Goal: Task Accomplishment & Management: Manage account settings

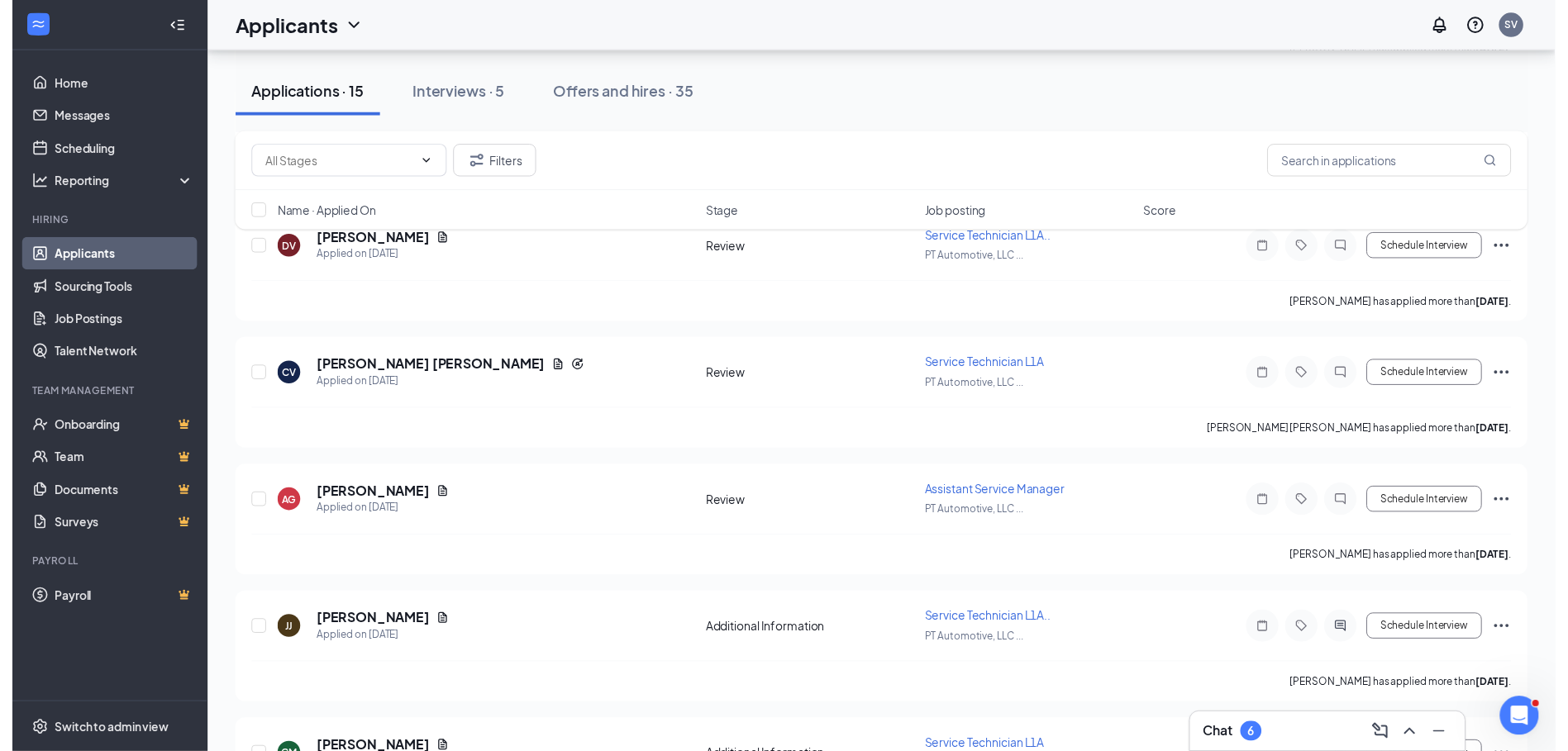
scroll to position [1493, 0]
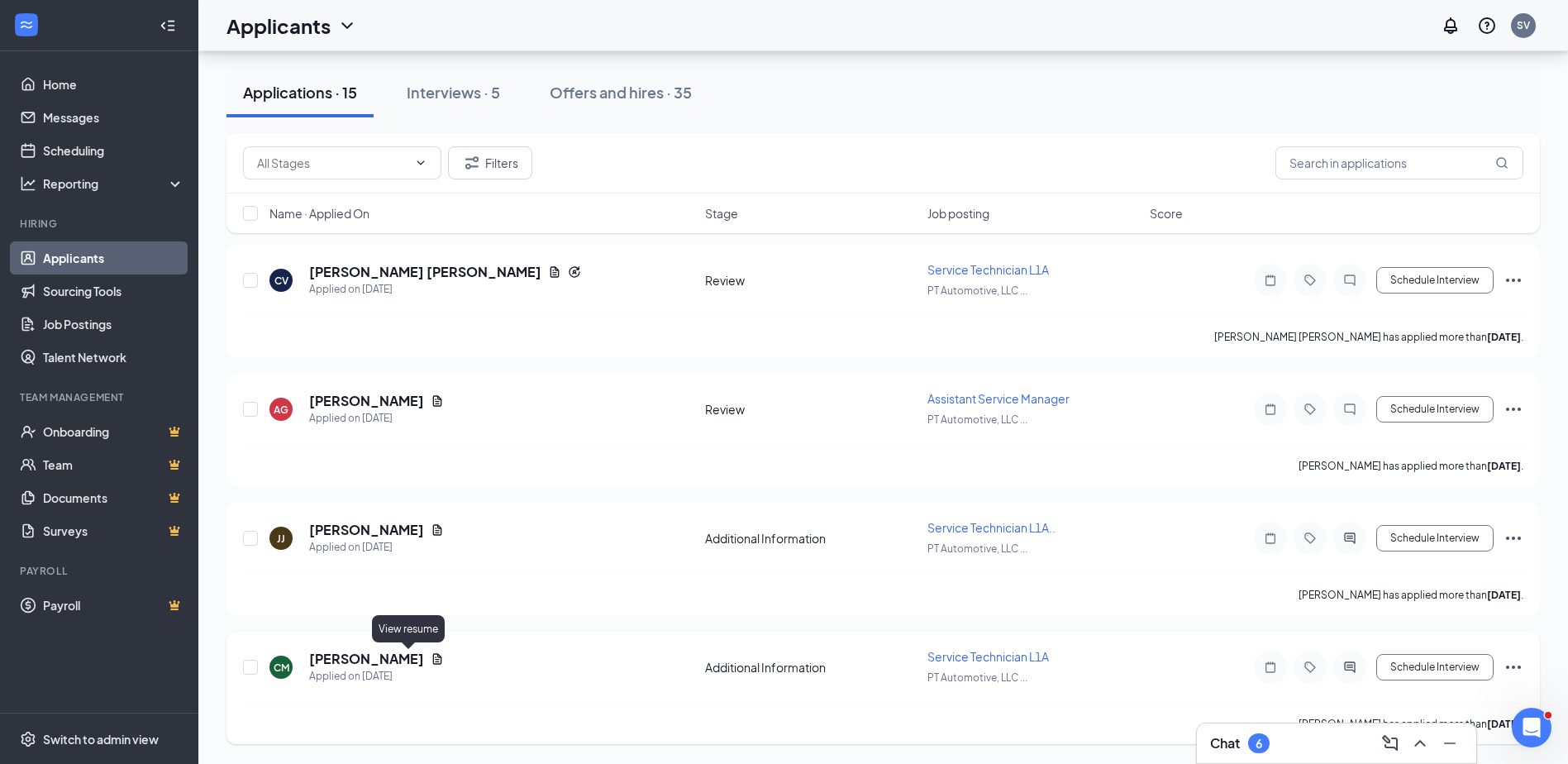
click at [430, 659] on icon "Document" at bounding box center [436, 658] width 13 height 13
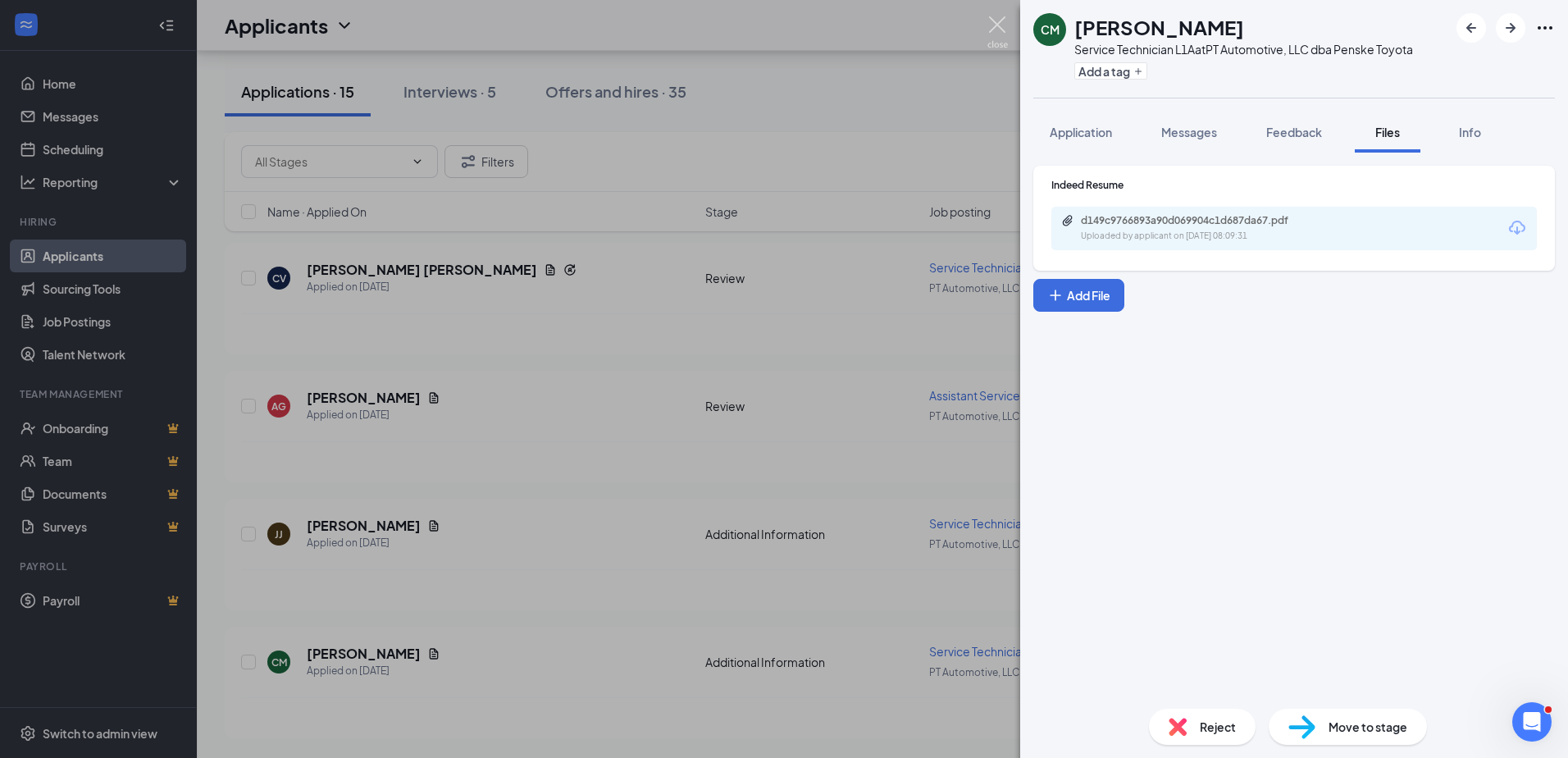
click at [1002, 25] on img at bounding box center [998, 32] width 20 height 32
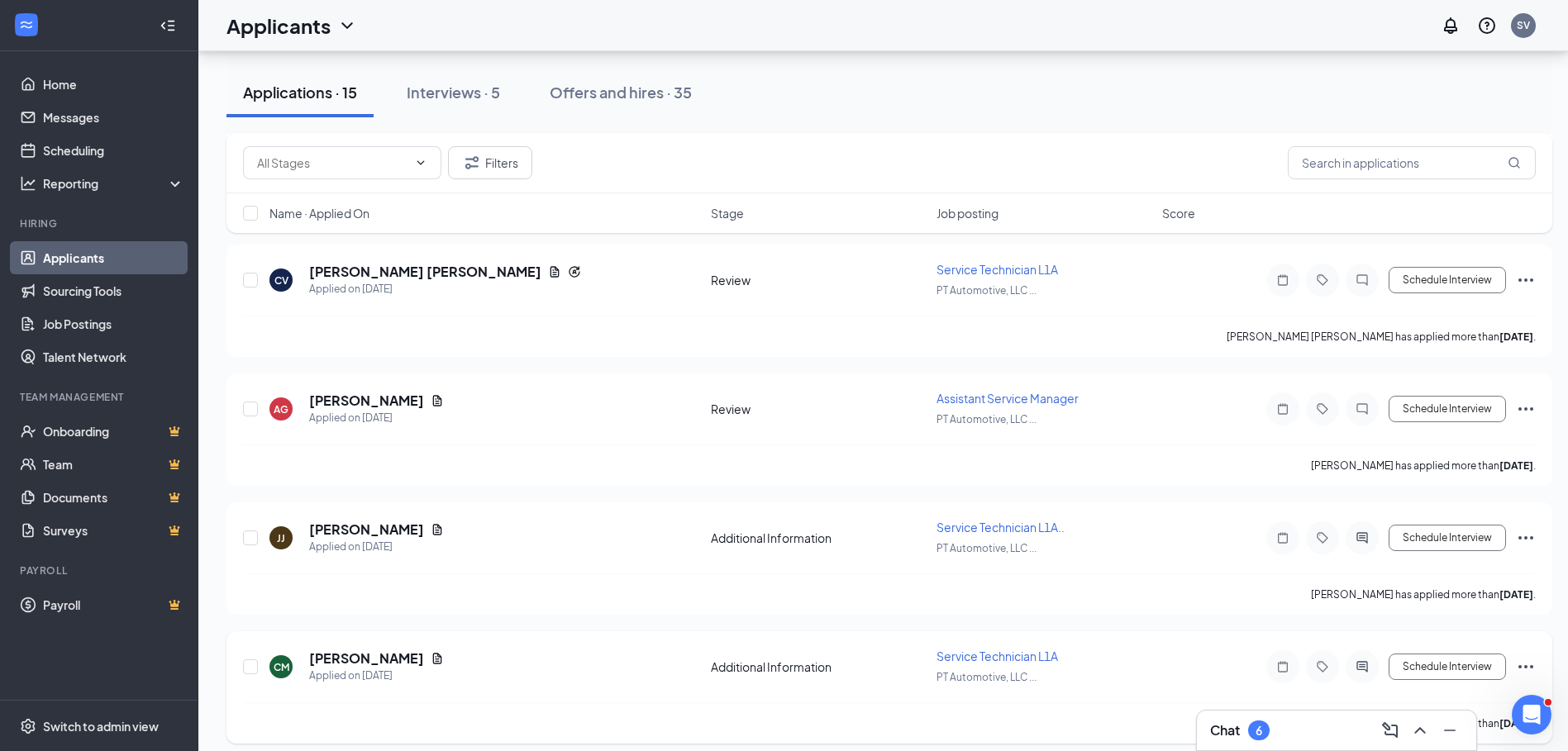
click at [1522, 660] on icon "Ellipses" at bounding box center [1526, 667] width 20 height 20
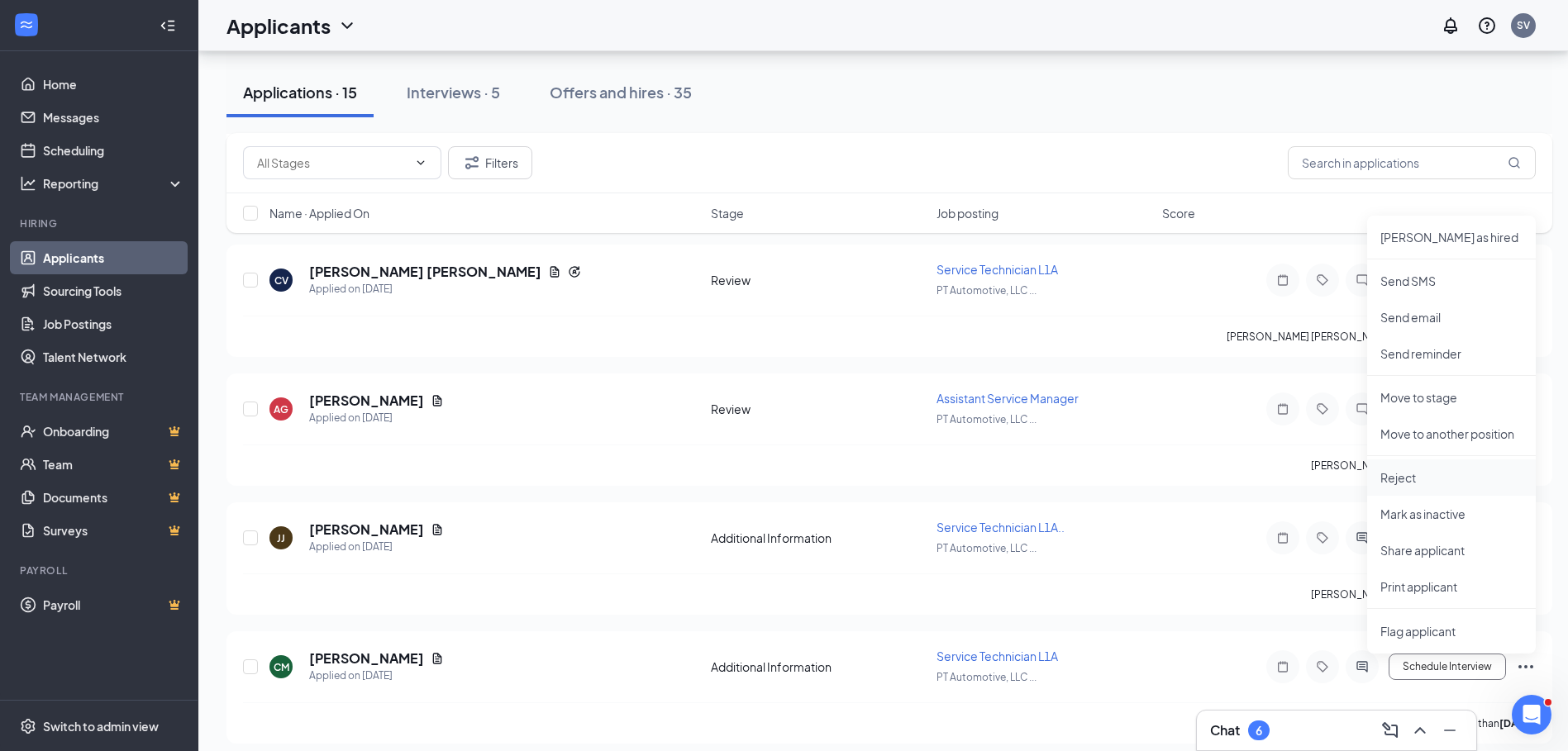
click at [1413, 477] on p "Reject" at bounding box center [1451, 477] width 142 height 16
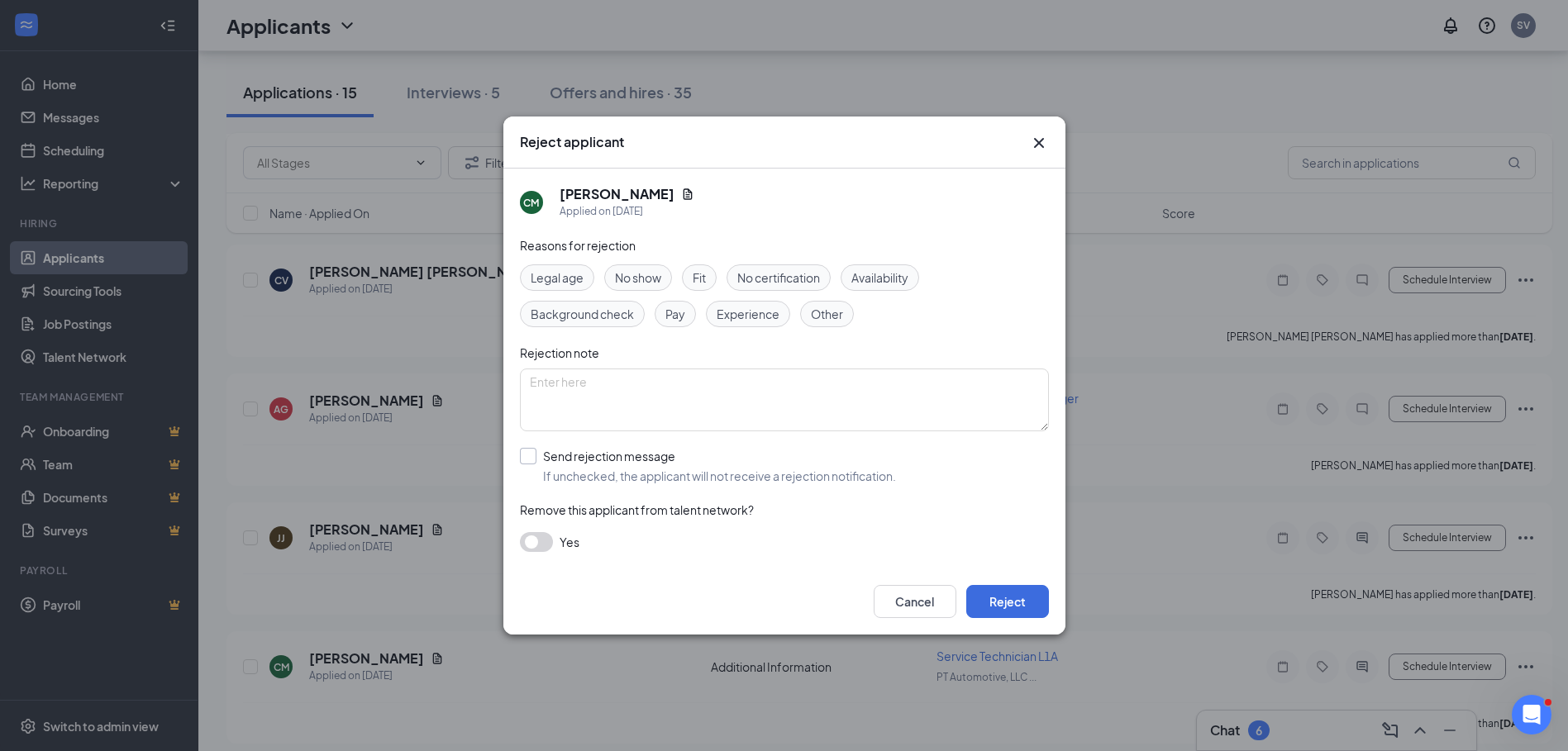
click at [525, 459] on input "Send rejection message If unchecked, the applicant will not receive a rejection…" at bounding box center [707, 466] width 376 height 36
checkbox input "true"
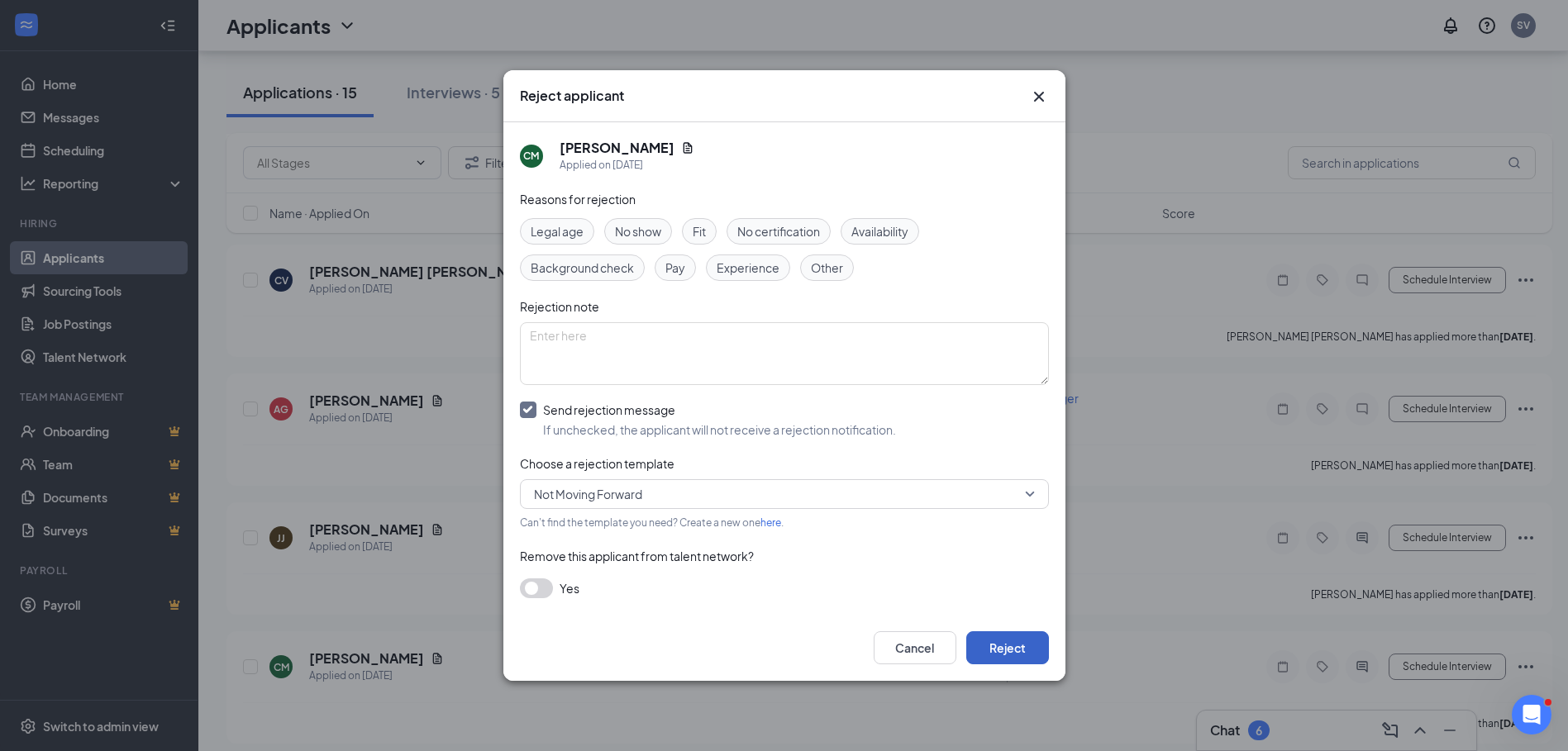
click at [1022, 647] on button "Reject" at bounding box center [1008, 648] width 83 height 33
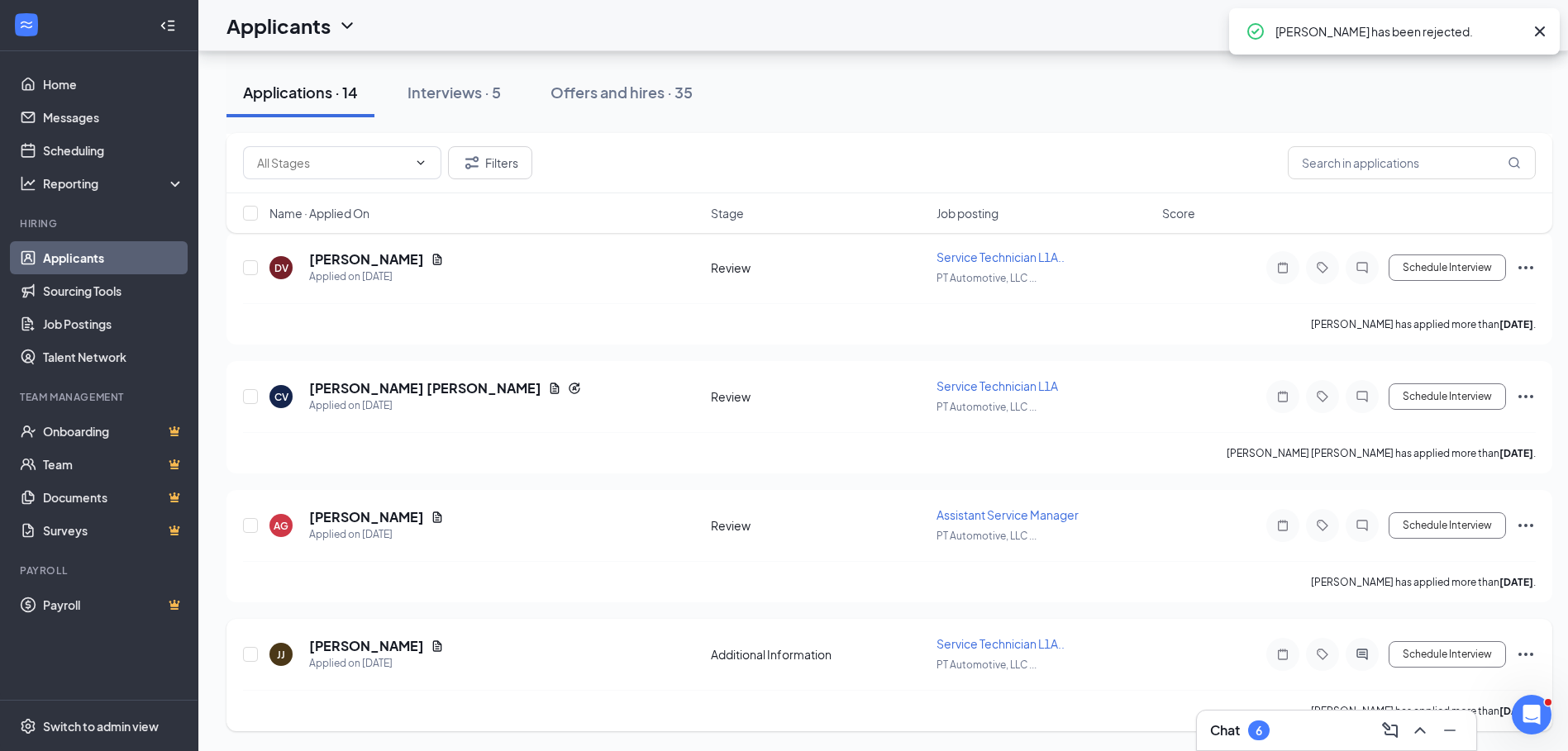
scroll to position [1376, 0]
click at [1528, 656] on icon "Ellipses" at bounding box center [1526, 654] width 20 height 20
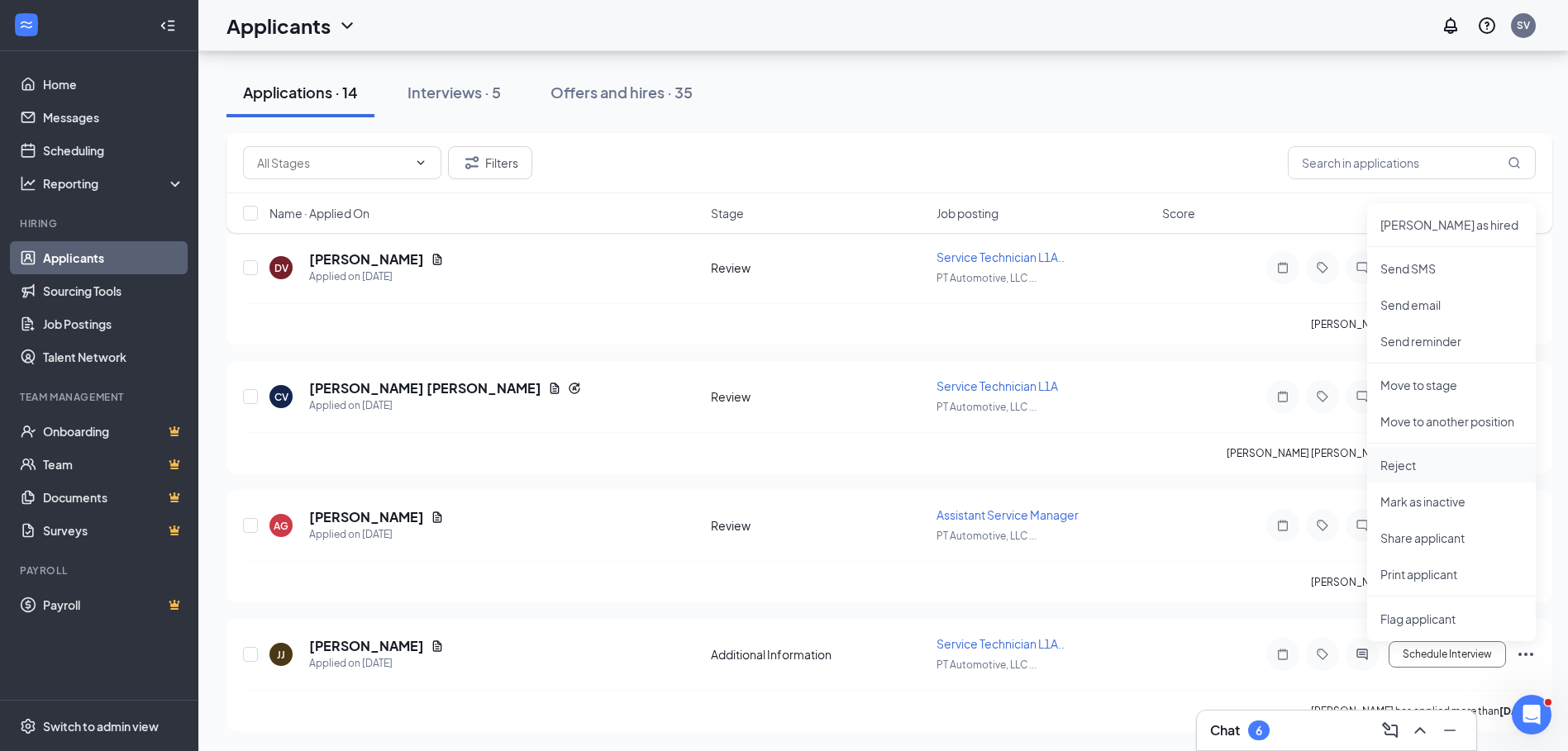
click at [1410, 463] on p "Reject" at bounding box center [1451, 465] width 142 height 16
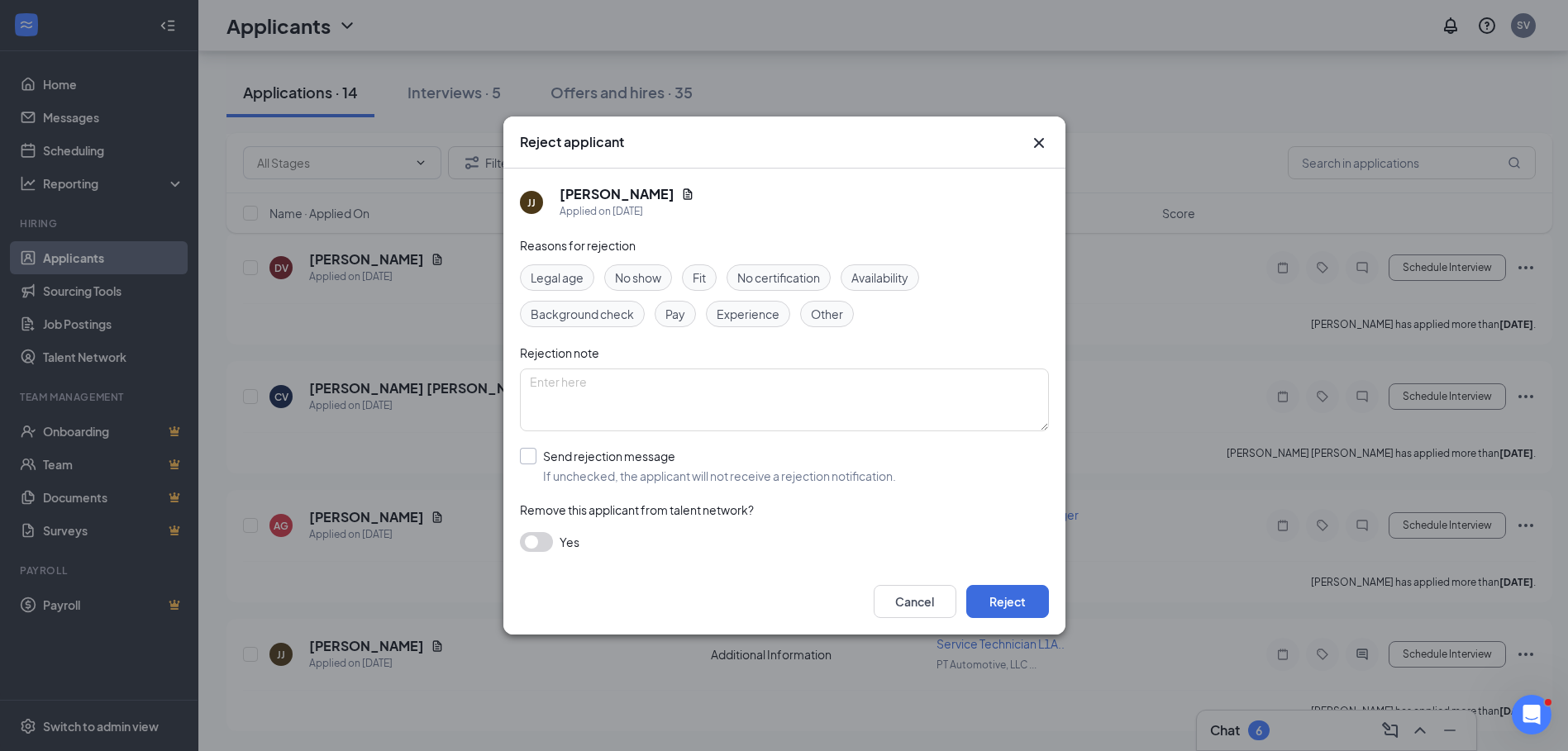
click at [533, 456] on input "Send rejection message If unchecked, the applicant will not receive a rejection…" at bounding box center [707, 466] width 376 height 36
checkbox input "true"
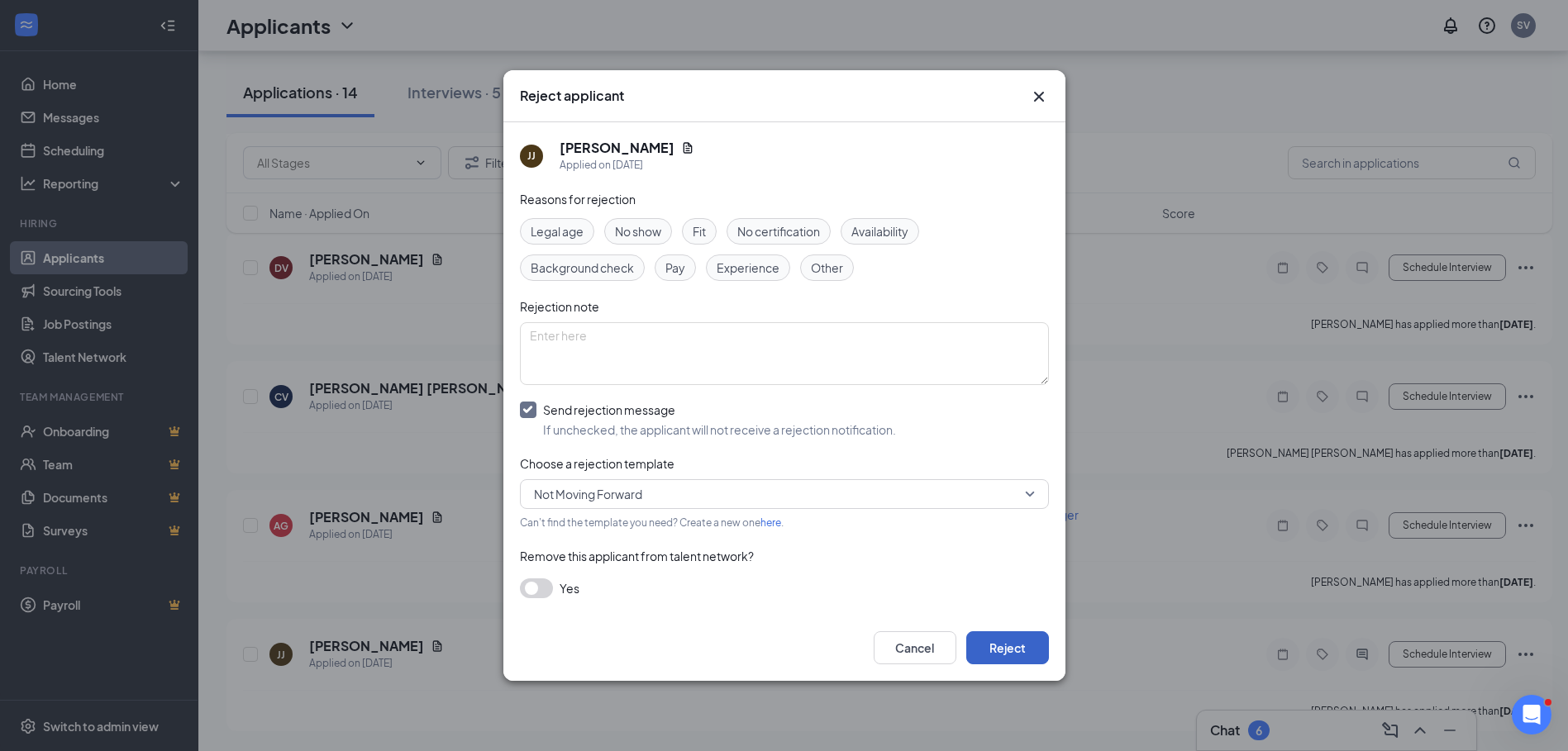
click at [1008, 643] on button "Reject" at bounding box center [1008, 648] width 83 height 33
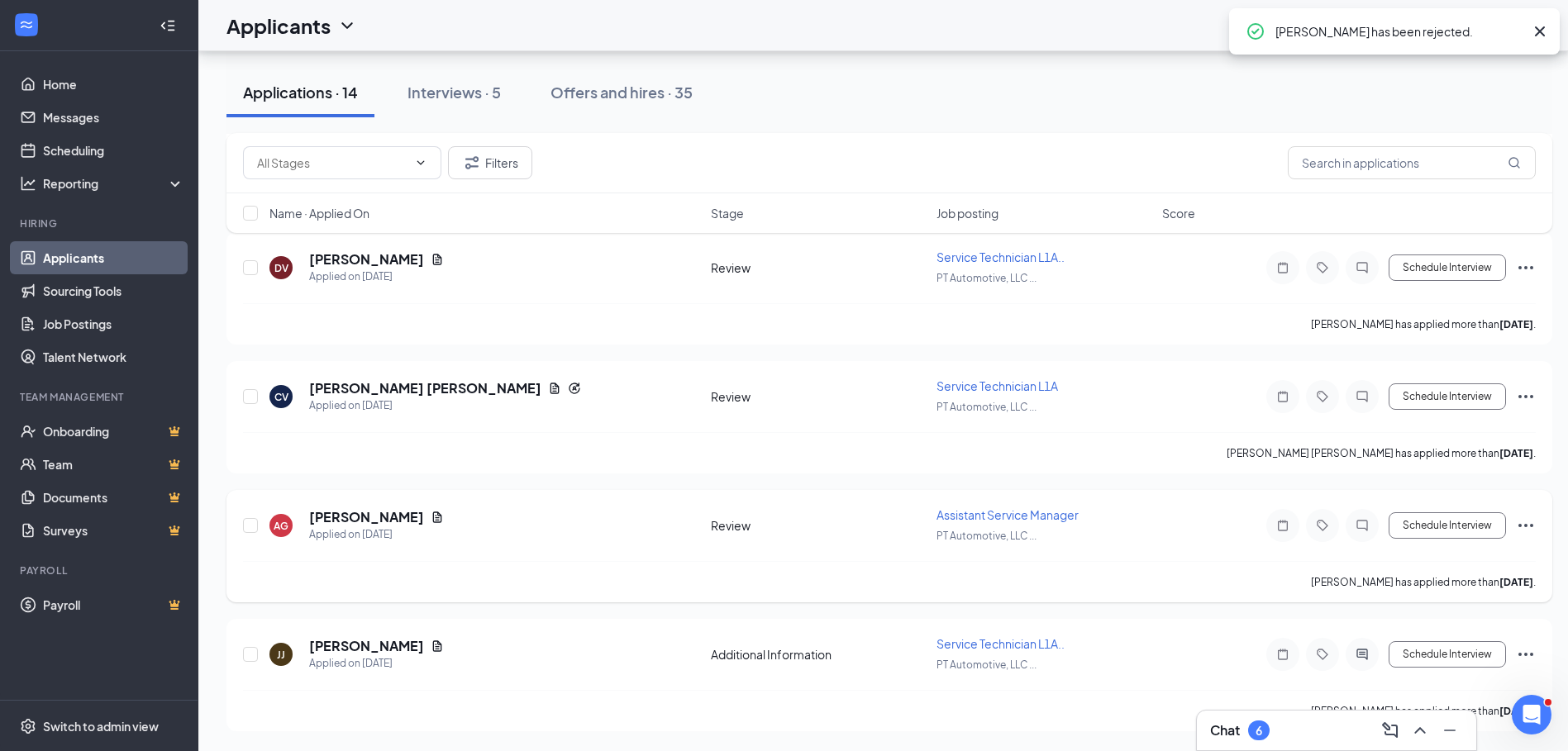
scroll to position [1247, 0]
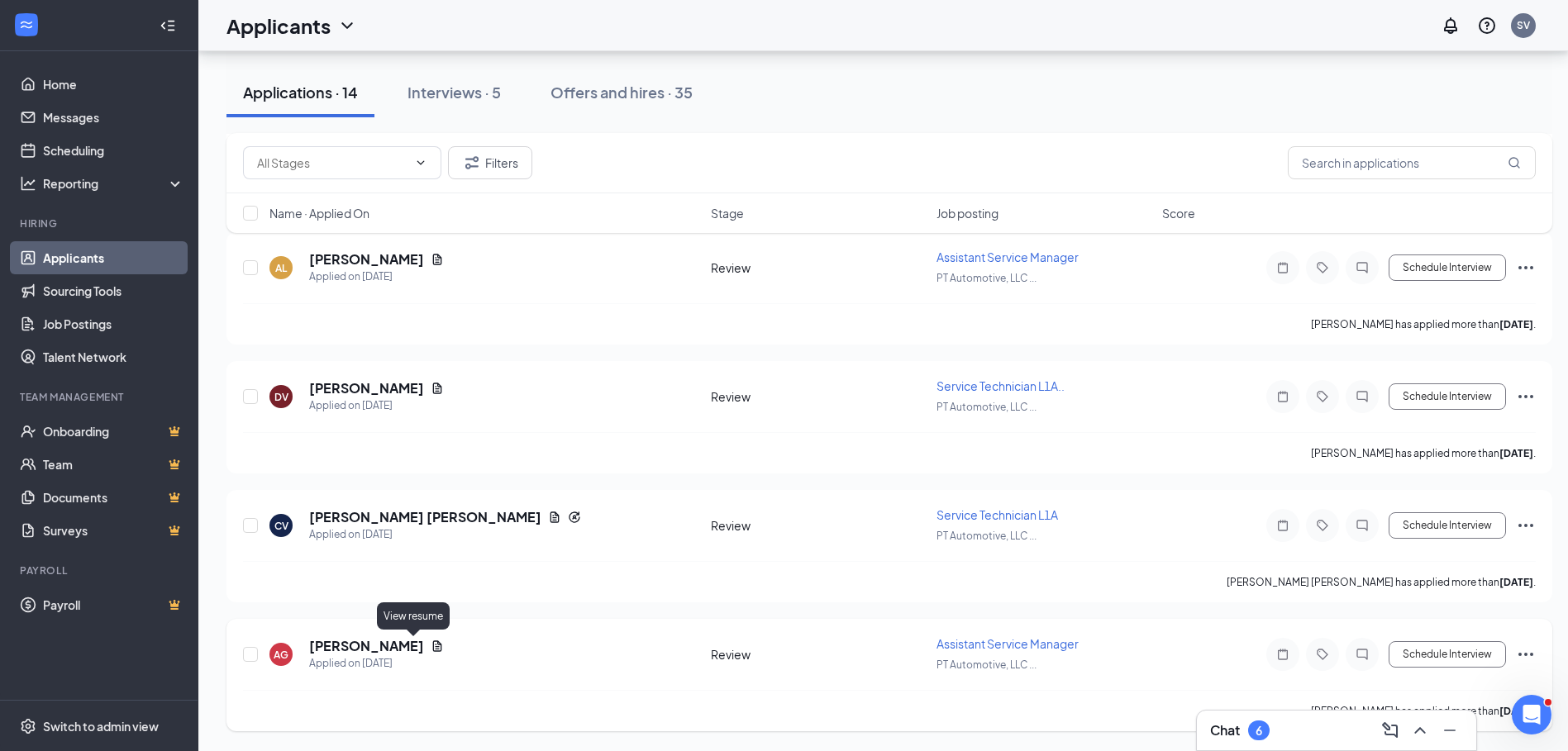
click at [433, 643] on icon "Document" at bounding box center [437, 645] width 9 height 10
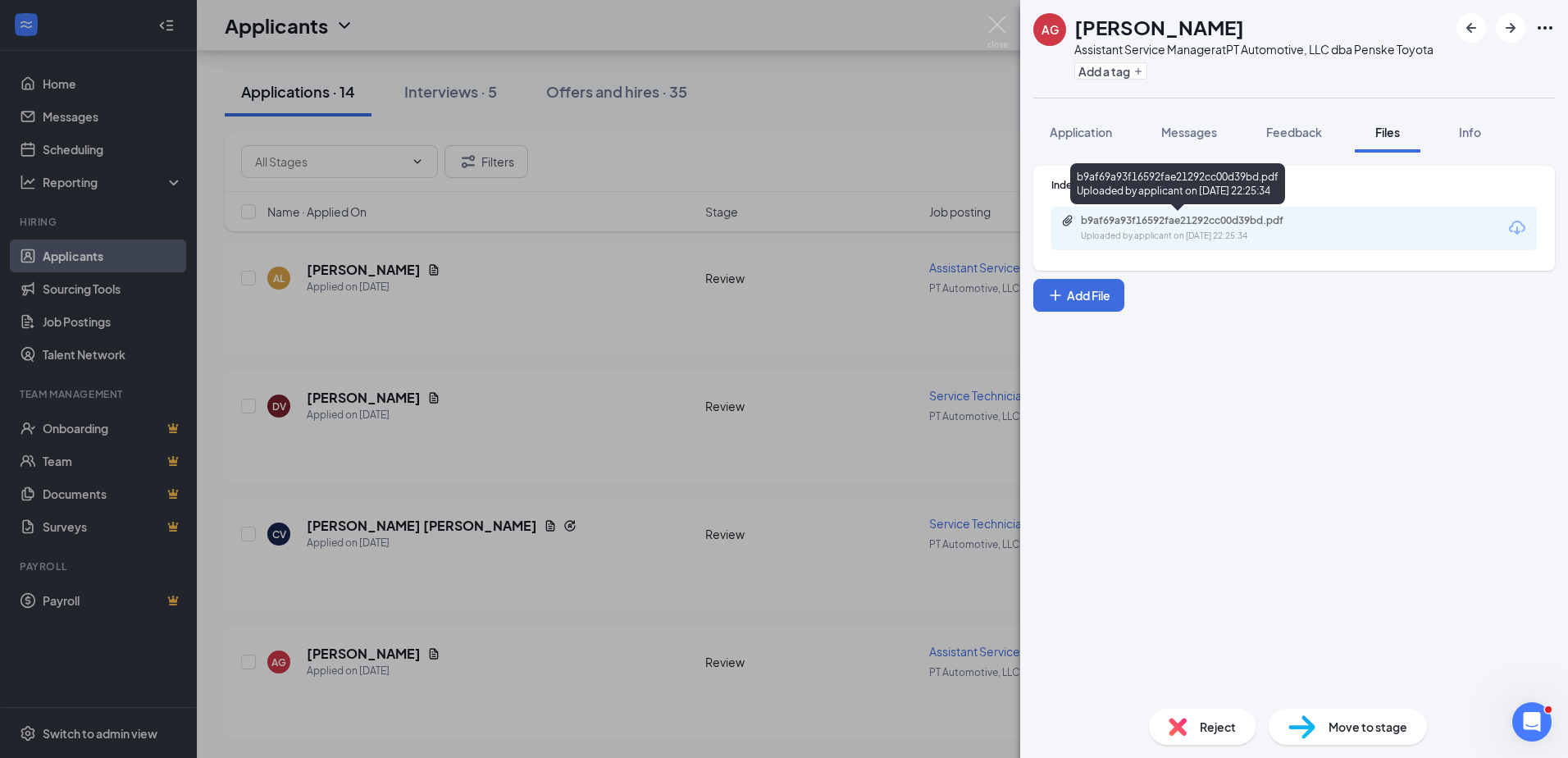
click at [1173, 228] on div "b9af69a93f16592fae21292cc00d39bd.pdf Uploaded by applicant on [DATE] 22:25:34" at bounding box center [1194, 229] width 266 height 29
click at [996, 20] on img at bounding box center [998, 32] width 20 height 32
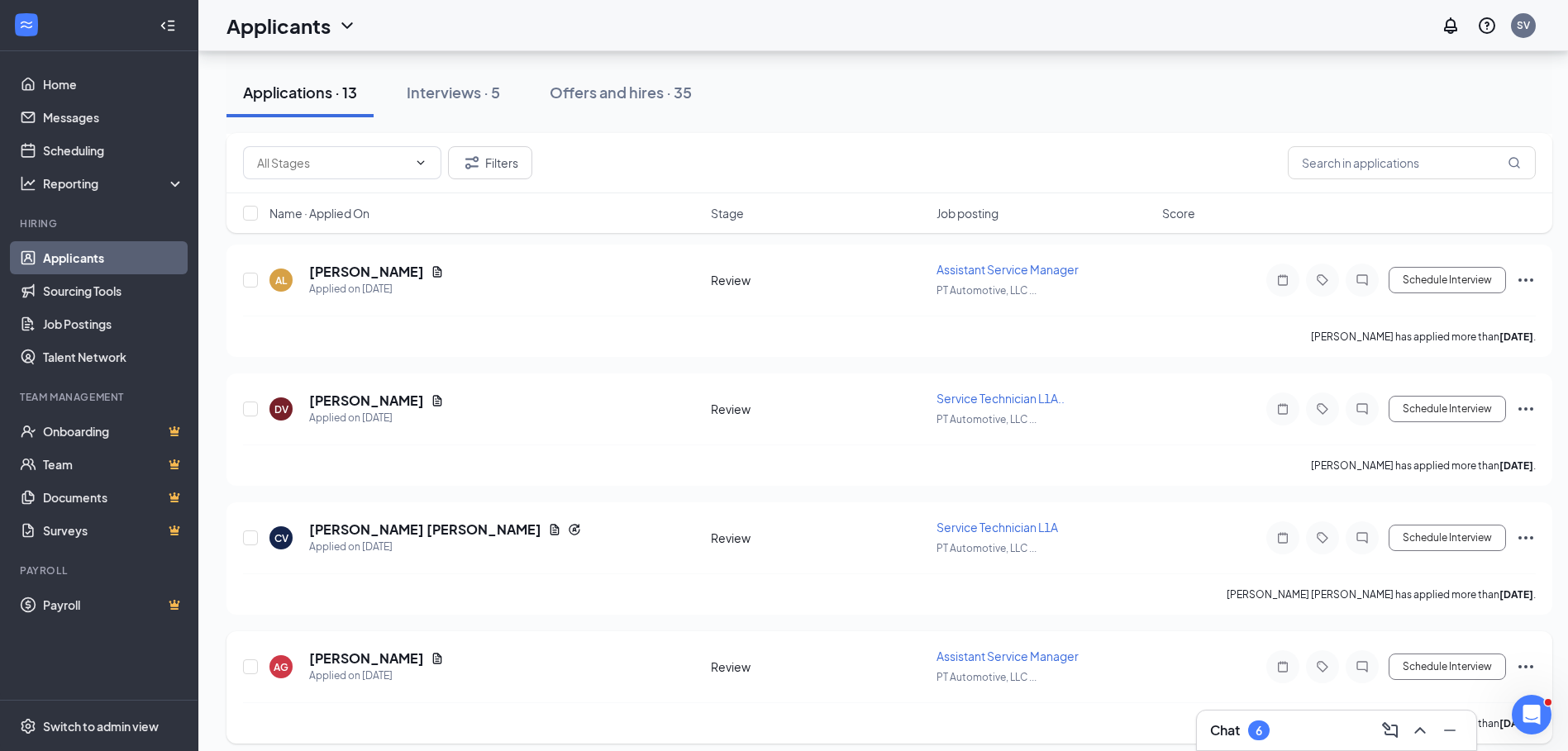
click at [1531, 668] on icon "Ellipses" at bounding box center [1525, 667] width 15 height 3
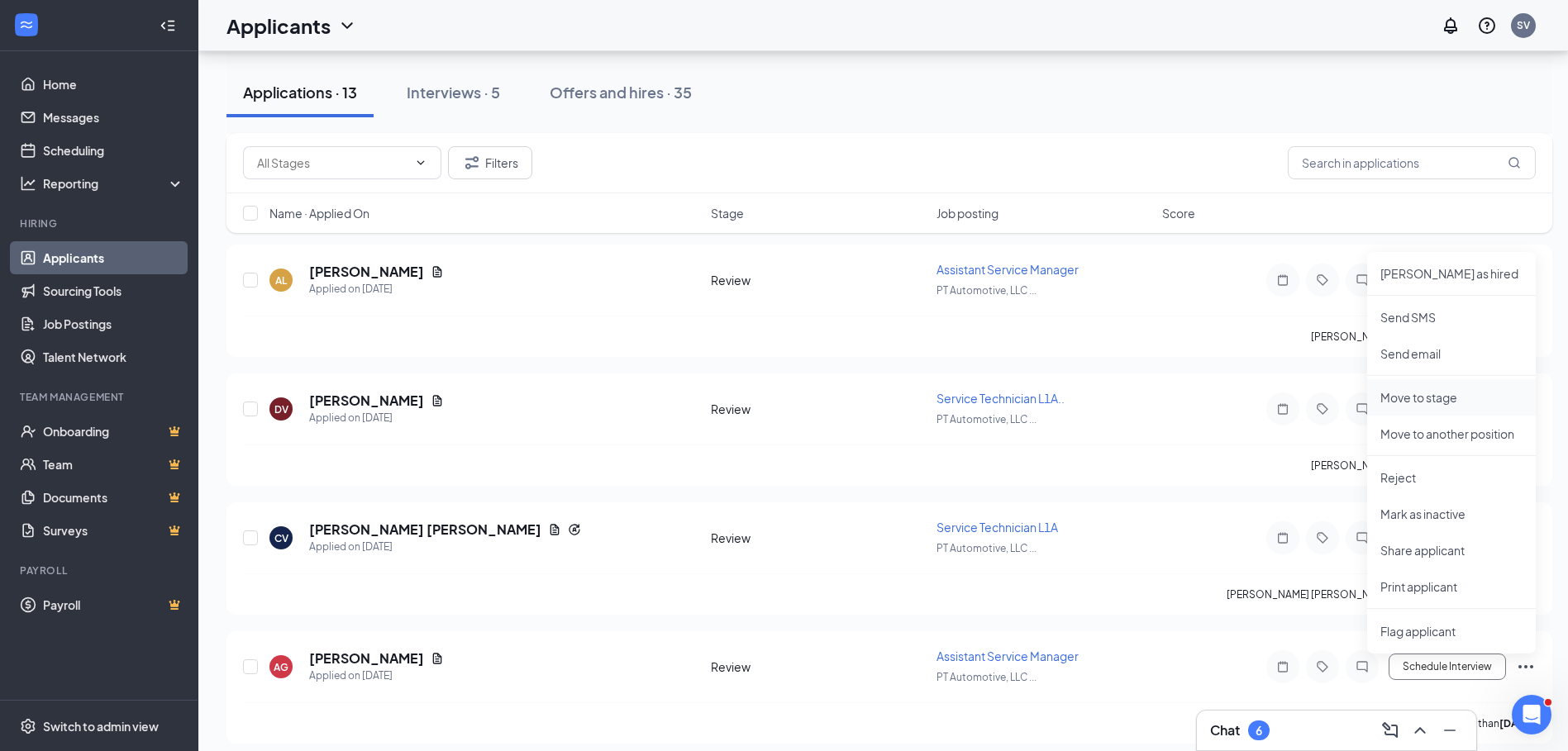
click at [1412, 399] on p "Move to stage" at bounding box center [1451, 397] width 142 height 16
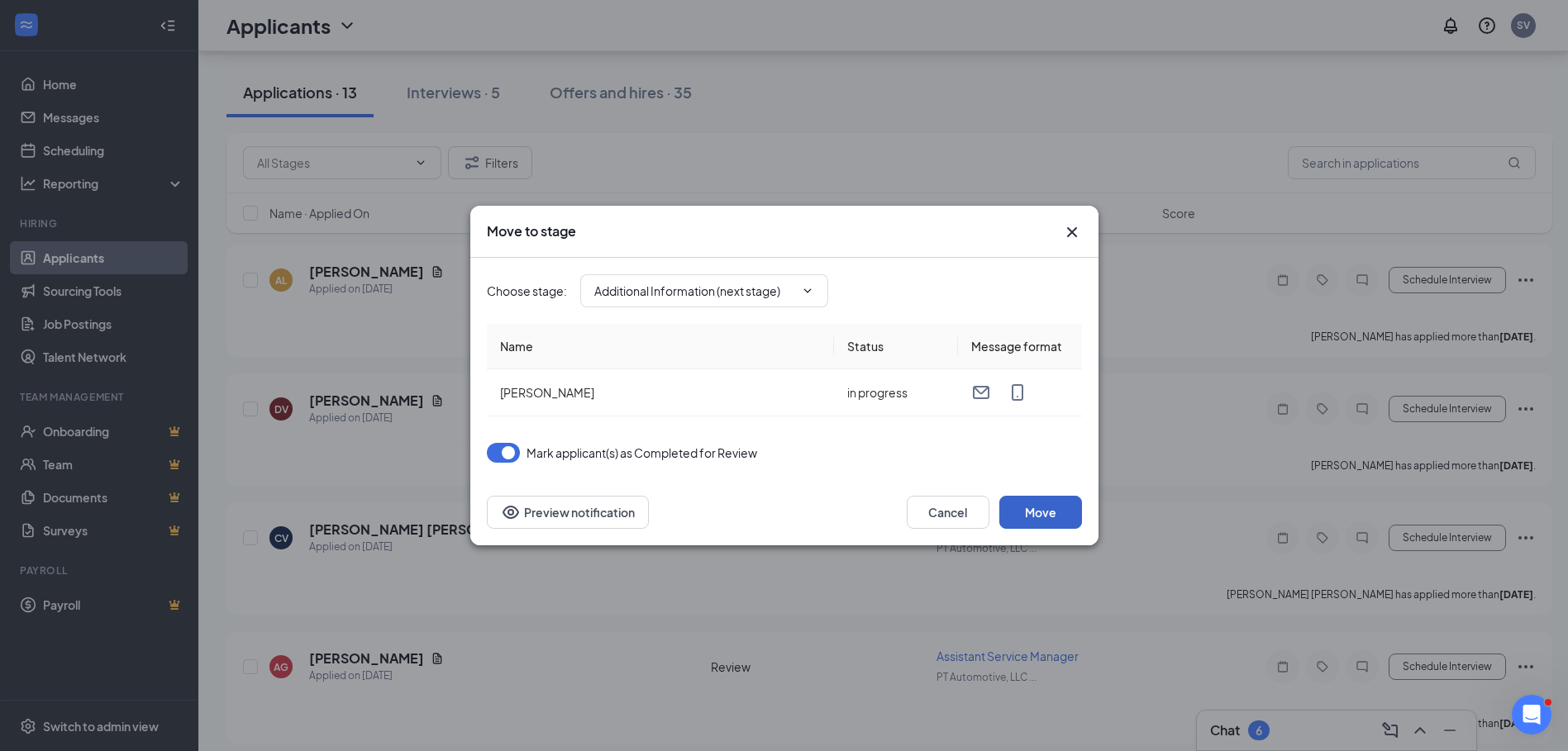
click at [1044, 516] on button "Move" at bounding box center [1040, 512] width 83 height 33
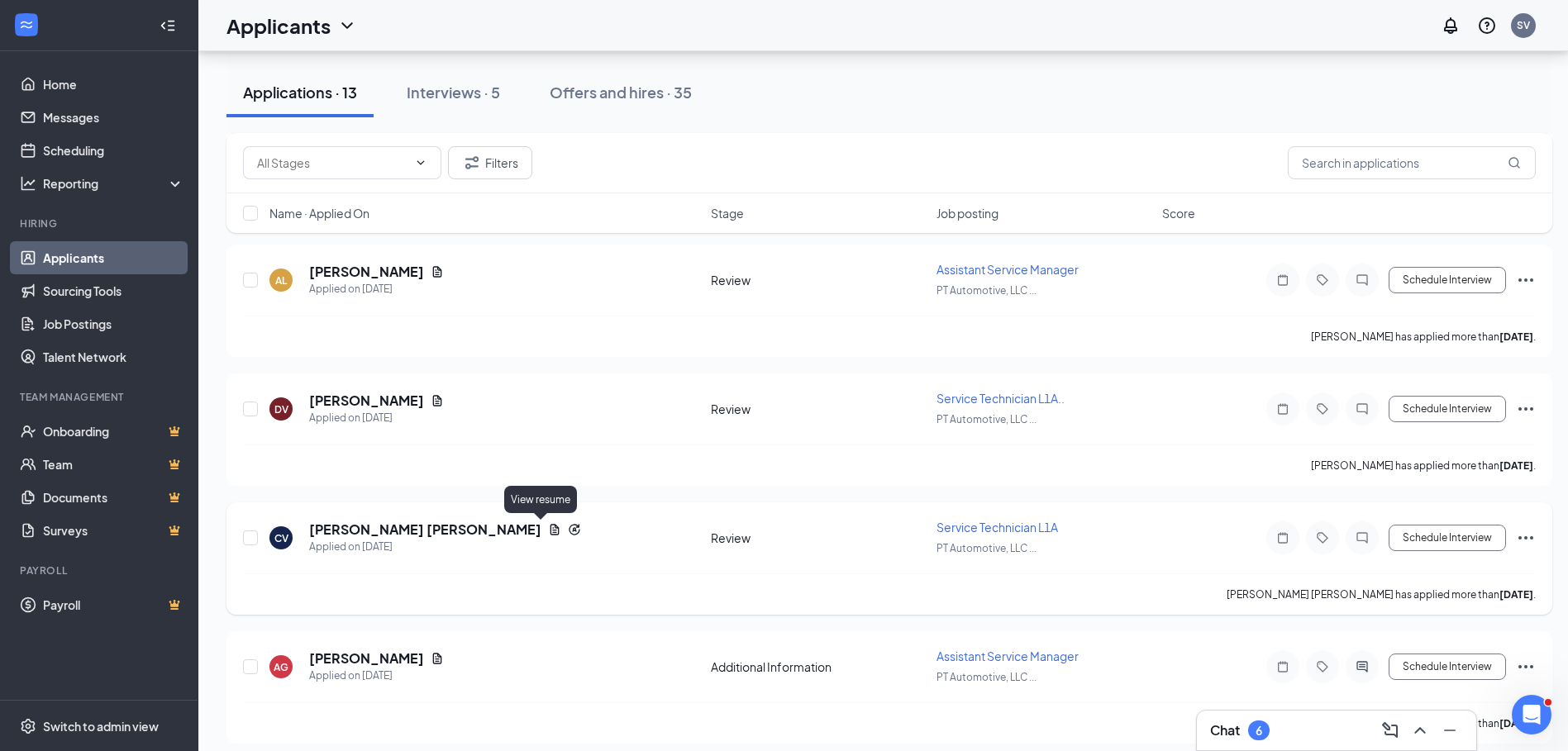
click at [548, 530] on icon "Document" at bounding box center [554, 529] width 13 height 13
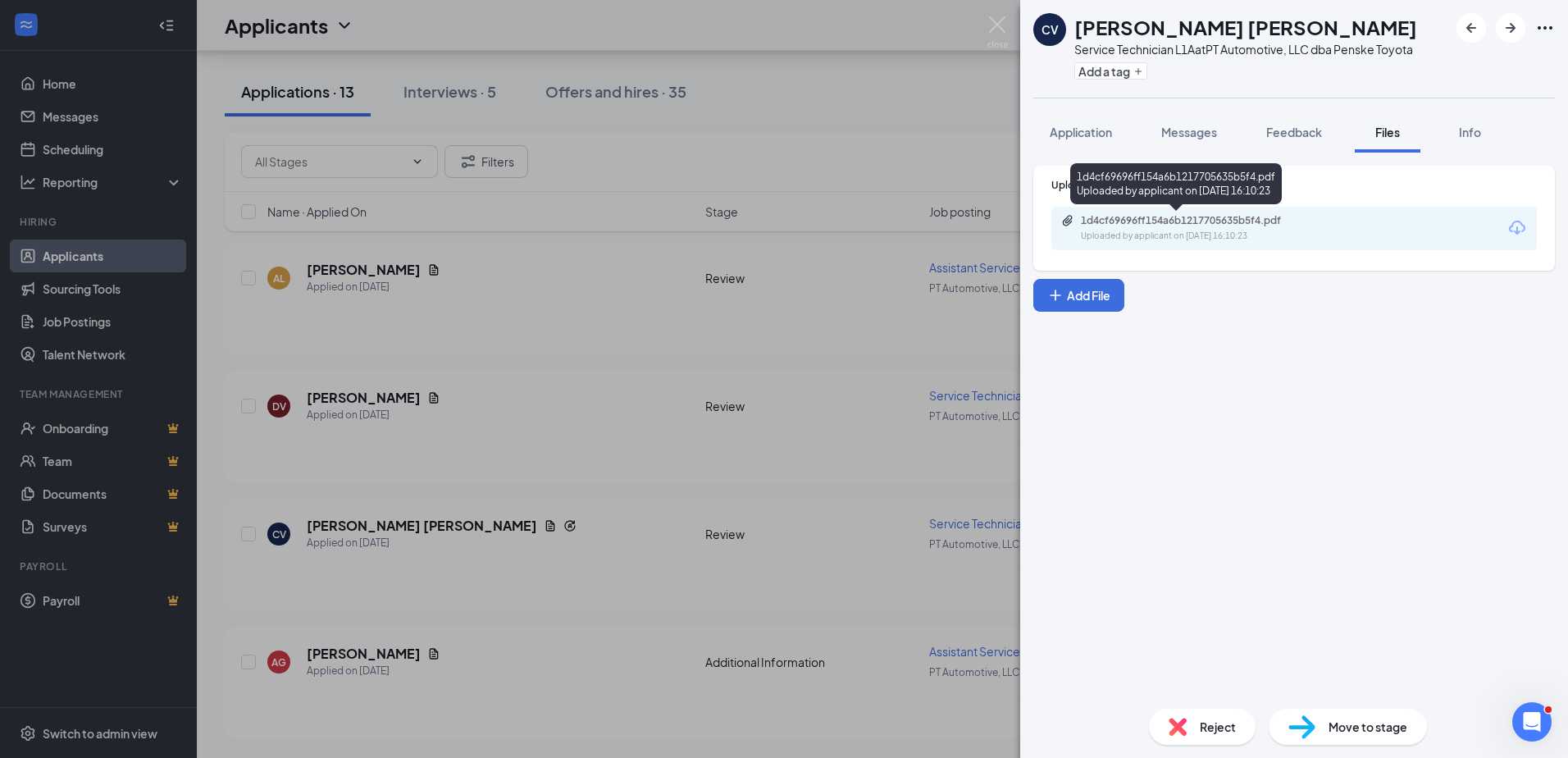
click at [1161, 231] on div "Uploaded by applicant on [DATE] 16:10:23" at bounding box center [1204, 236] width 246 height 13
click at [1005, 26] on img at bounding box center [998, 32] width 20 height 32
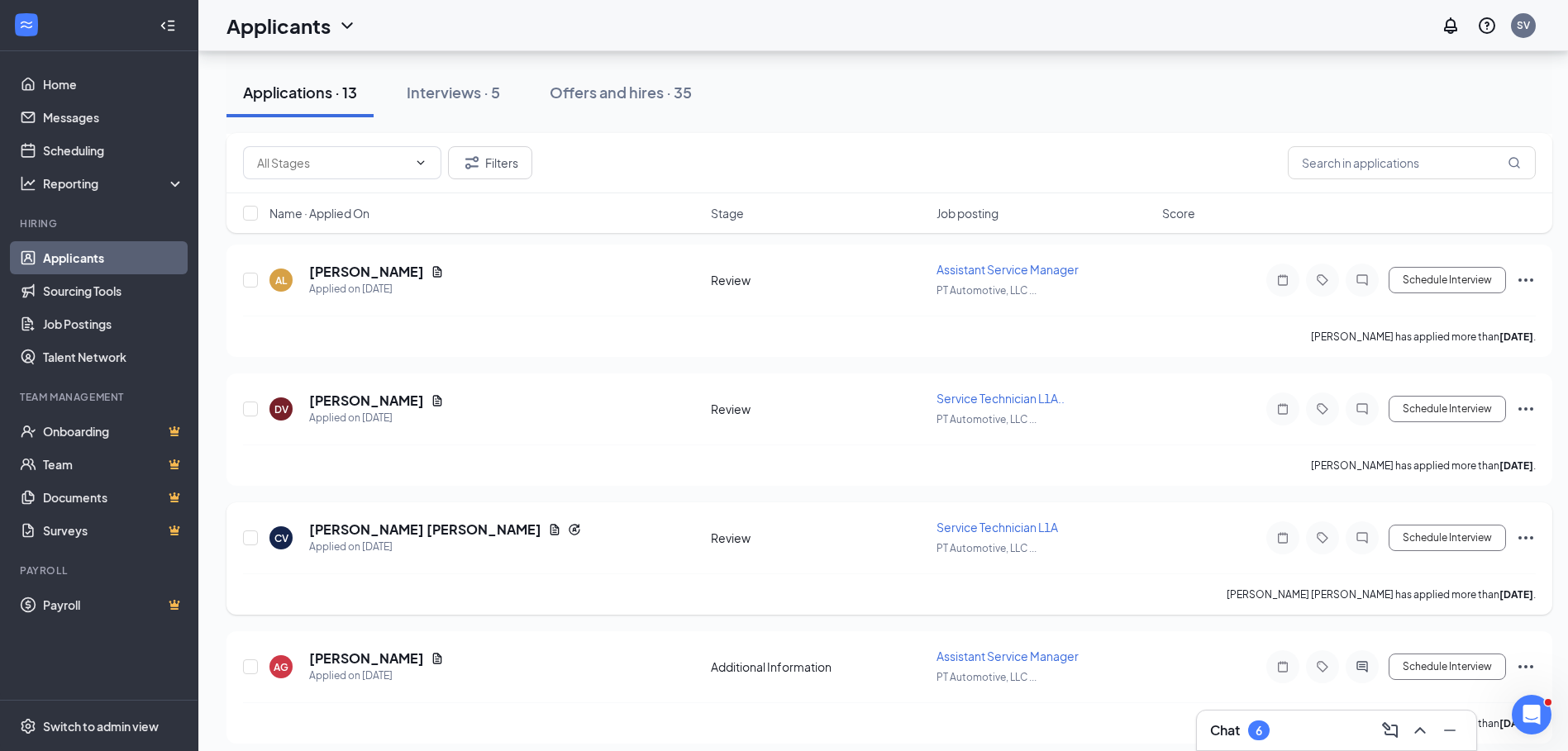
click at [1528, 537] on icon "Ellipses" at bounding box center [1526, 538] width 20 height 20
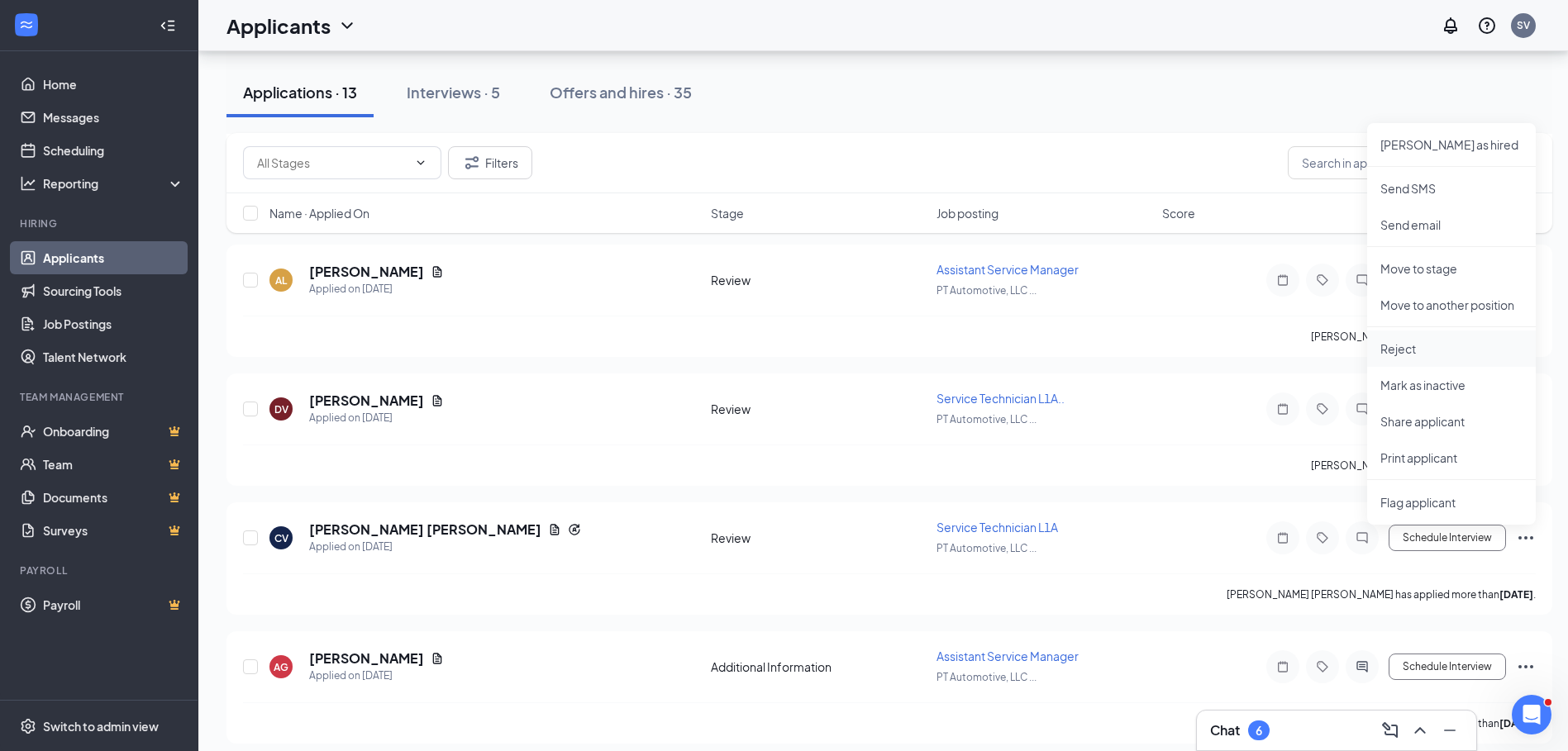
click at [1413, 346] on p "Reject" at bounding box center [1451, 348] width 142 height 16
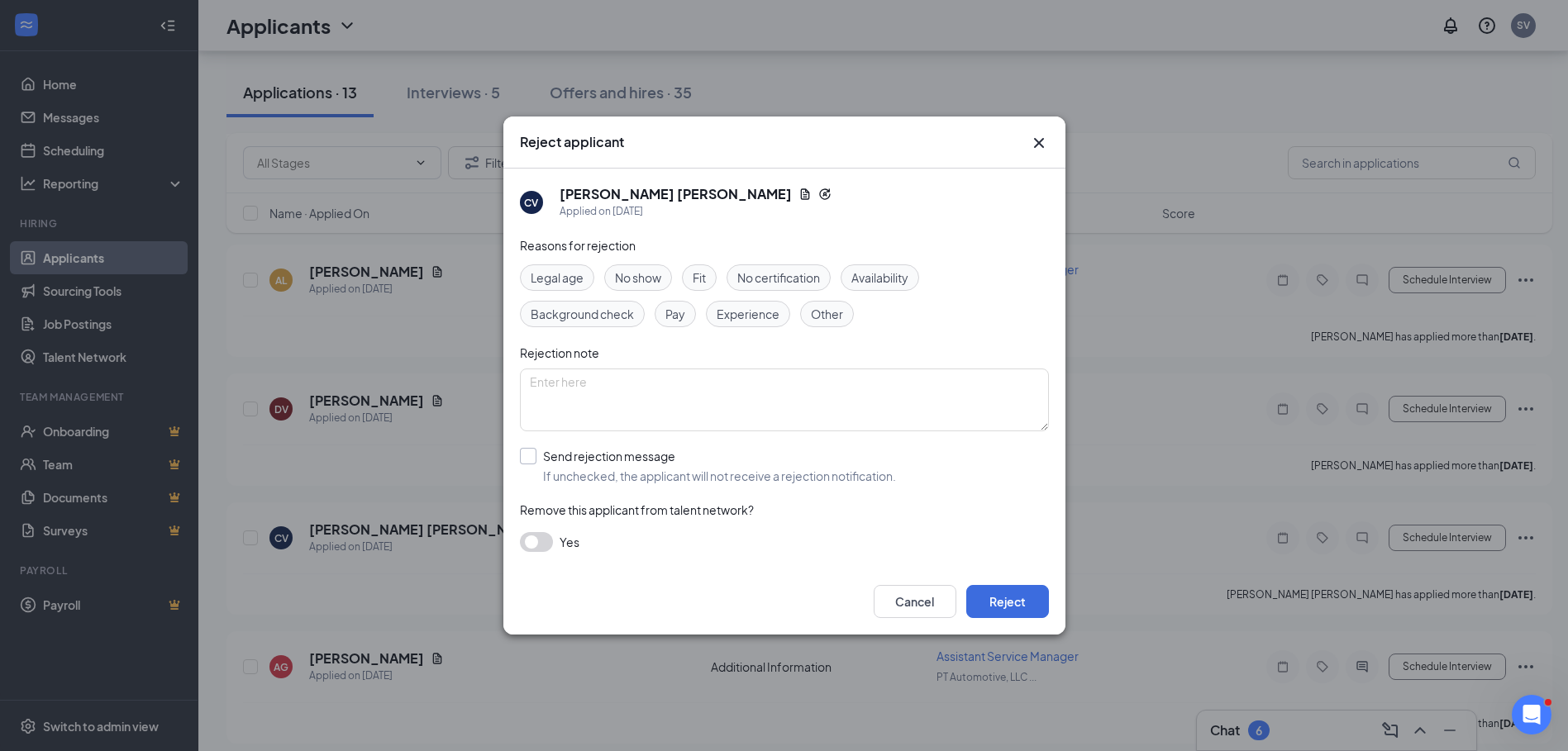
click at [530, 452] on input "Send rejection message If unchecked, the applicant will not receive a rejection…" at bounding box center [707, 466] width 376 height 36
checkbox input "true"
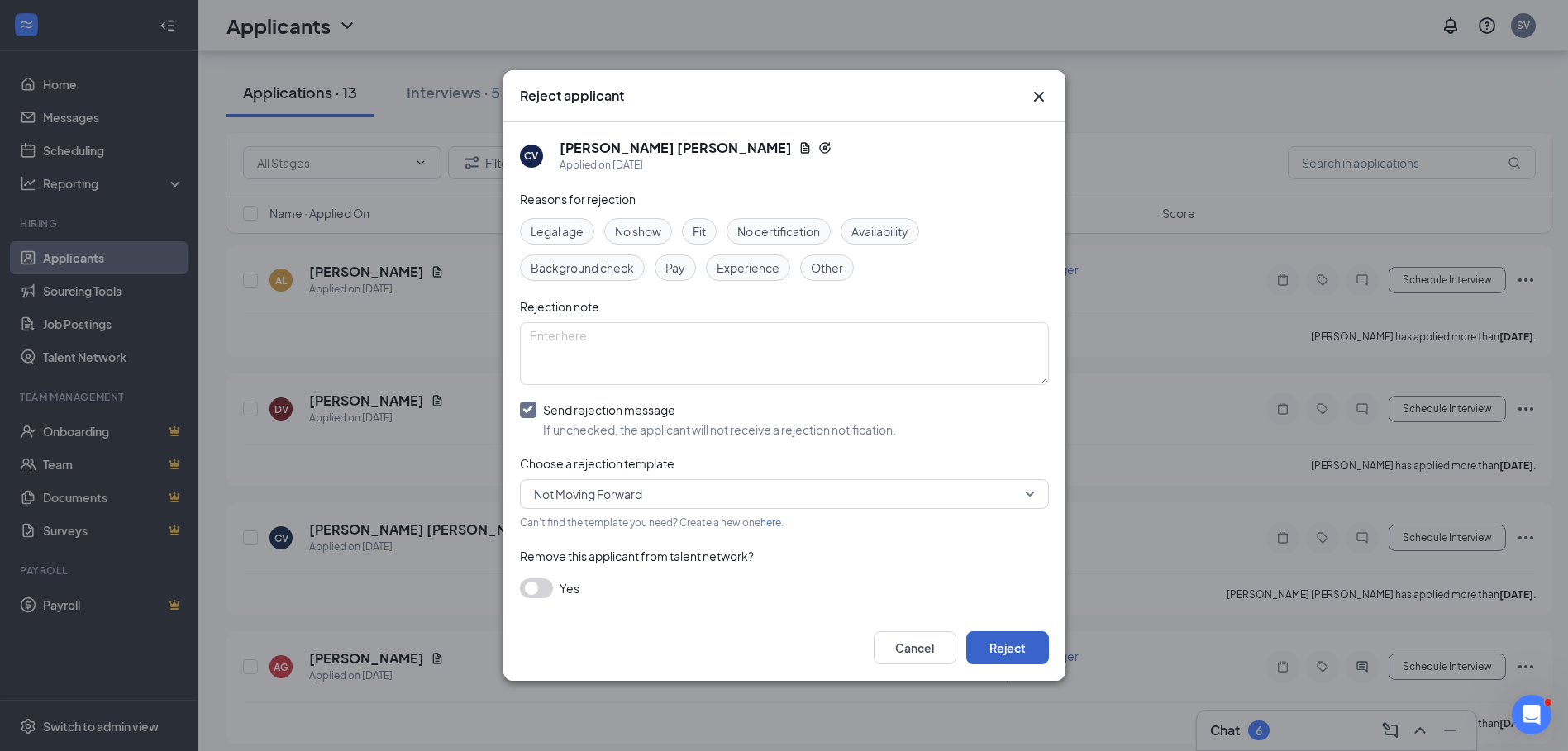
click at [1000, 643] on button "Reject" at bounding box center [1008, 648] width 83 height 33
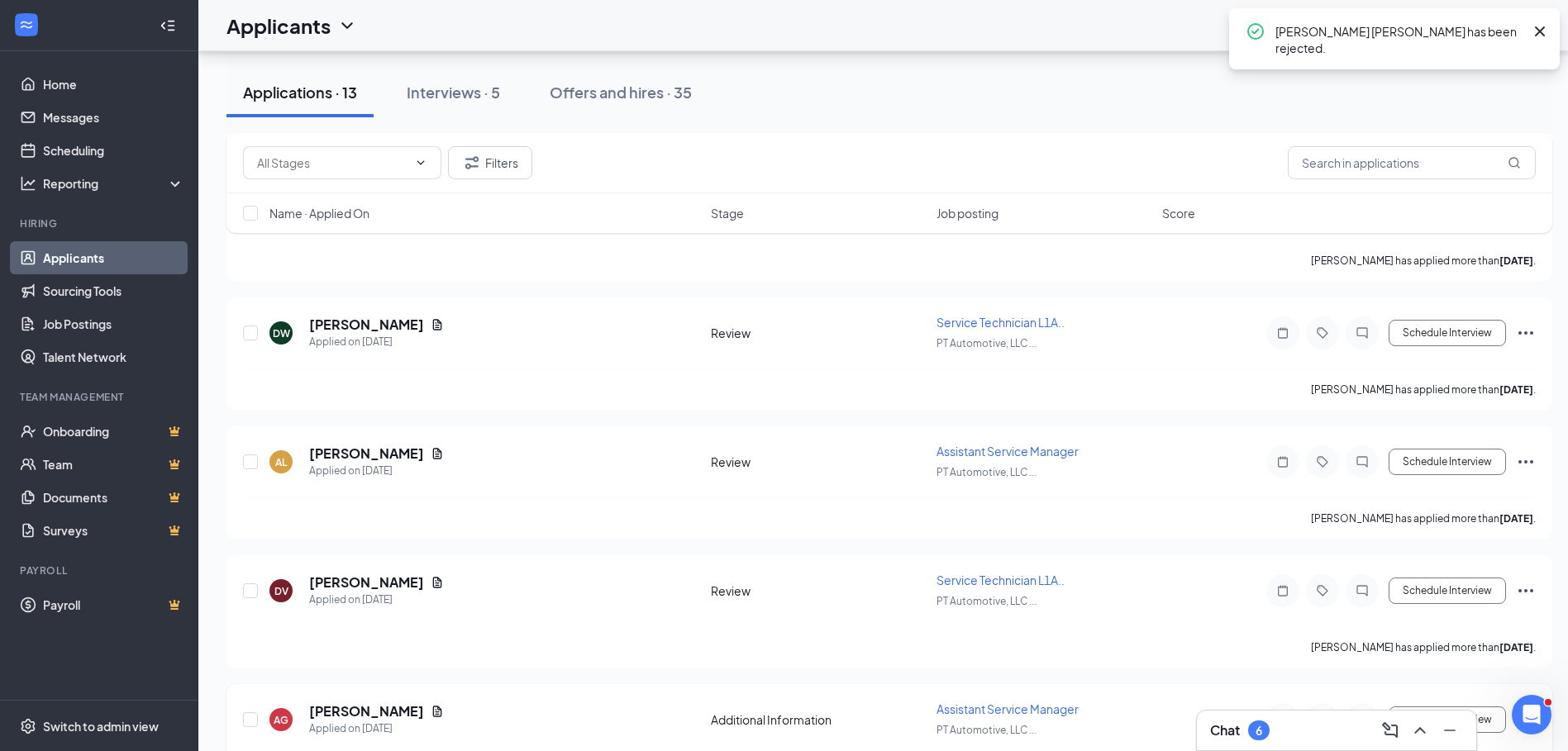
scroll to position [1119, 0]
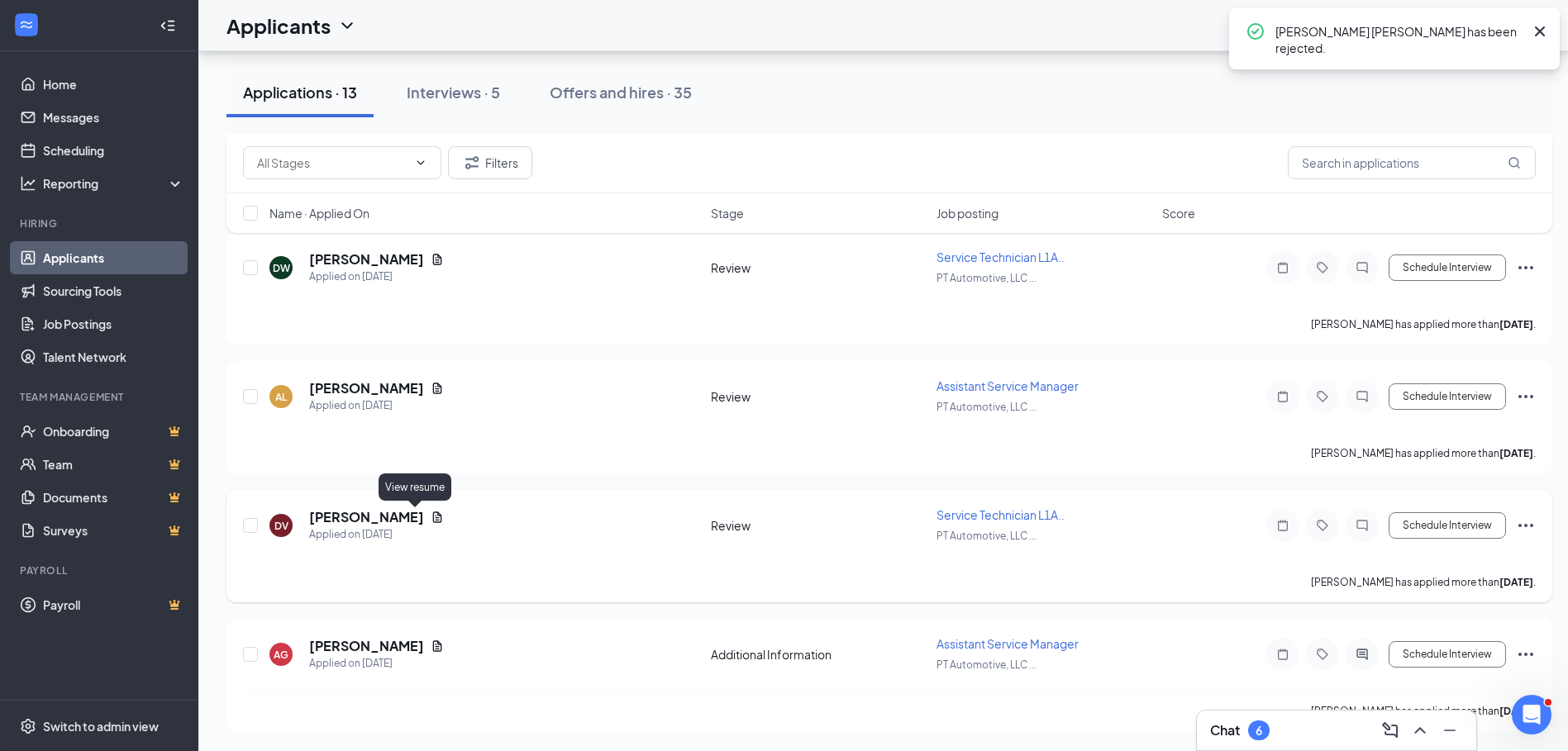
click at [430, 513] on icon "Document" at bounding box center [436, 517] width 13 height 13
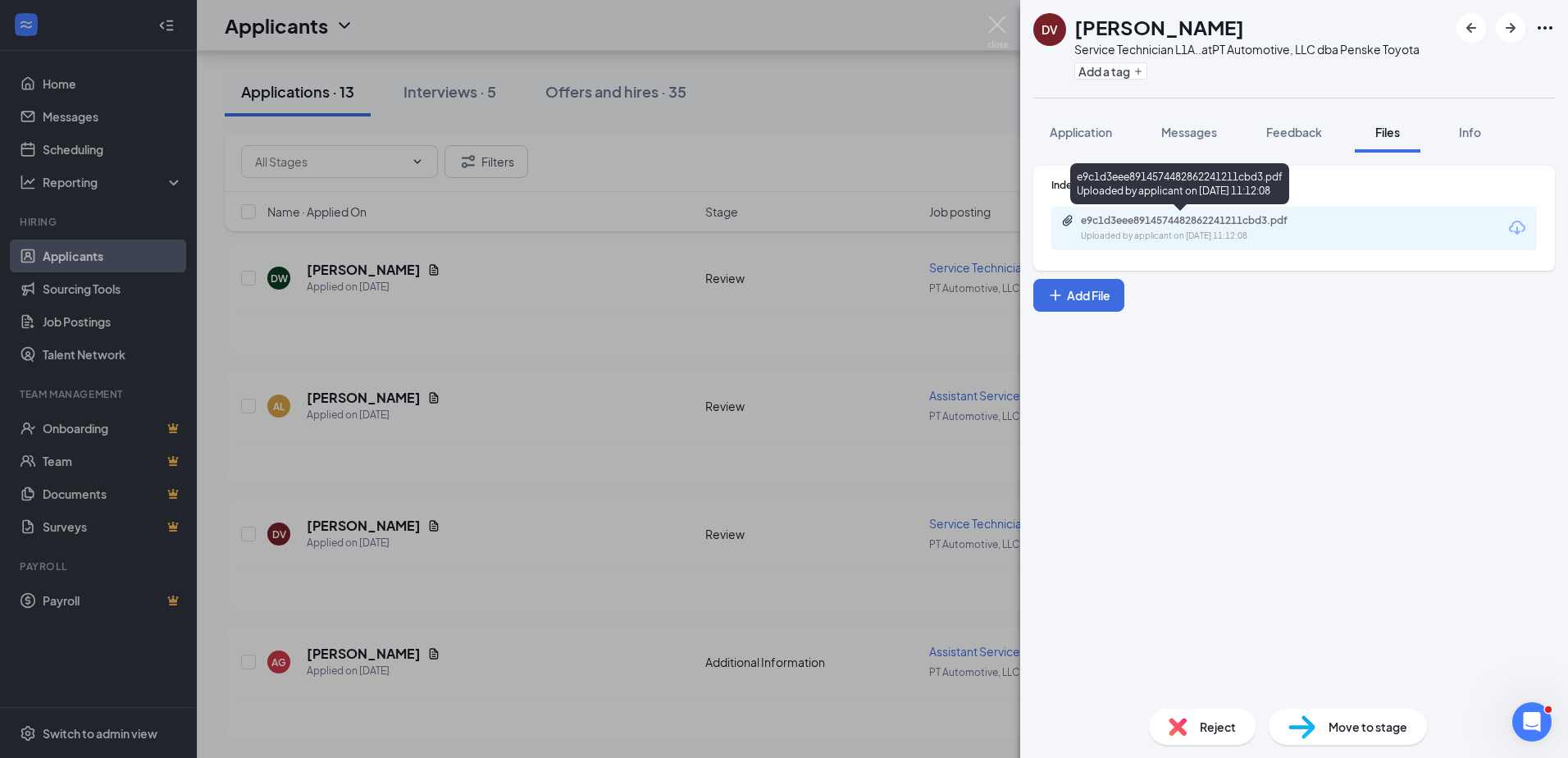
click at [1182, 230] on div "Uploaded by applicant on [DATE] 11:12:08" at bounding box center [1204, 236] width 246 height 13
click at [998, 25] on img at bounding box center [998, 32] width 20 height 32
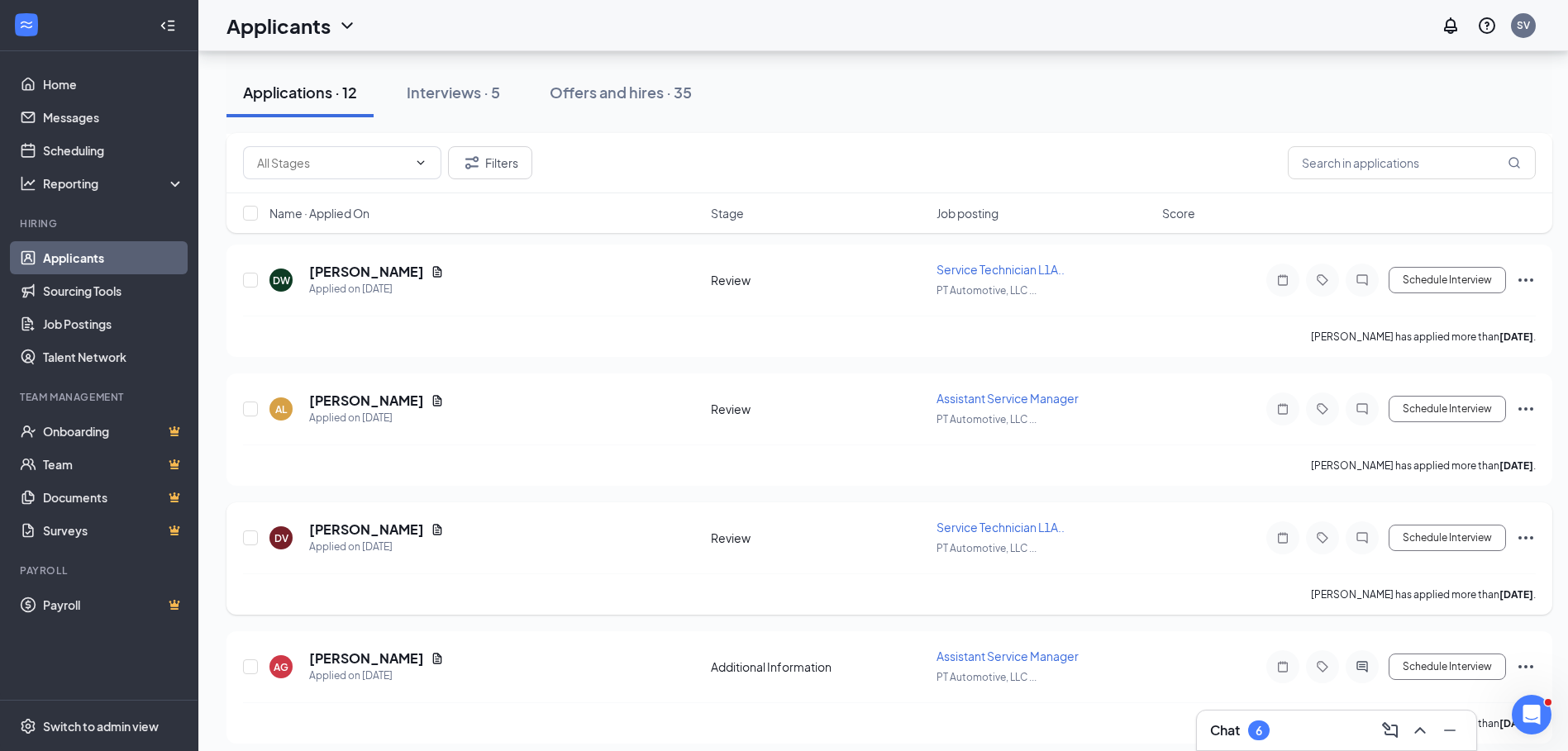
click at [1523, 538] on icon "Ellipses" at bounding box center [1526, 538] width 20 height 20
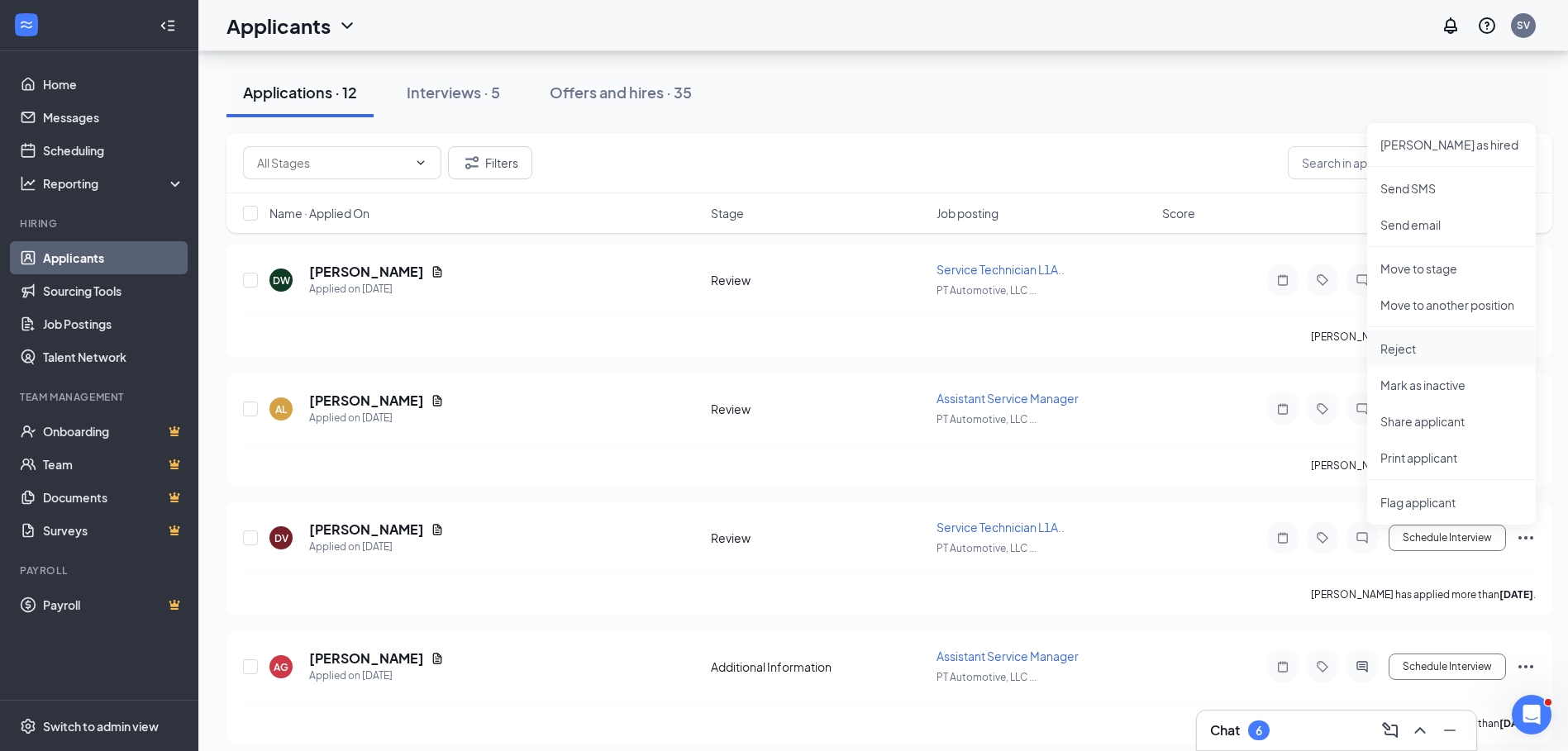
click at [1404, 348] on p "Reject" at bounding box center [1451, 348] width 142 height 16
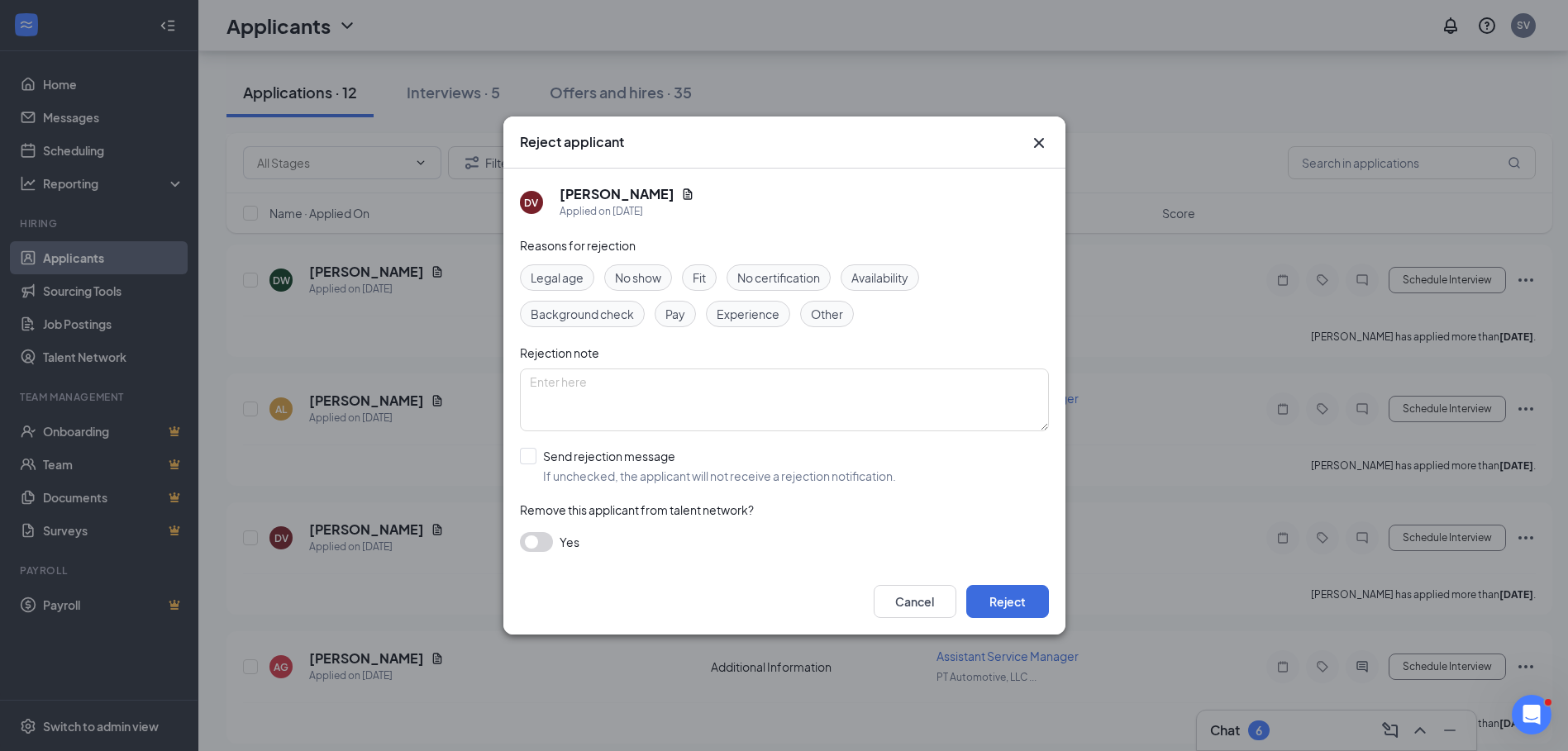
click at [531, 447] on div "Reasons for rejection Legal age No show Fit No certification Availability Backg…" at bounding box center [784, 403] width 529 height 332
click at [528, 453] on input "Send rejection message If unchecked, the applicant will not receive a rejection…" at bounding box center [707, 466] width 376 height 36
checkbox input "true"
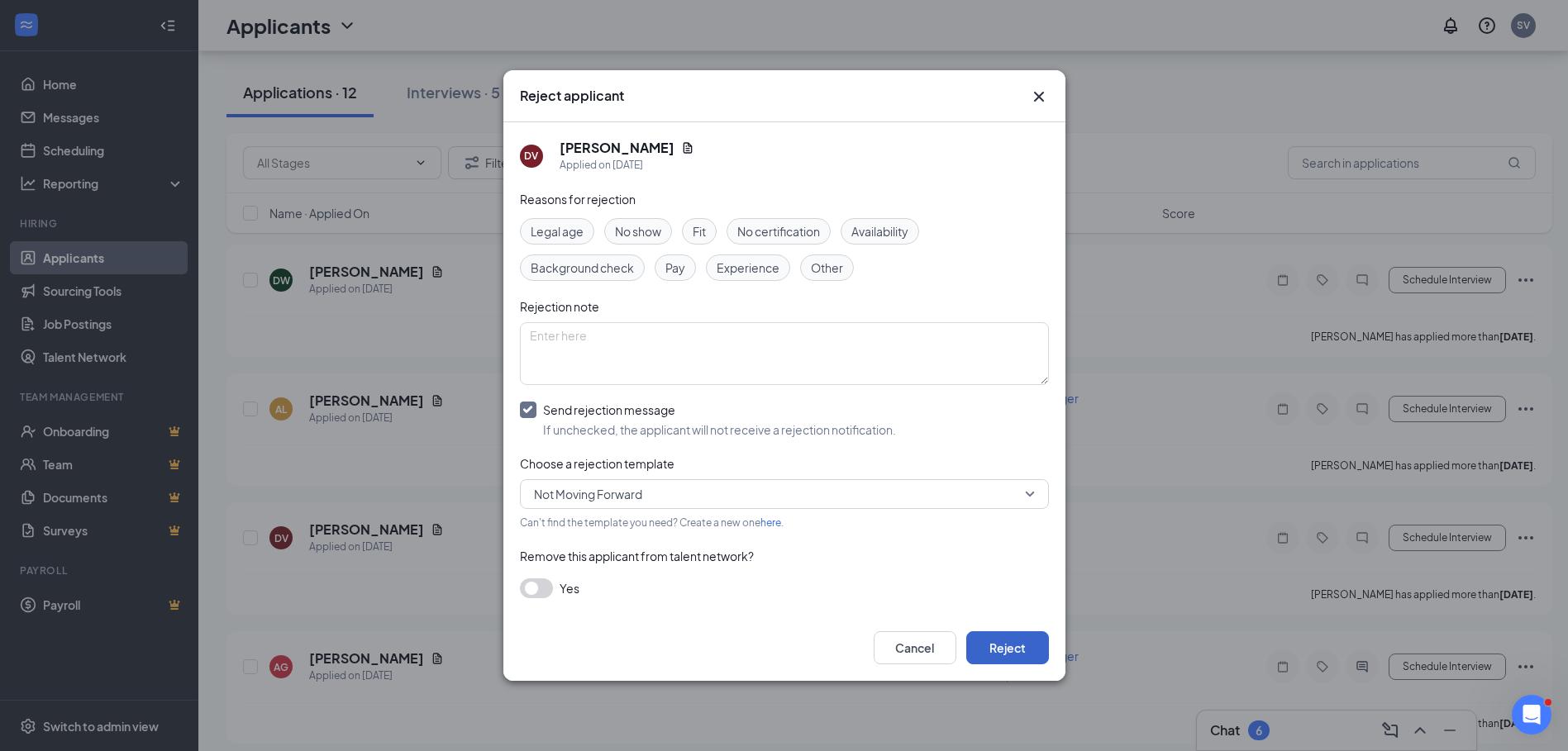
click at [1015, 644] on button "Reject" at bounding box center [1008, 648] width 83 height 33
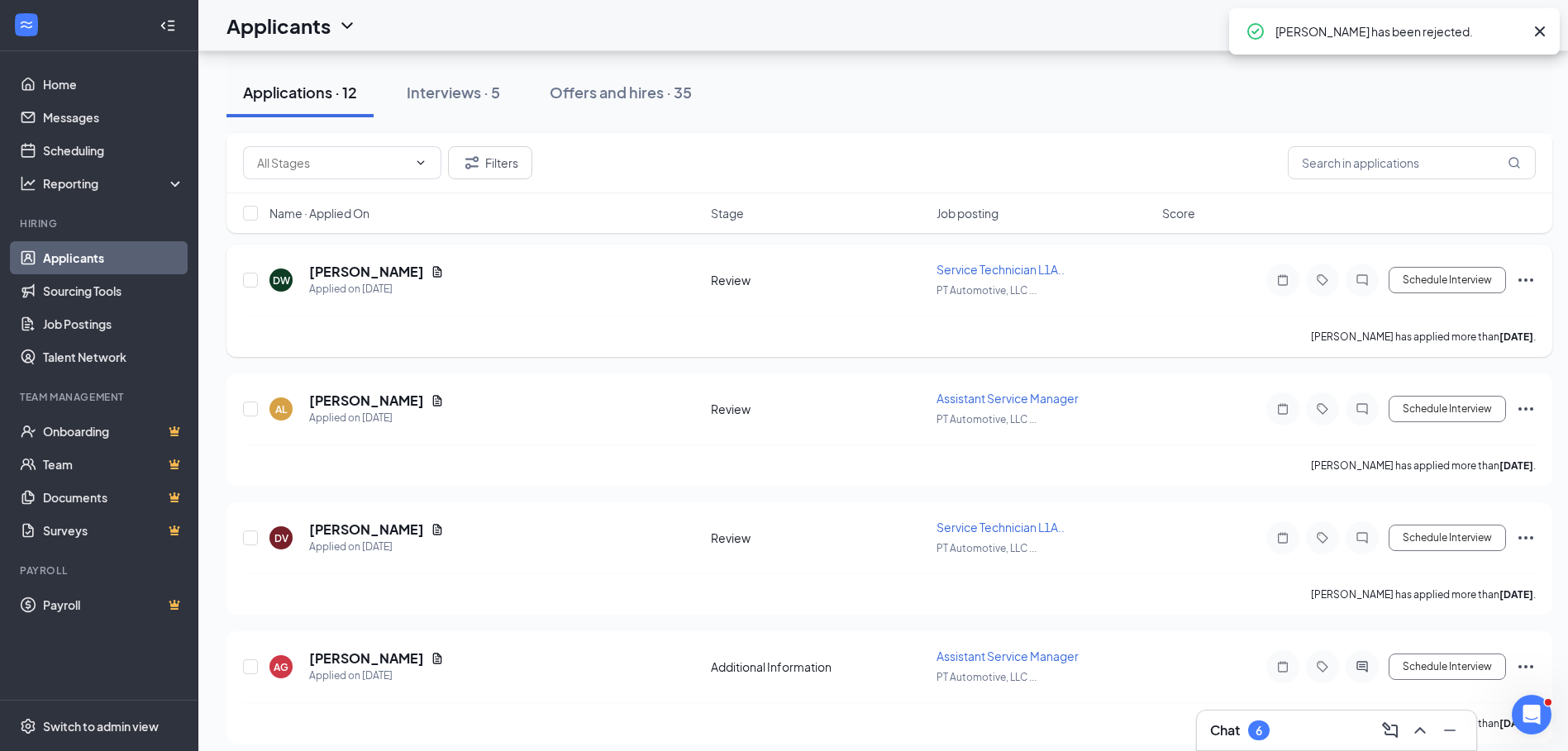
scroll to position [990, 0]
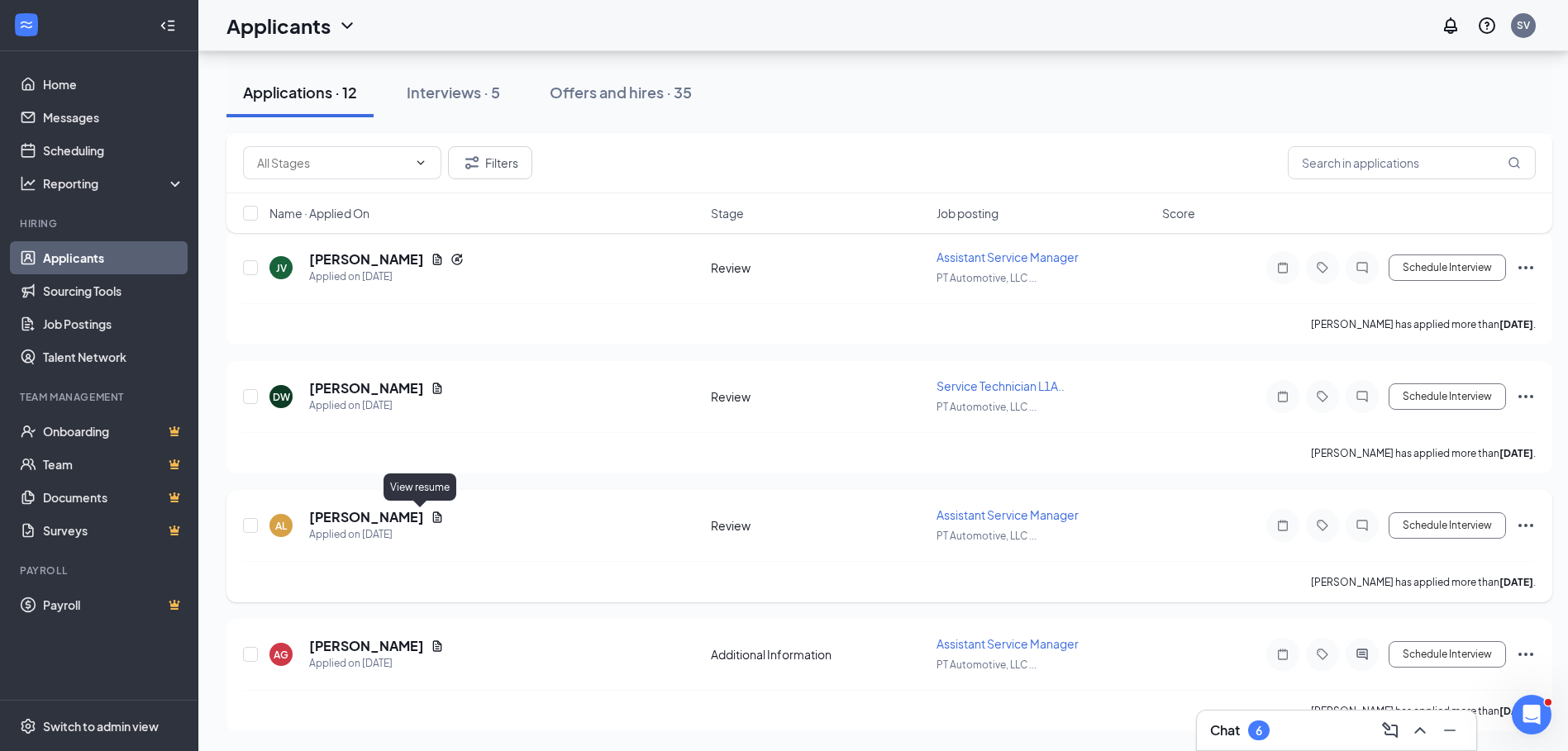
click at [430, 515] on icon "Document" at bounding box center [436, 517] width 13 height 13
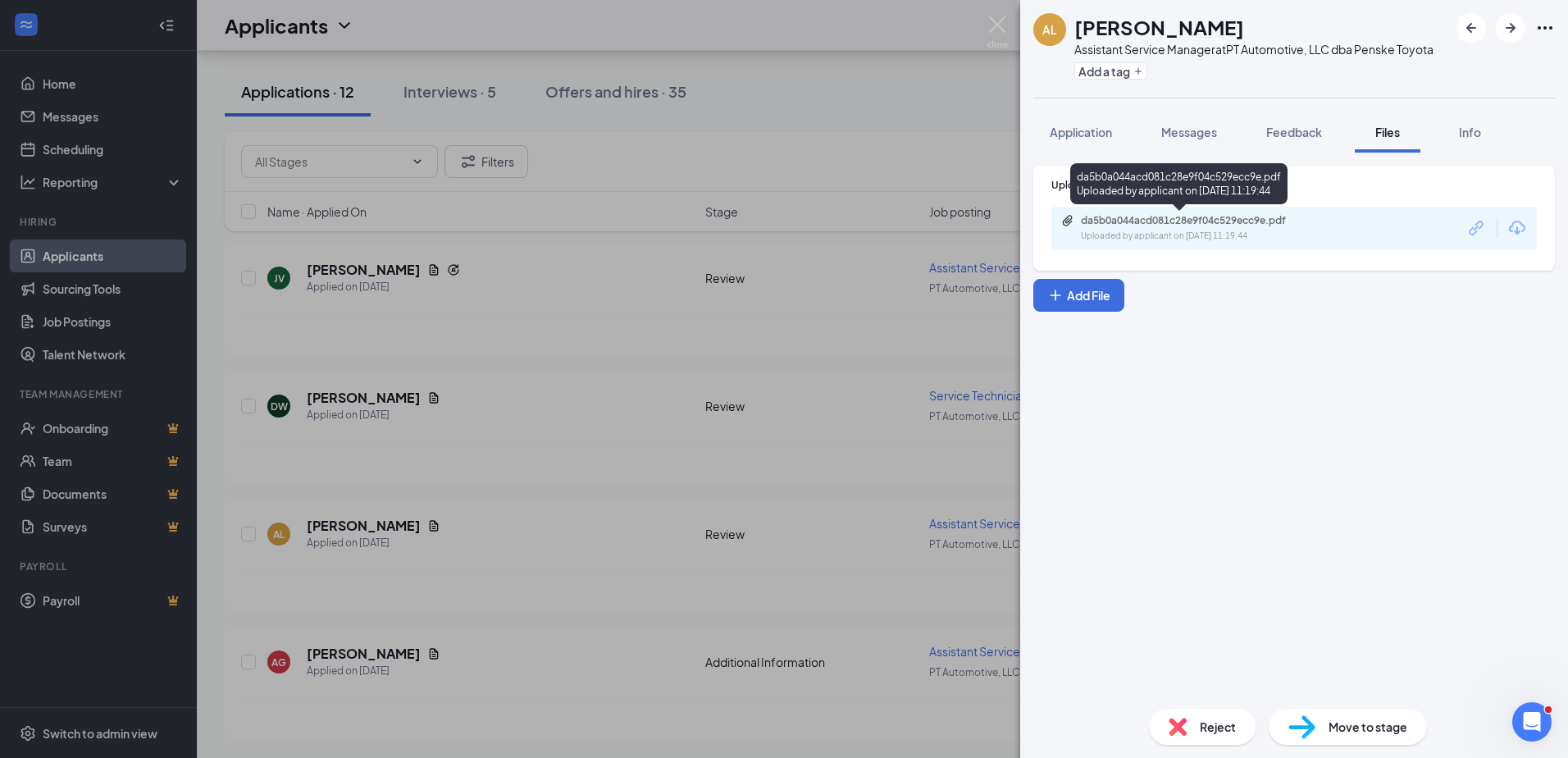
click at [1182, 228] on div "da5b0a044acd081c28e9f04c529ecc9e.pdf Uploaded by applicant on [DATE] 11:19:44" at bounding box center [1194, 229] width 266 height 29
click at [997, 28] on img at bounding box center [998, 32] width 20 height 32
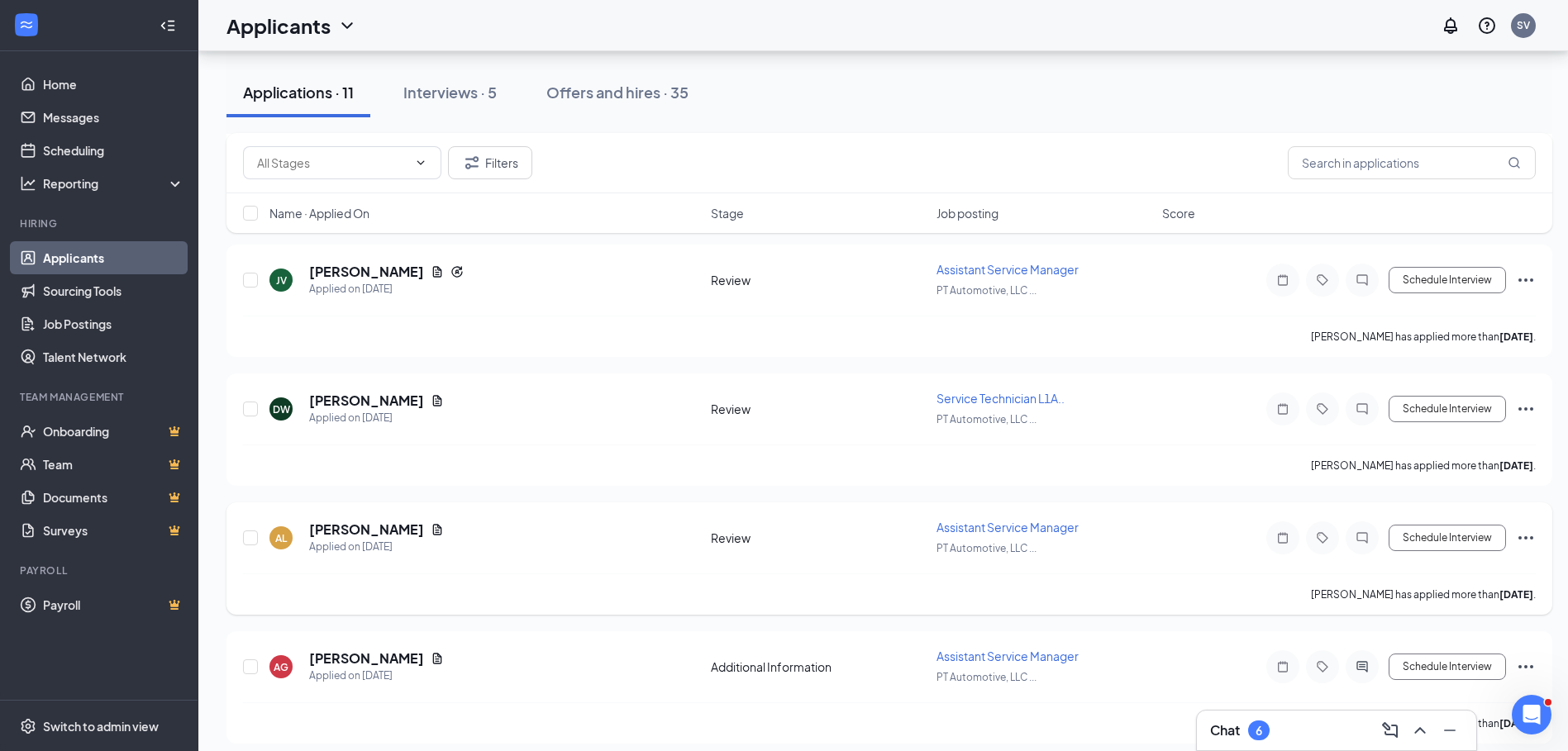
click at [1531, 535] on icon "Ellipses" at bounding box center [1526, 538] width 20 height 20
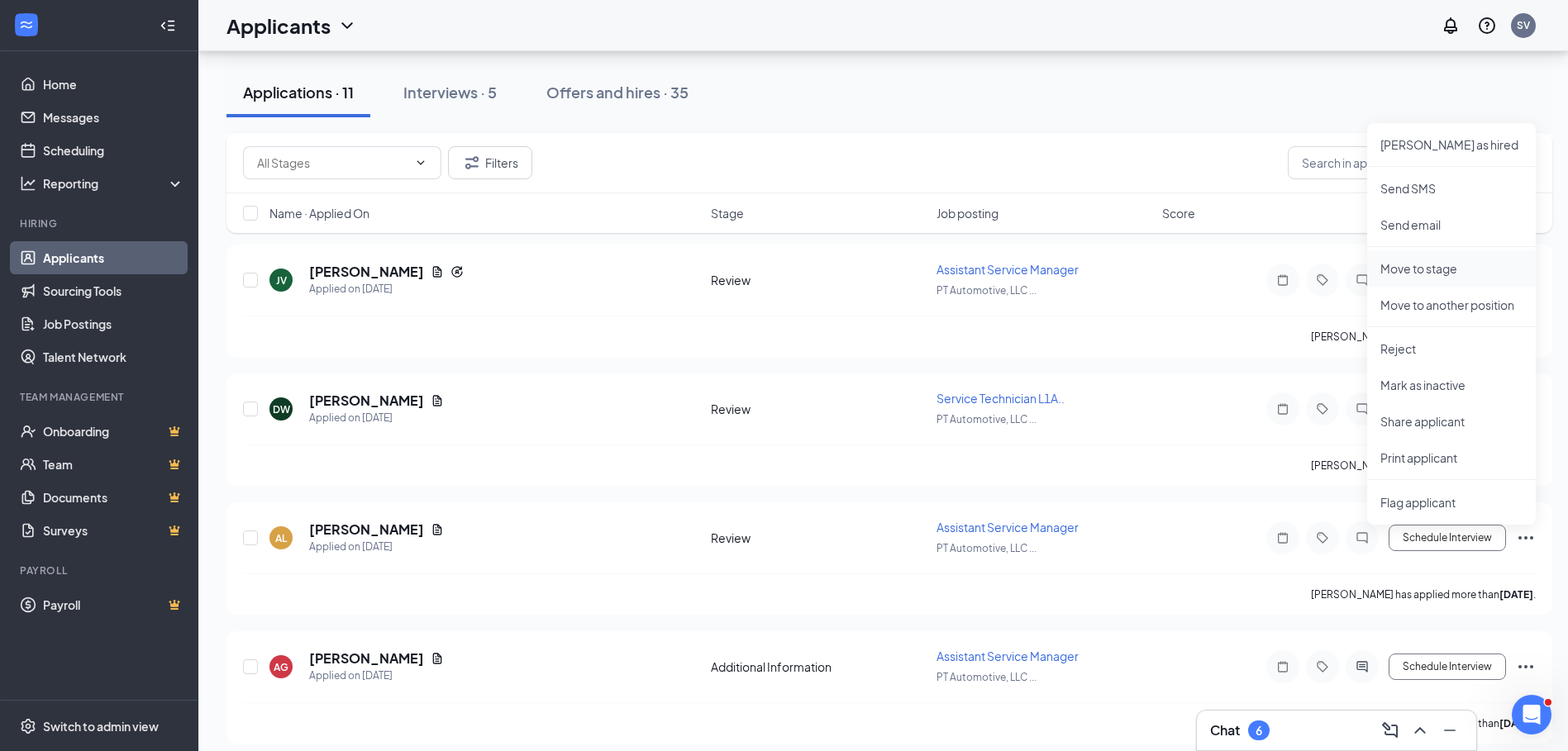
click at [1435, 269] on p "Move to stage" at bounding box center [1451, 268] width 142 height 16
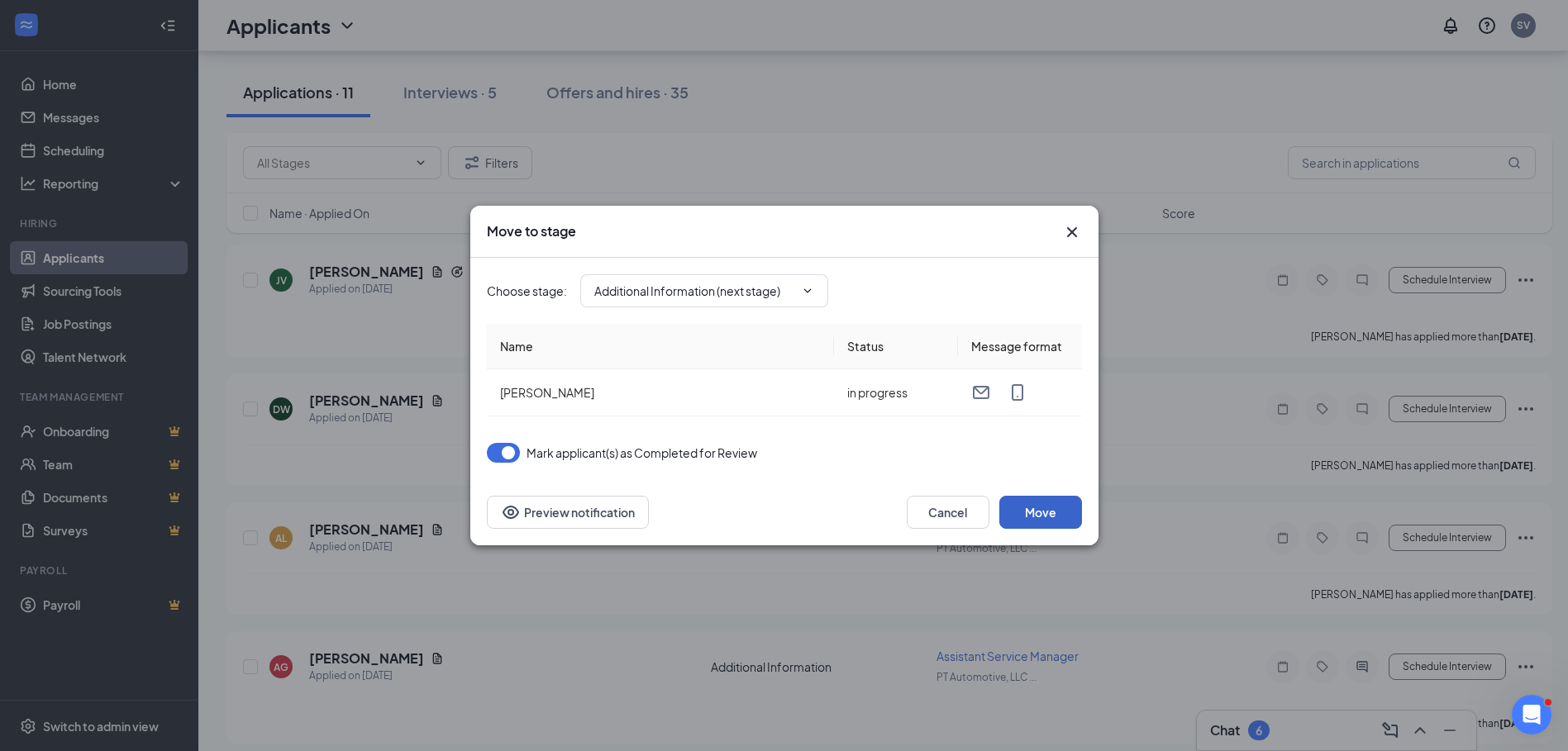
click at [1036, 498] on button "Move" at bounding box center [1040, 512] width 83 height 33
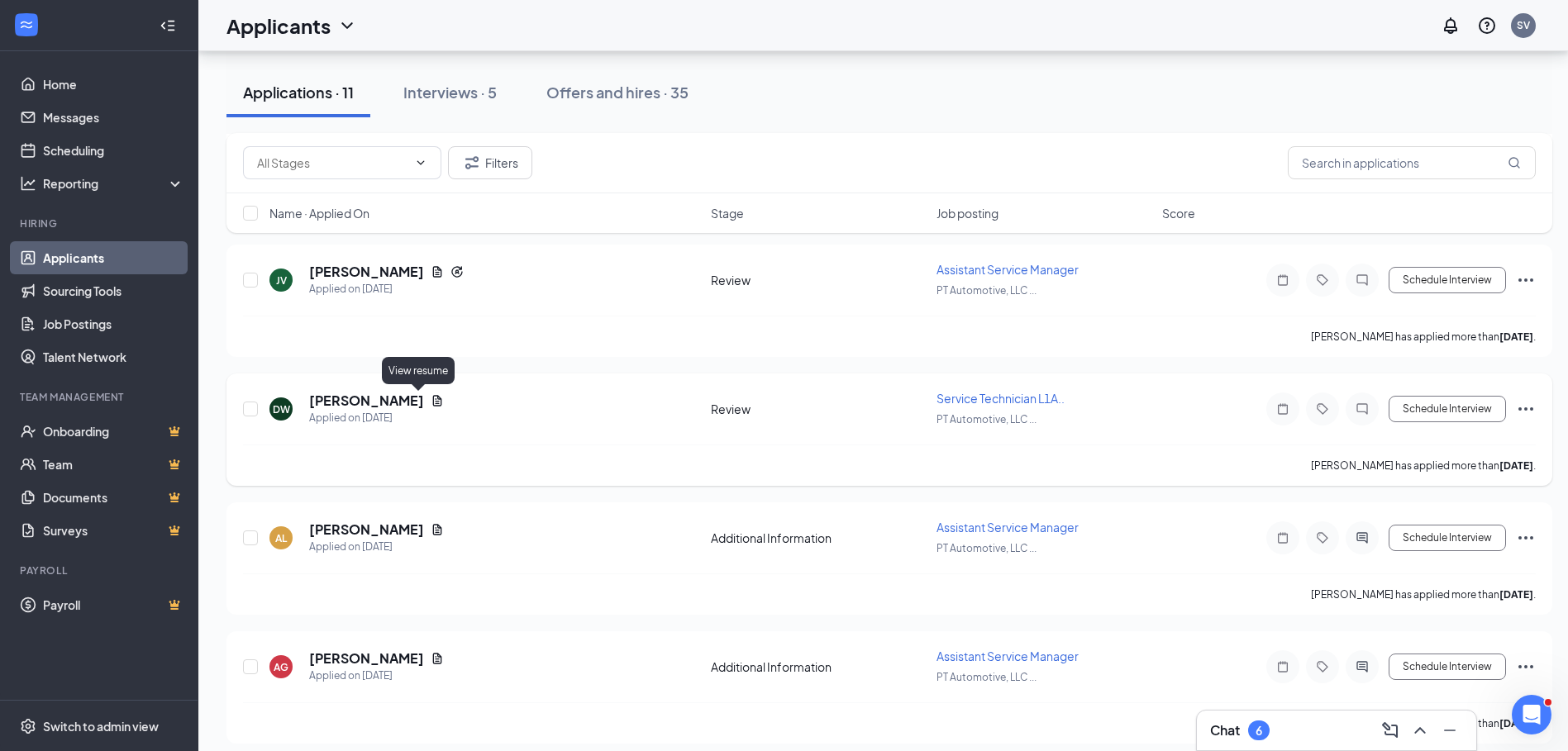
click at [430, 397] on icon "Document" at bounding box center [436, 400] width 13 height 13
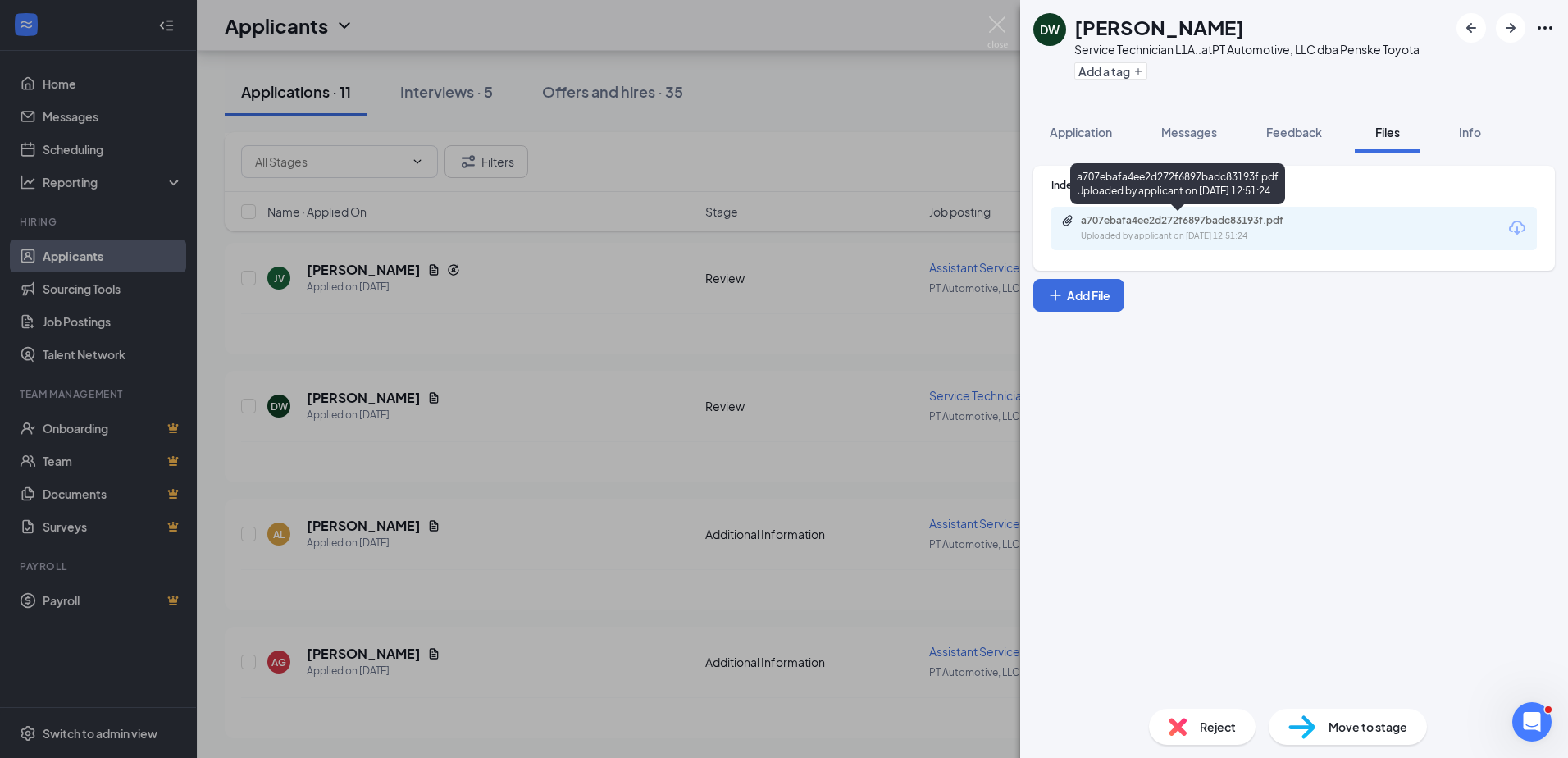
click at [1182, 228] on div "a707ebafa4ee2d272f6897badc83193f.pdf Uploaded by applicant on [DATE] 12:51:24" at bounding box center [1194, 229] width 266 height 29
click at [992, 20] on img at bounding box center [998, 32] width 20 height 32
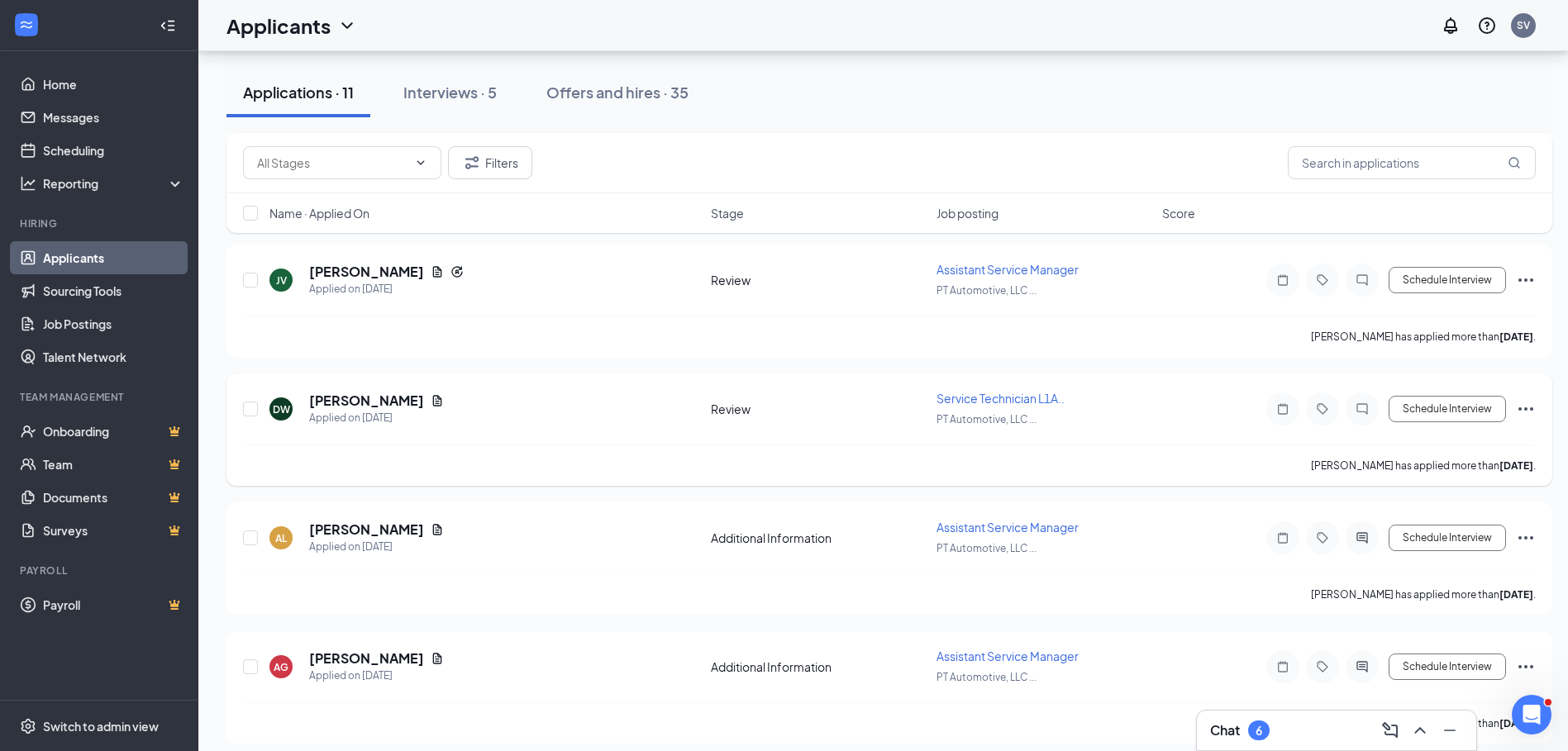
click at [1525, 407] on icon "Ellipses" at bounding box center [1526, 409] width 20 height 20
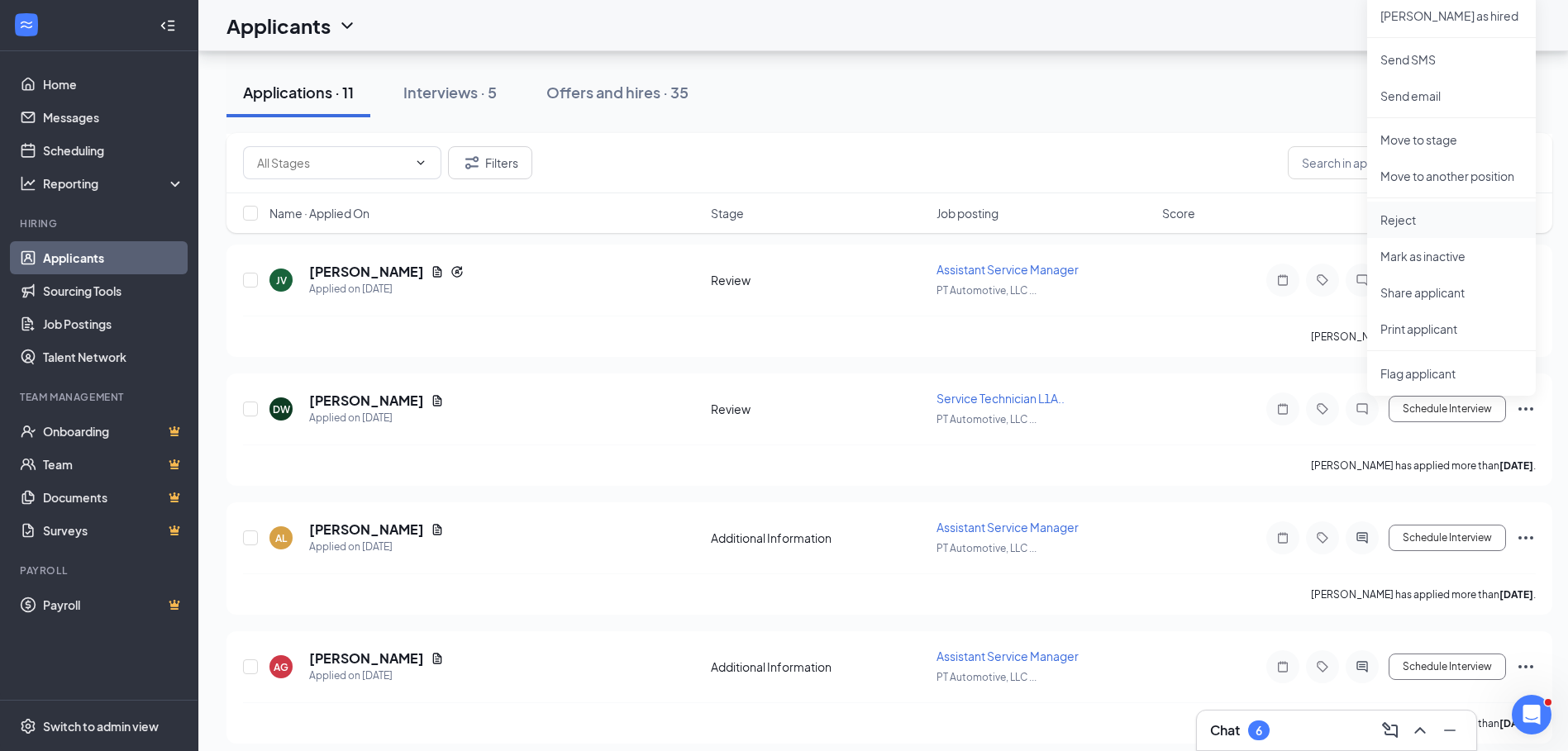
click at [1412, 221] on p "Reject" at bounding box center [1451, 219] width 142 height 16
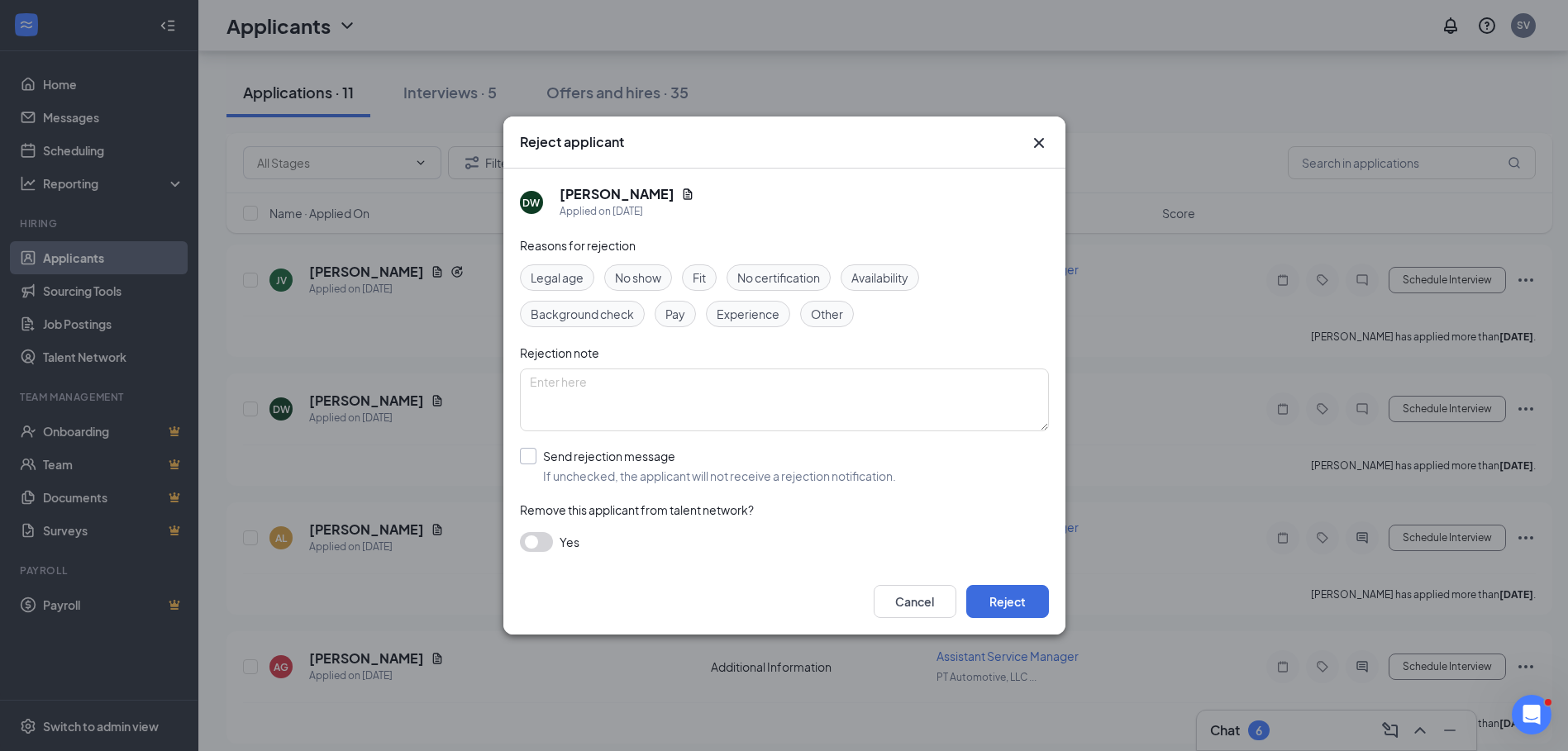
click at [533, 452] on input "Send rejection message If unchecked, the applicant will not receive a rejection…" at bounding box center [707, 466] width 376 height 36
checkbox input "true"
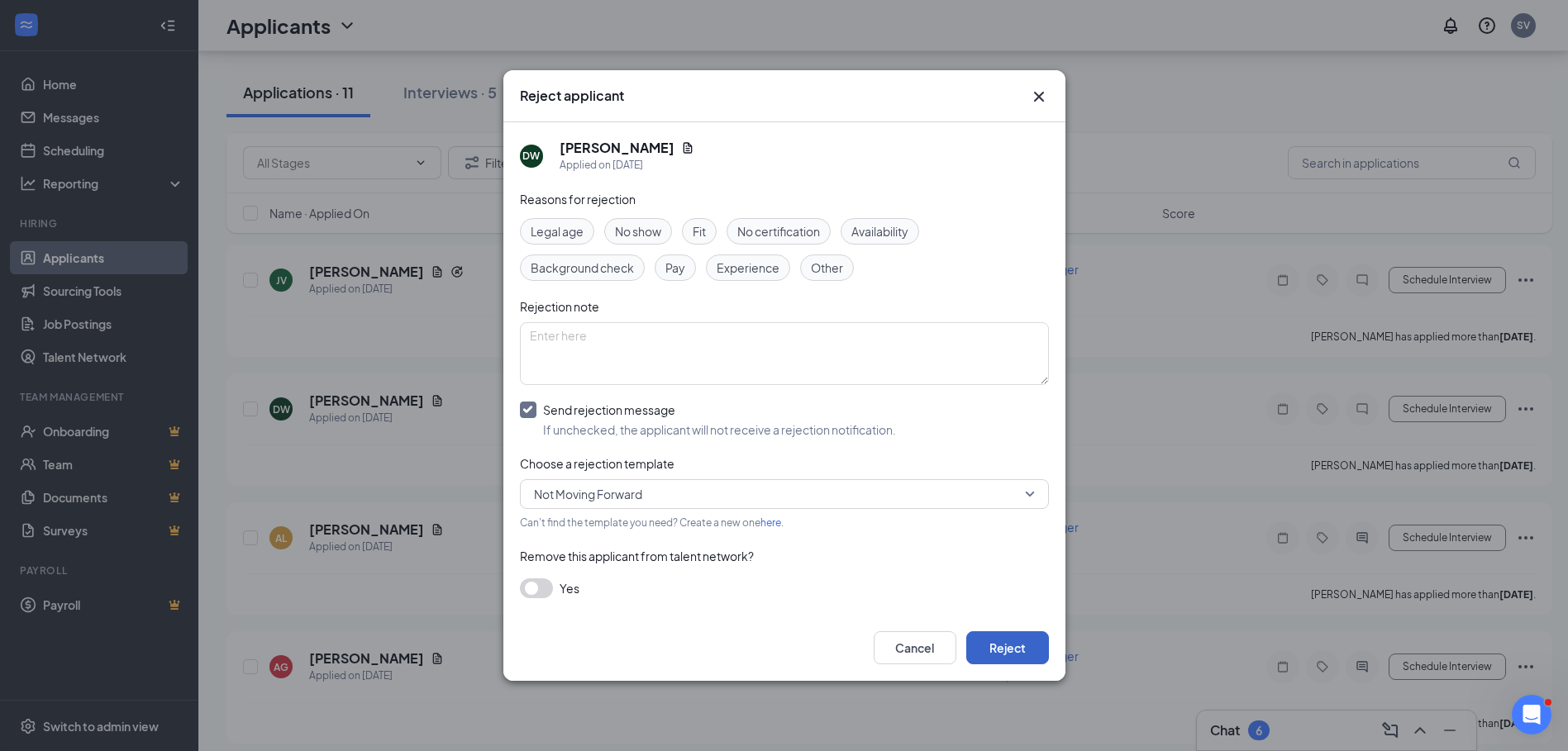
click at [1019, 634] on button "Reject" at bounding box center [1008, 648] width 83 height 33
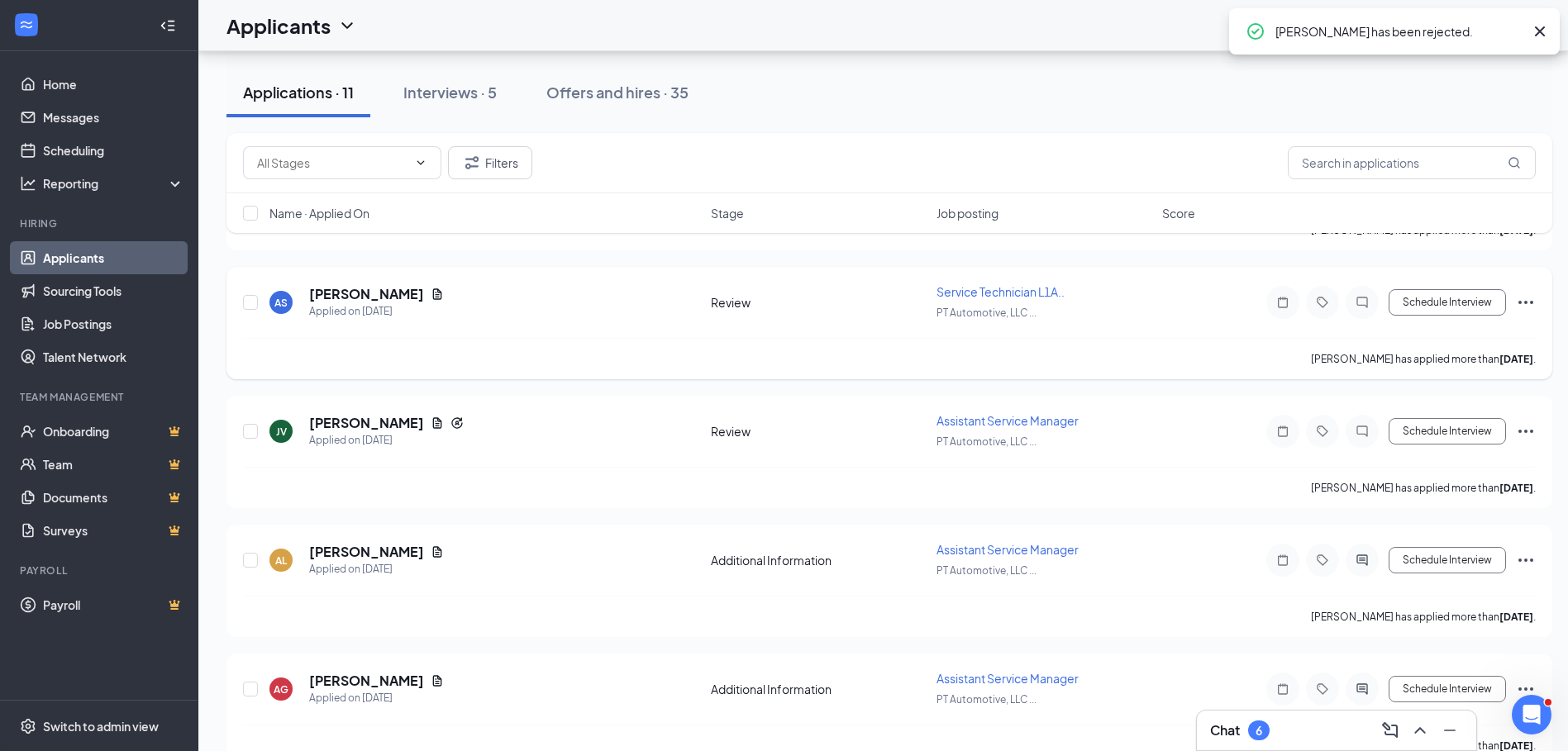
scroll to position [812, 0]
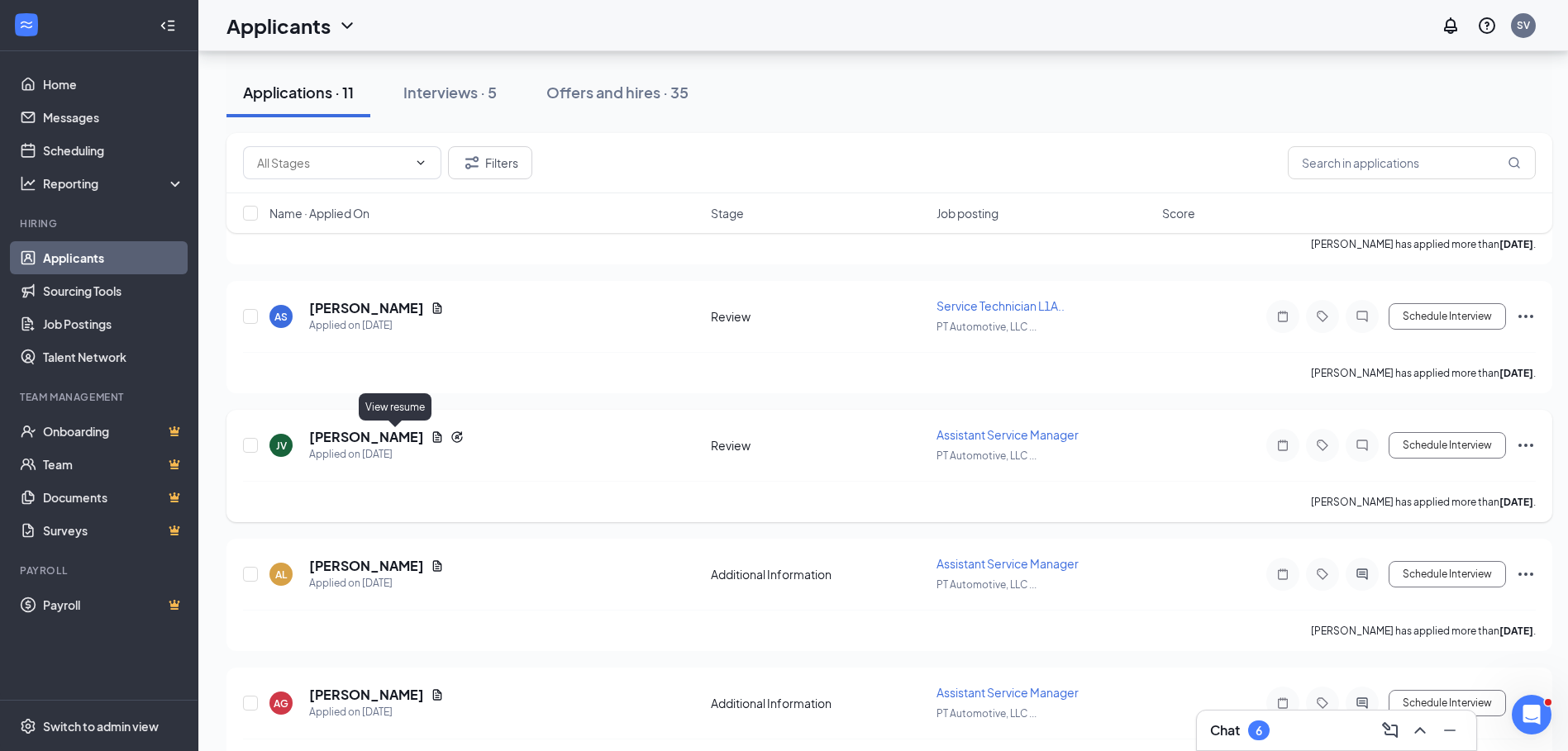
click at [430, 434] on icon "Document" at bounding box center [436, 436] width 13 height 13
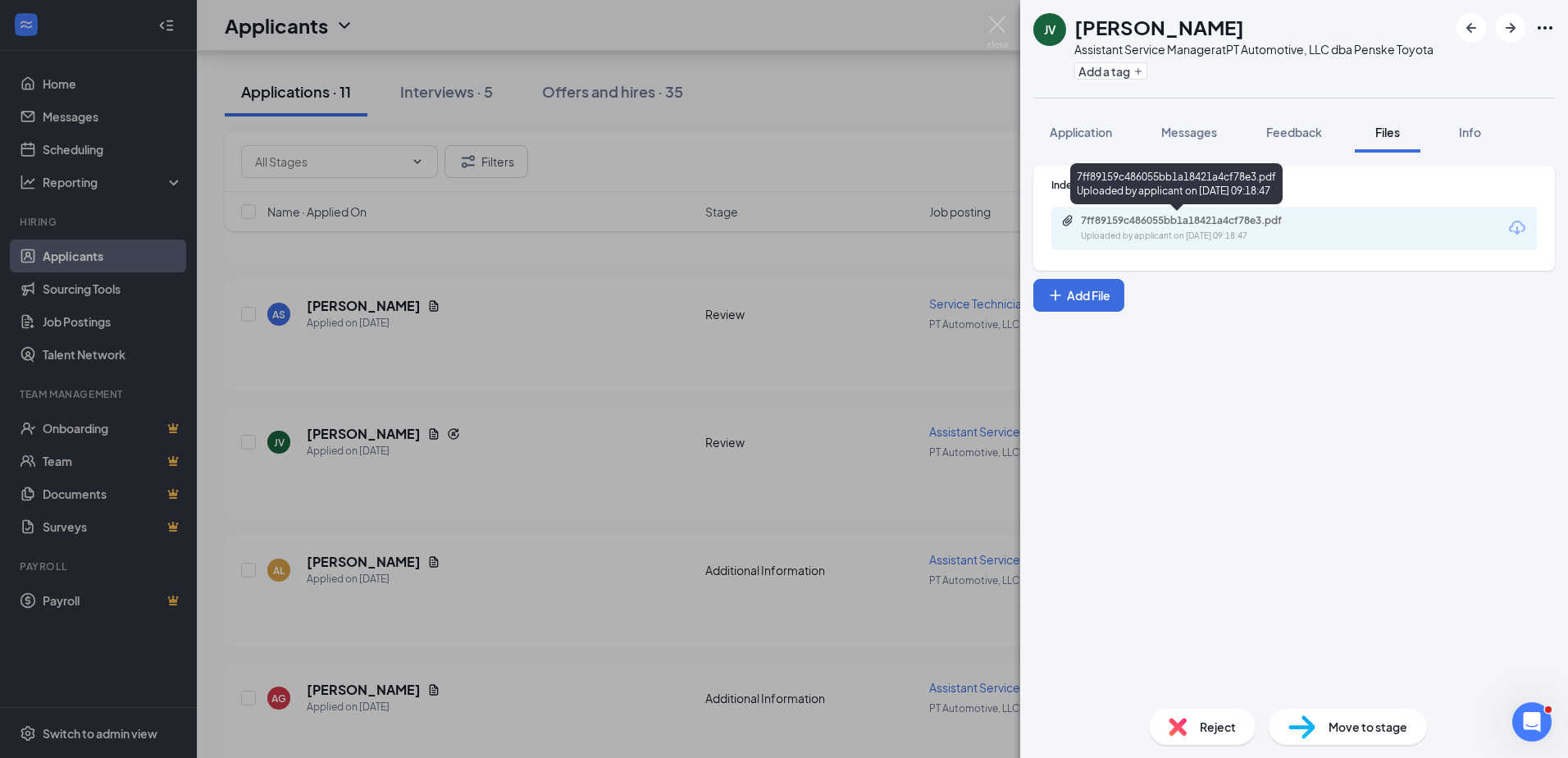
click at [1196, 235] on div "Uploaded by applicant on [DATE] 09:18:47" at bounding box center [1204, 236] width 246 height 13
click at [1003, 23] on img at bounding box center [998, 32] width 20 height 32
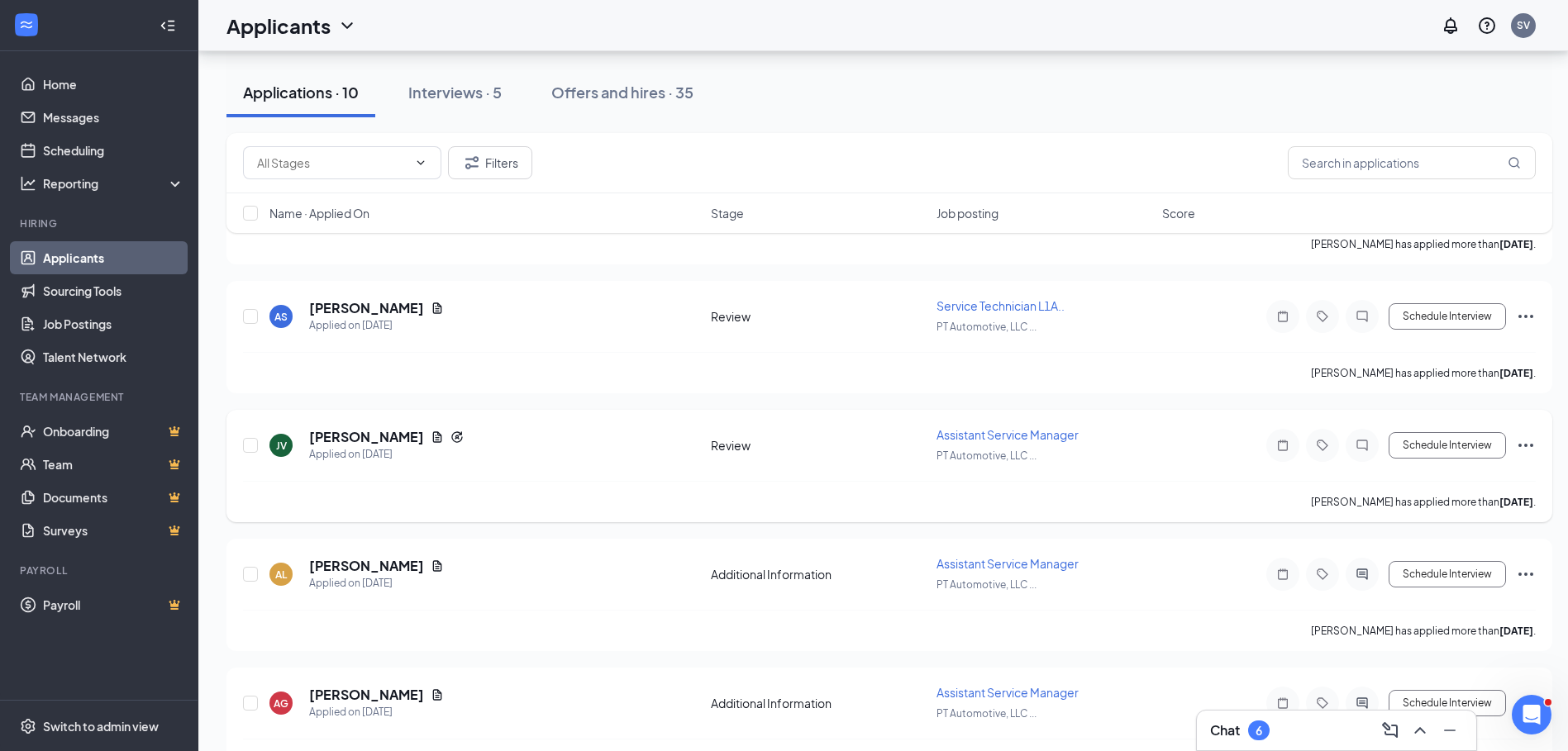
click at [1525, 445] on icon "Ellipses" at bounding box center [1525, 446] width 15 height 3
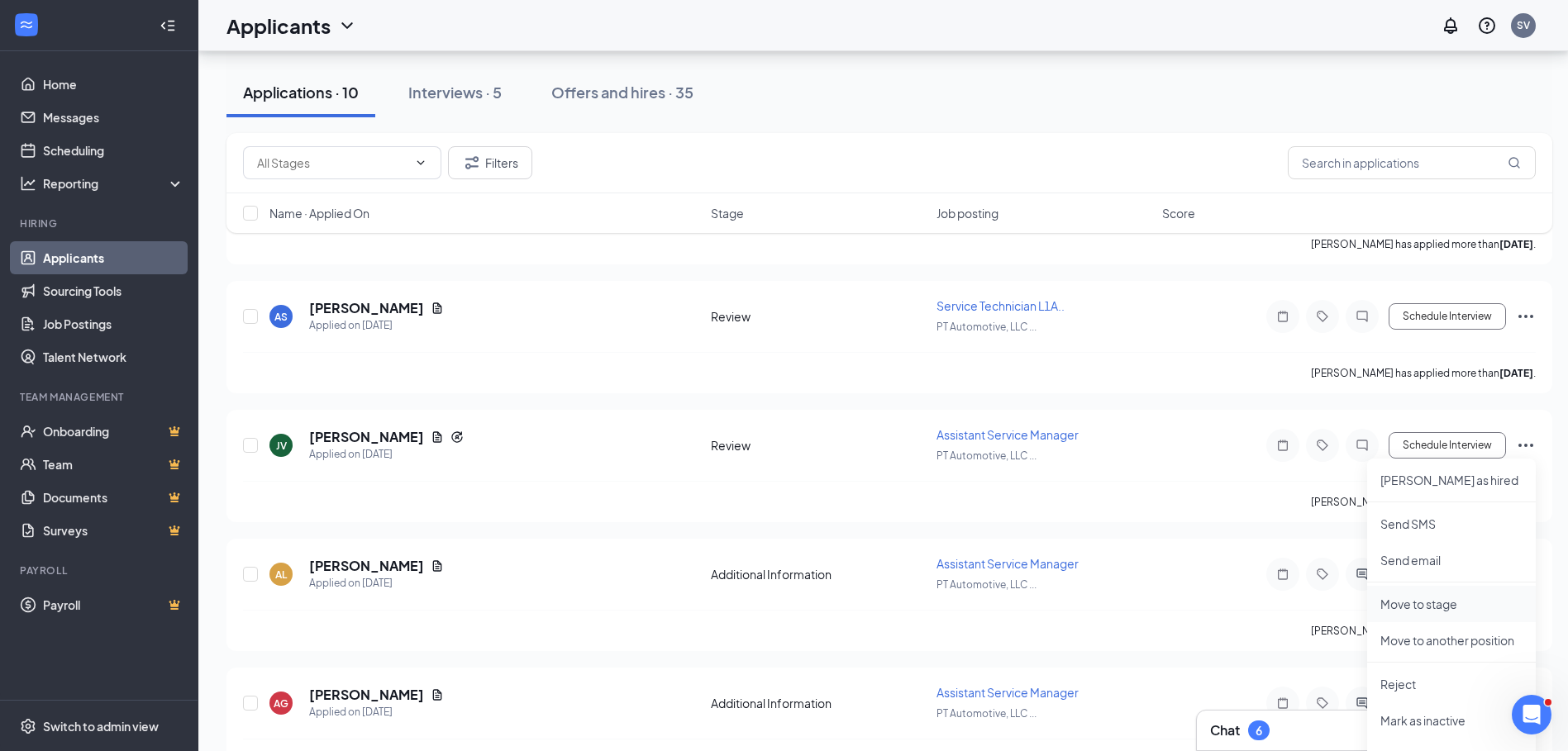
click at [1414, 600] on p "Move to stage" at bounding box center [1451, 604] width 142 height 16
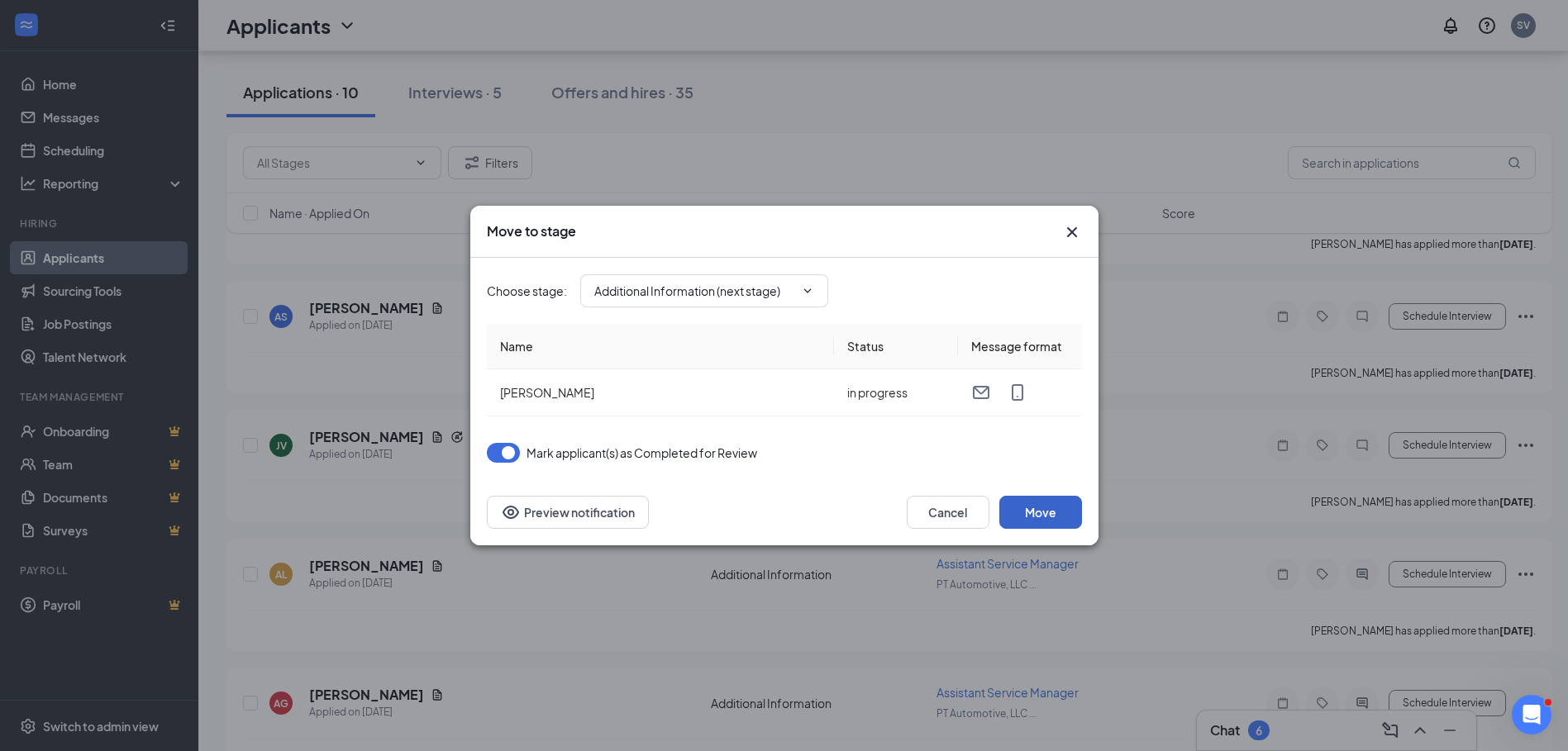
click at [1043, 509] on button "Move" at bounding box center [1040, 512] width 83 height 33
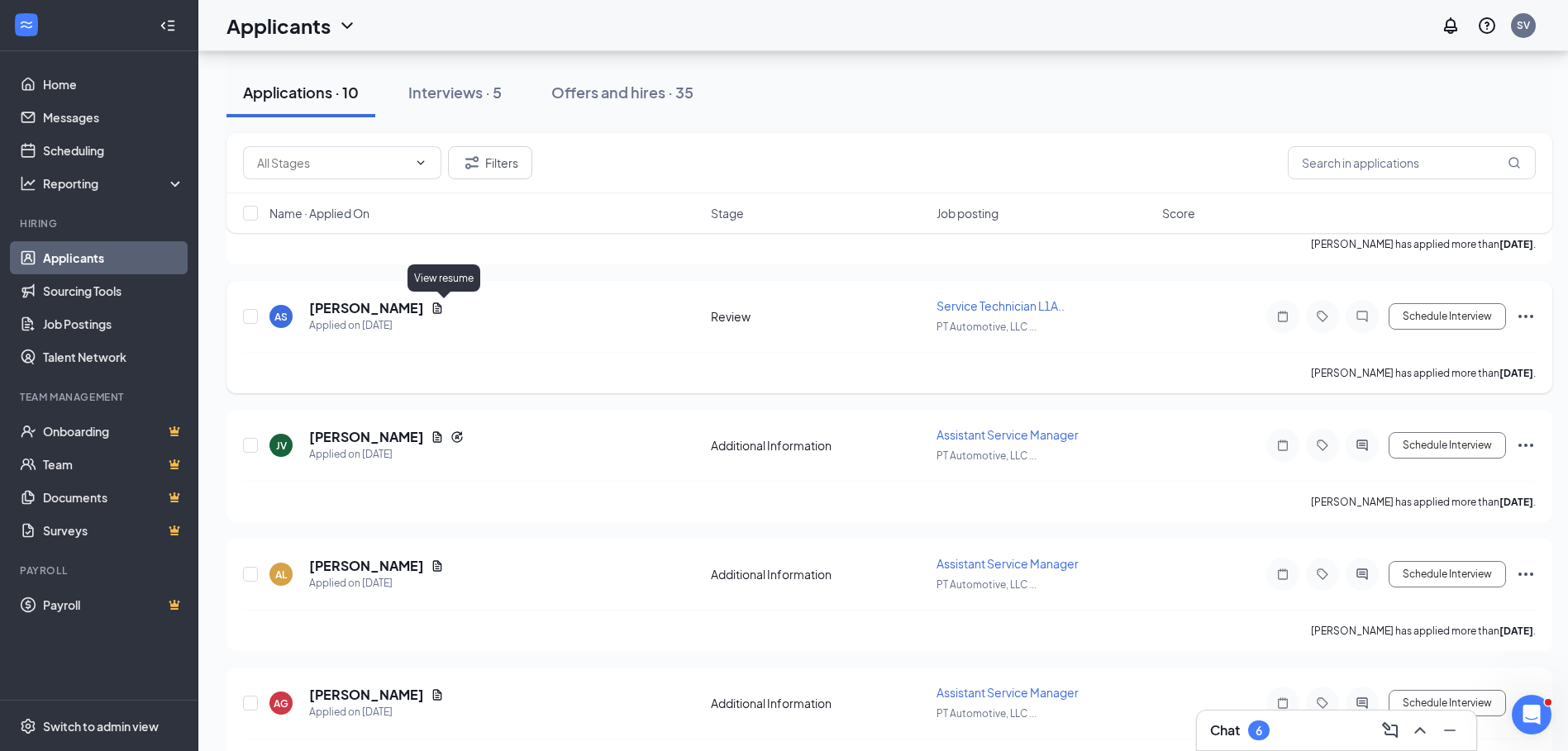
click at [441, 309] on icon "Document" at bounding box center [436, 308] width 13 height 13
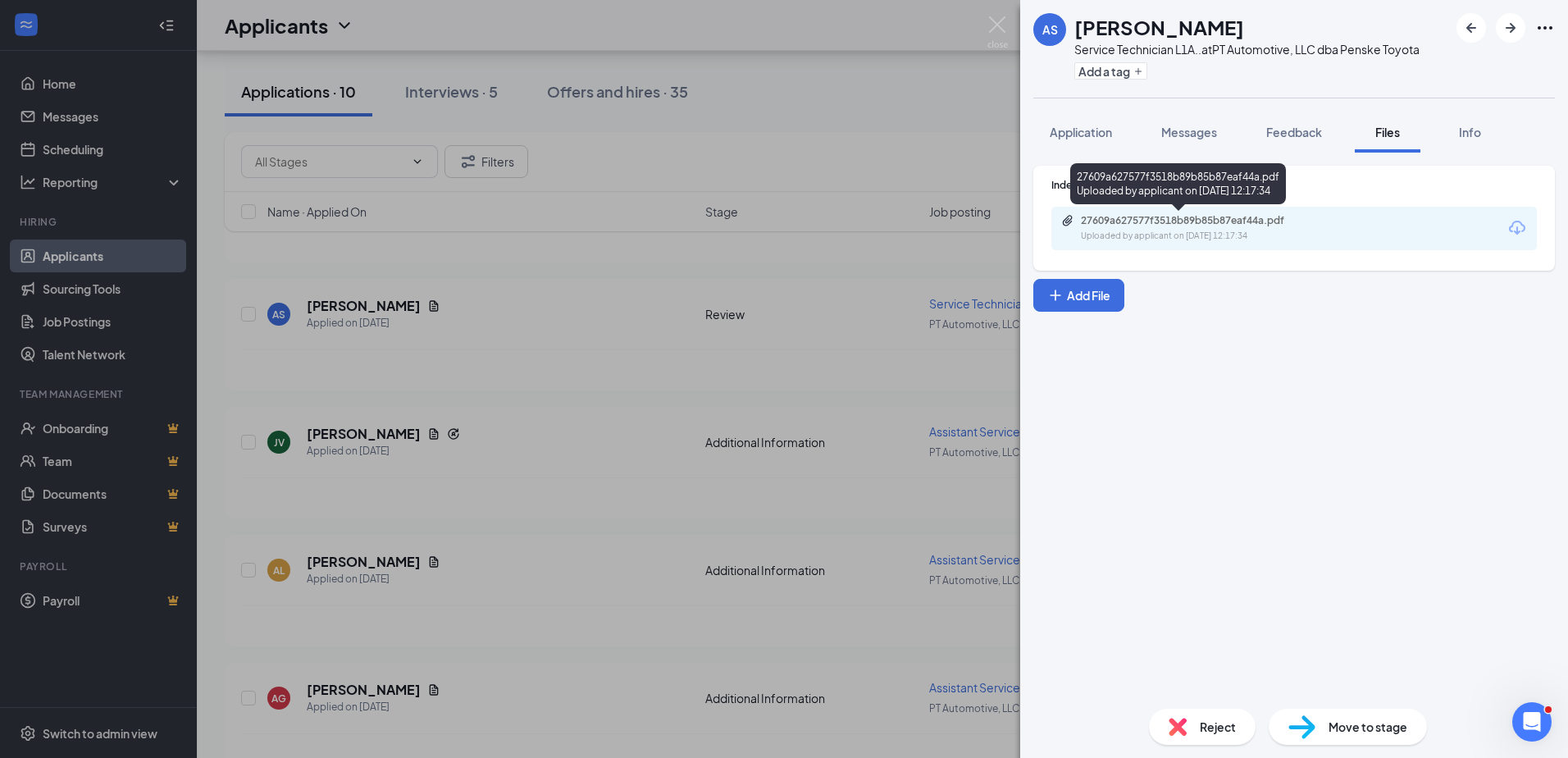
click at [1163, 224] on div "27609a627577f3518b89b85b87eaf44a.pdf" at bounding box center [1196, 220] width 230 height 13
click at [995, 19] on img at bounding box center [998, 32] width 20 height 32
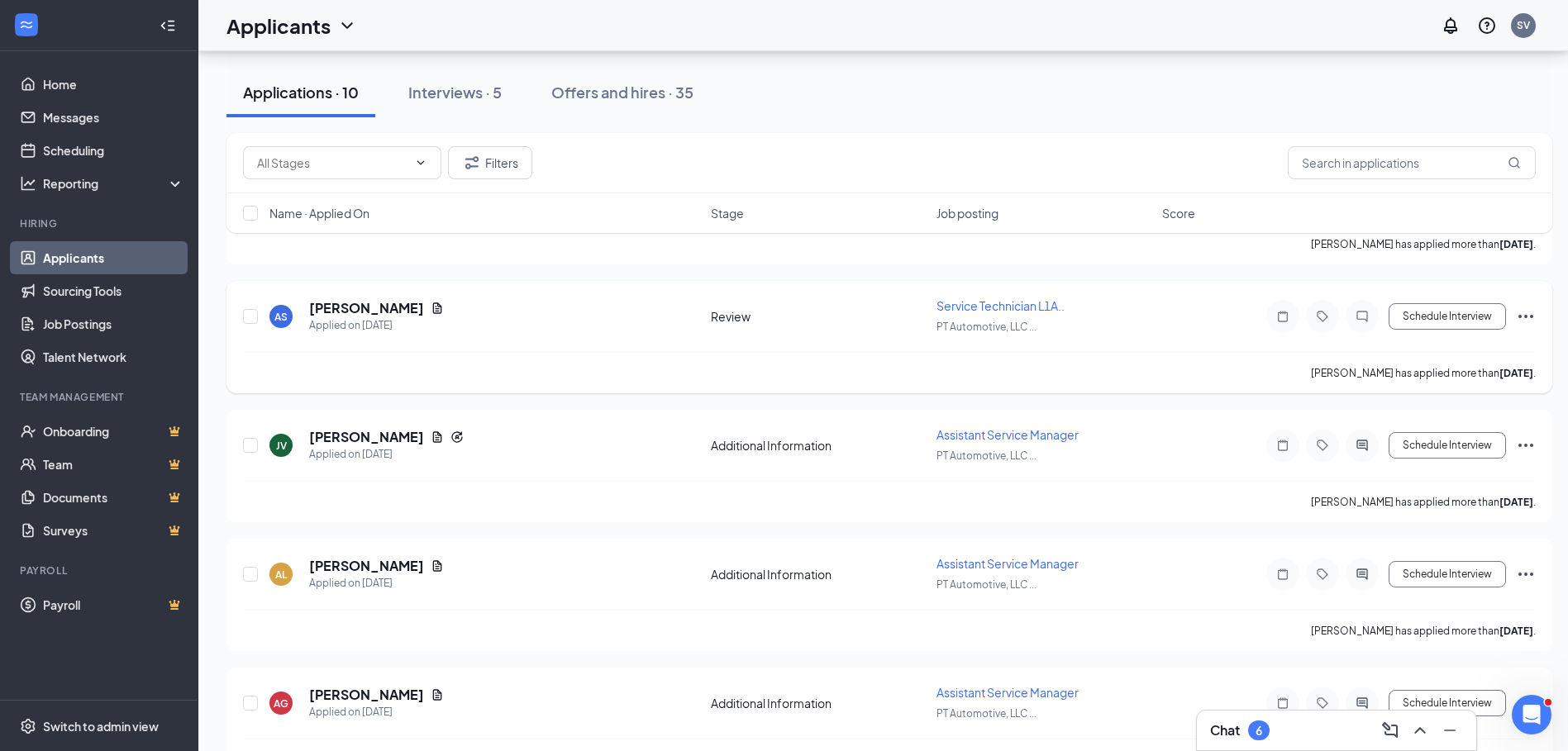
click at [1528, 317] on icon "Ellipses" at bounding box center [1526, 316] width 20 height 20
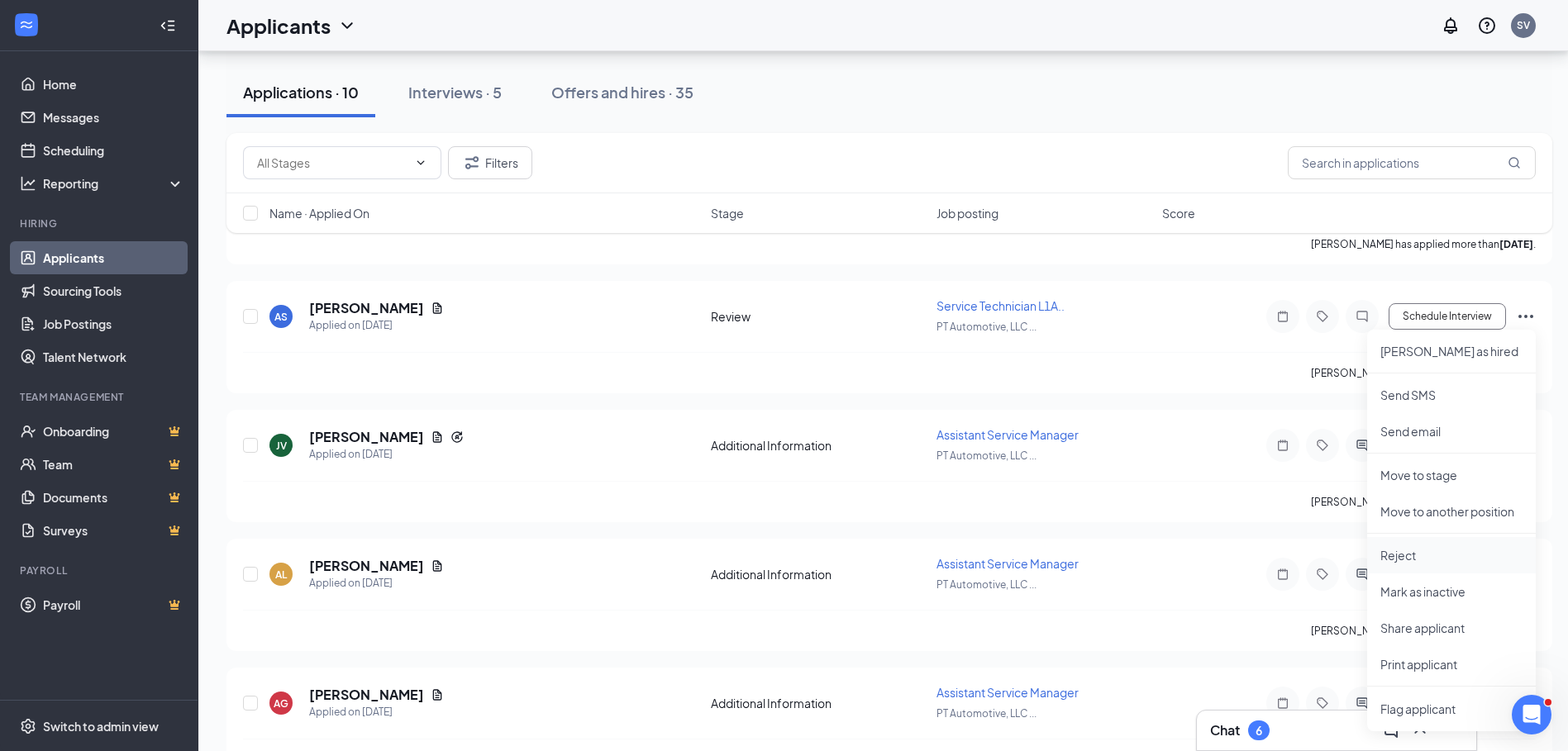
click at [1402, 552] on p "Reject" at bounding box center [1451, 555] width 142 height 16
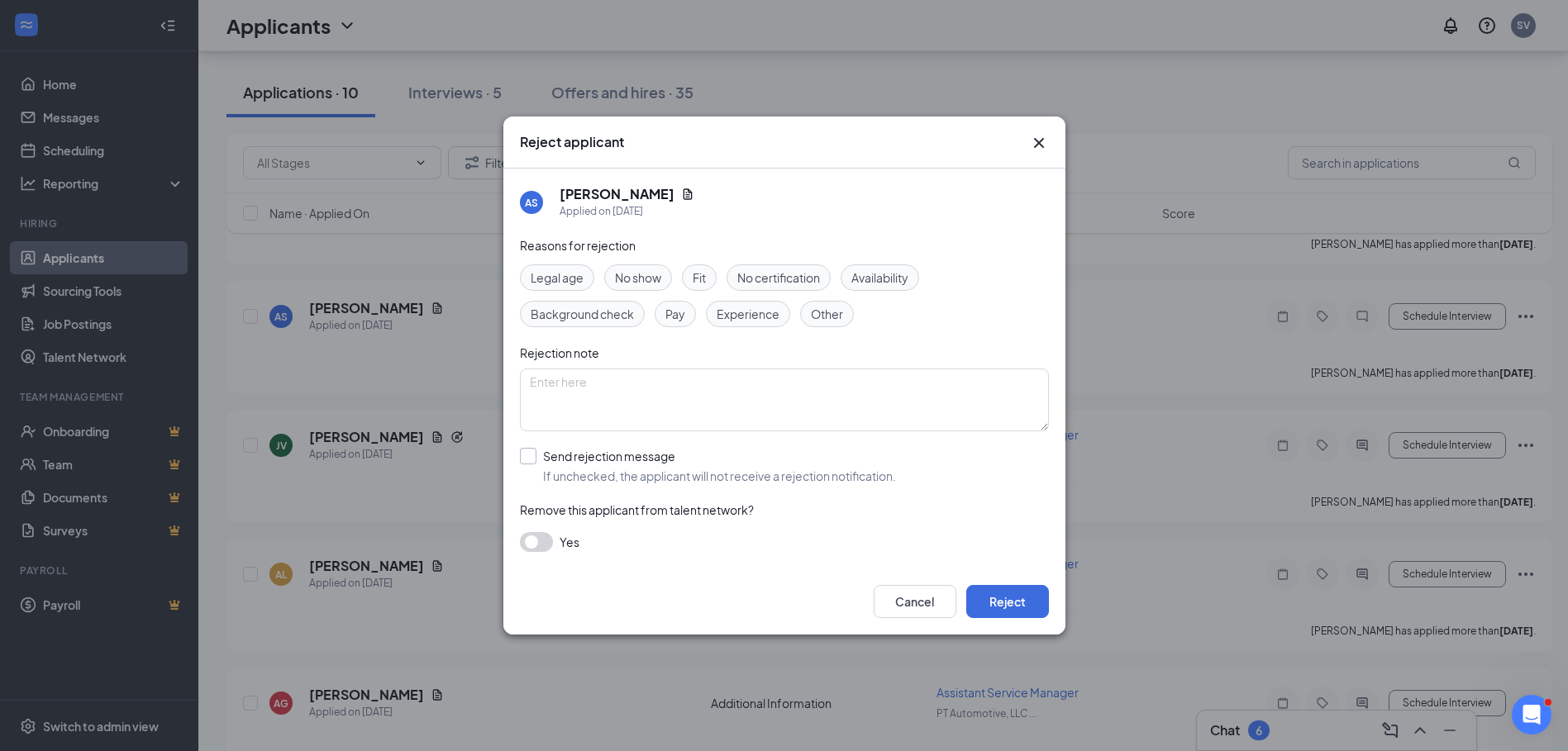
click at [533, 455] on input "Send rejection message If unchecked, the applicant will not receive a rejection…" at bounding box center [707, 466] width 376 height 36
checkbox input "true"
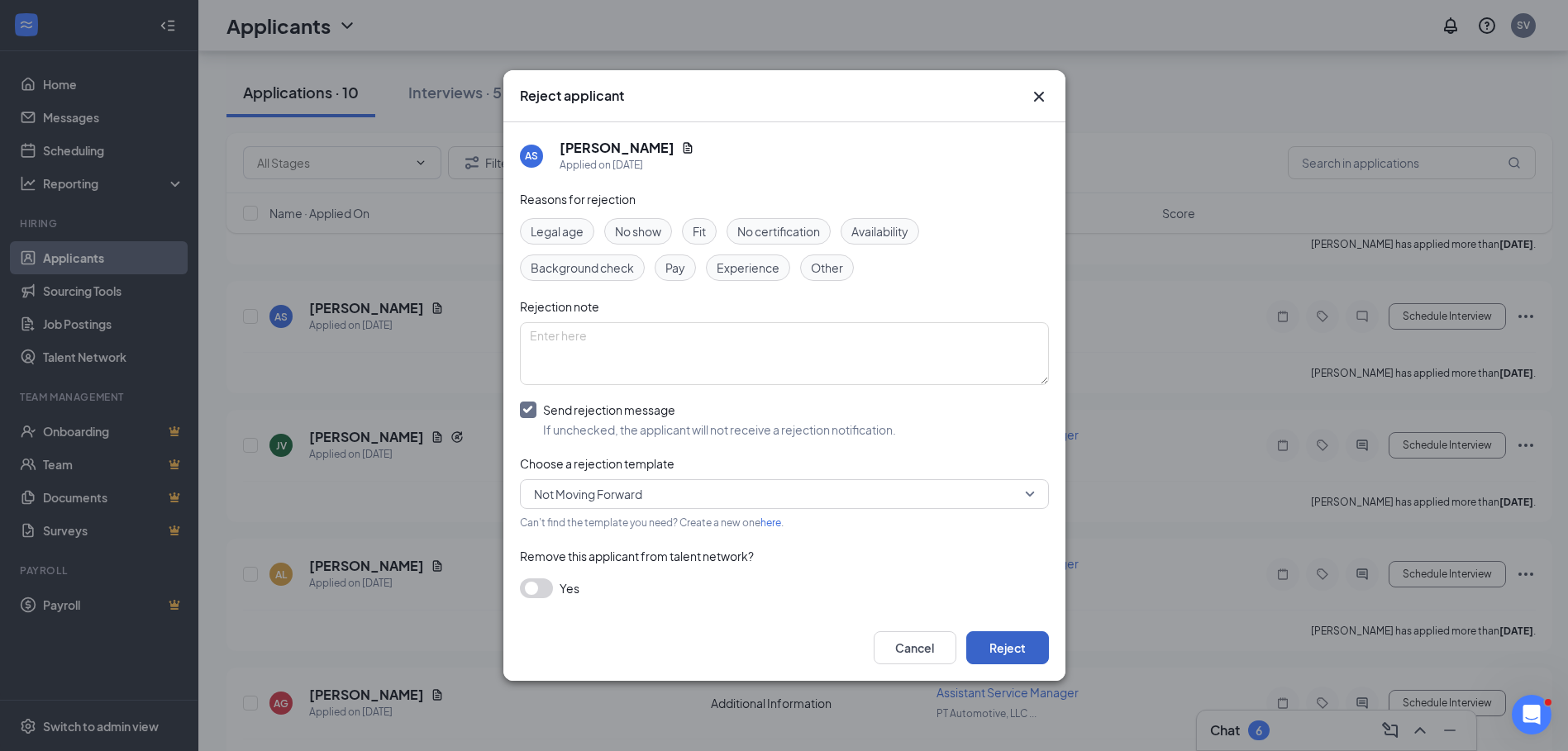
click at [1014, 646] on button "Reject" at bounding box center [1008, 648] width 83 height 33
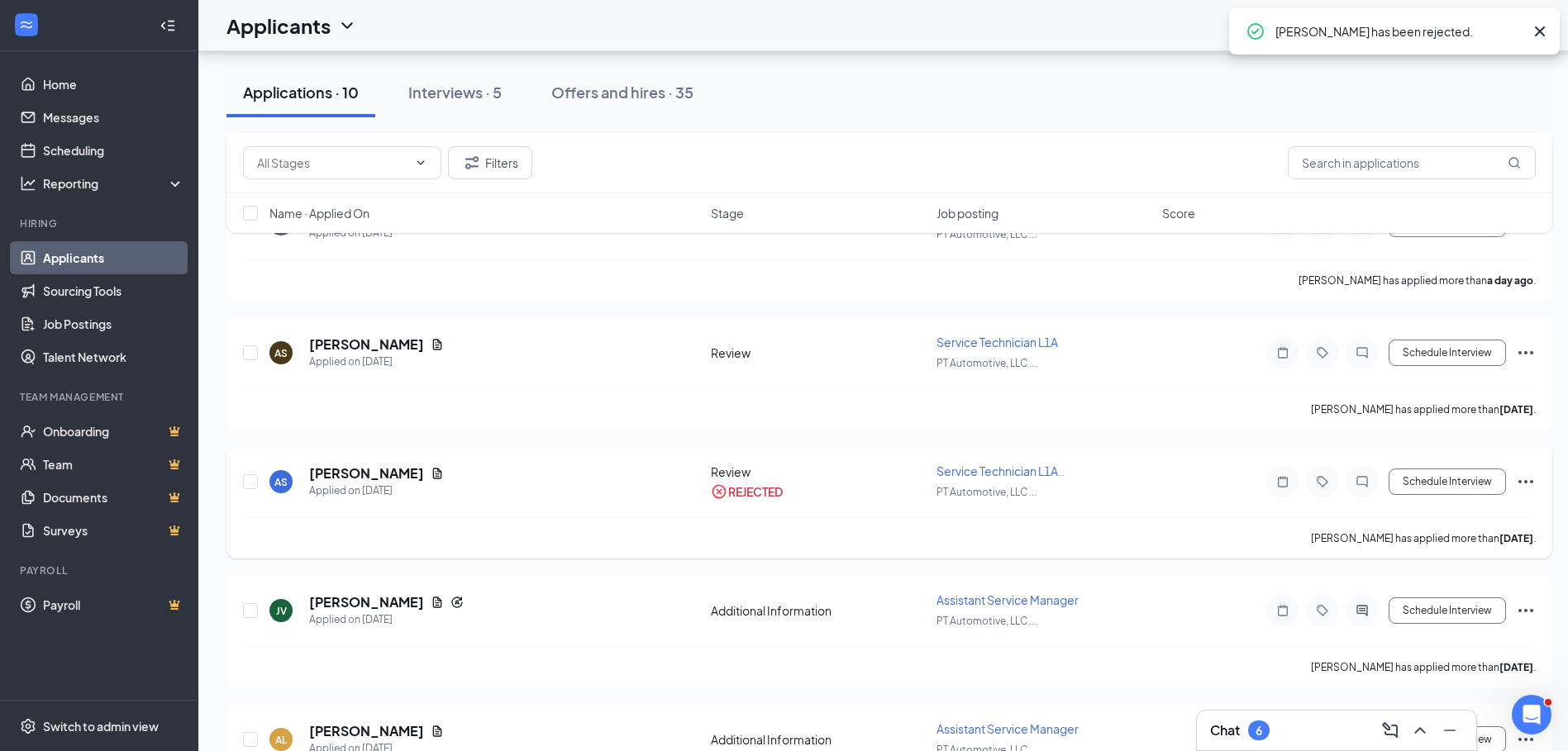
scroll to position [564, 0]
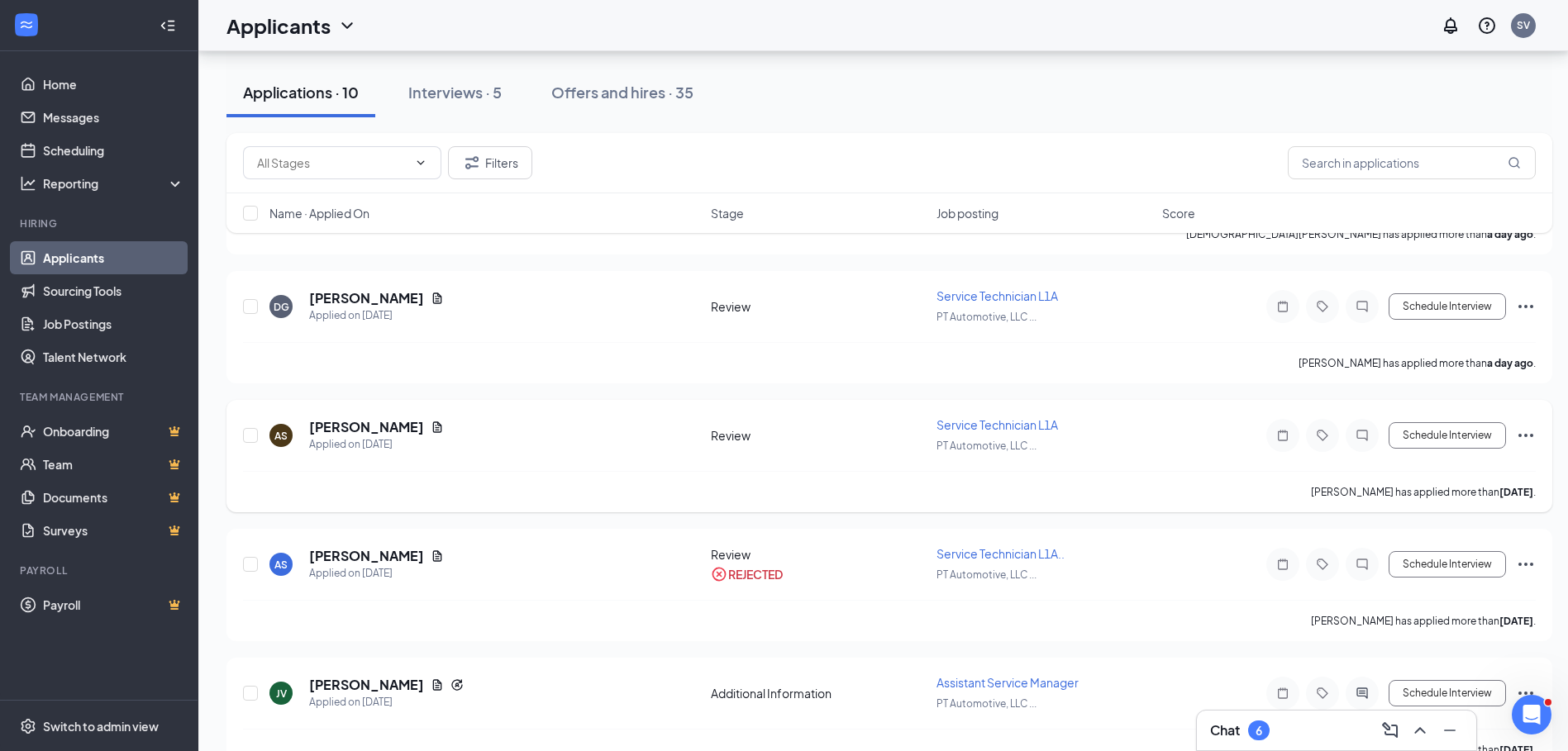
click at [1529, 435] on icon "Ellipses" at bounding box center [1526, 435] width 20 height 20
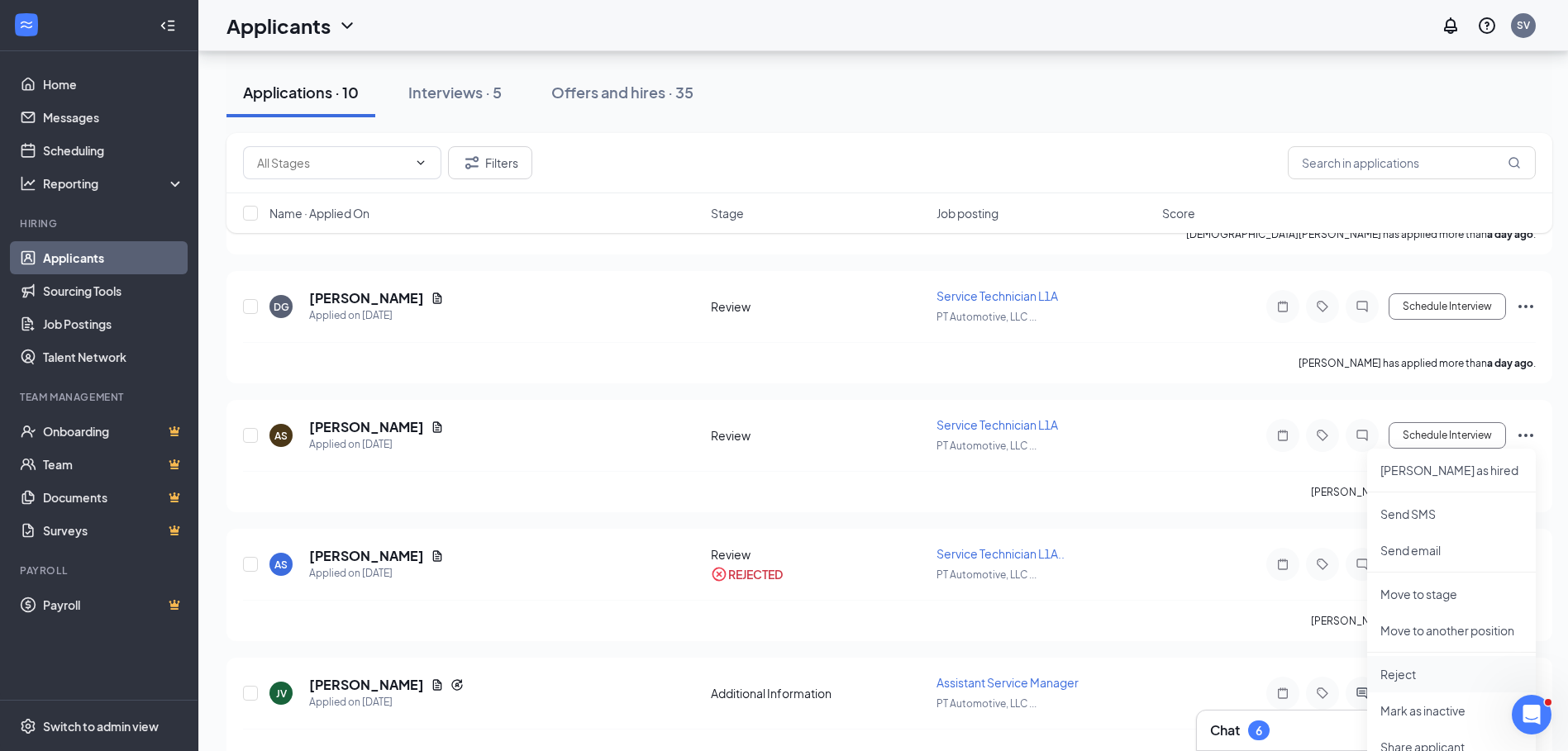
click at [1393, 677] on p "Reject" at bounding box center [1451, 674] width 142 height 16
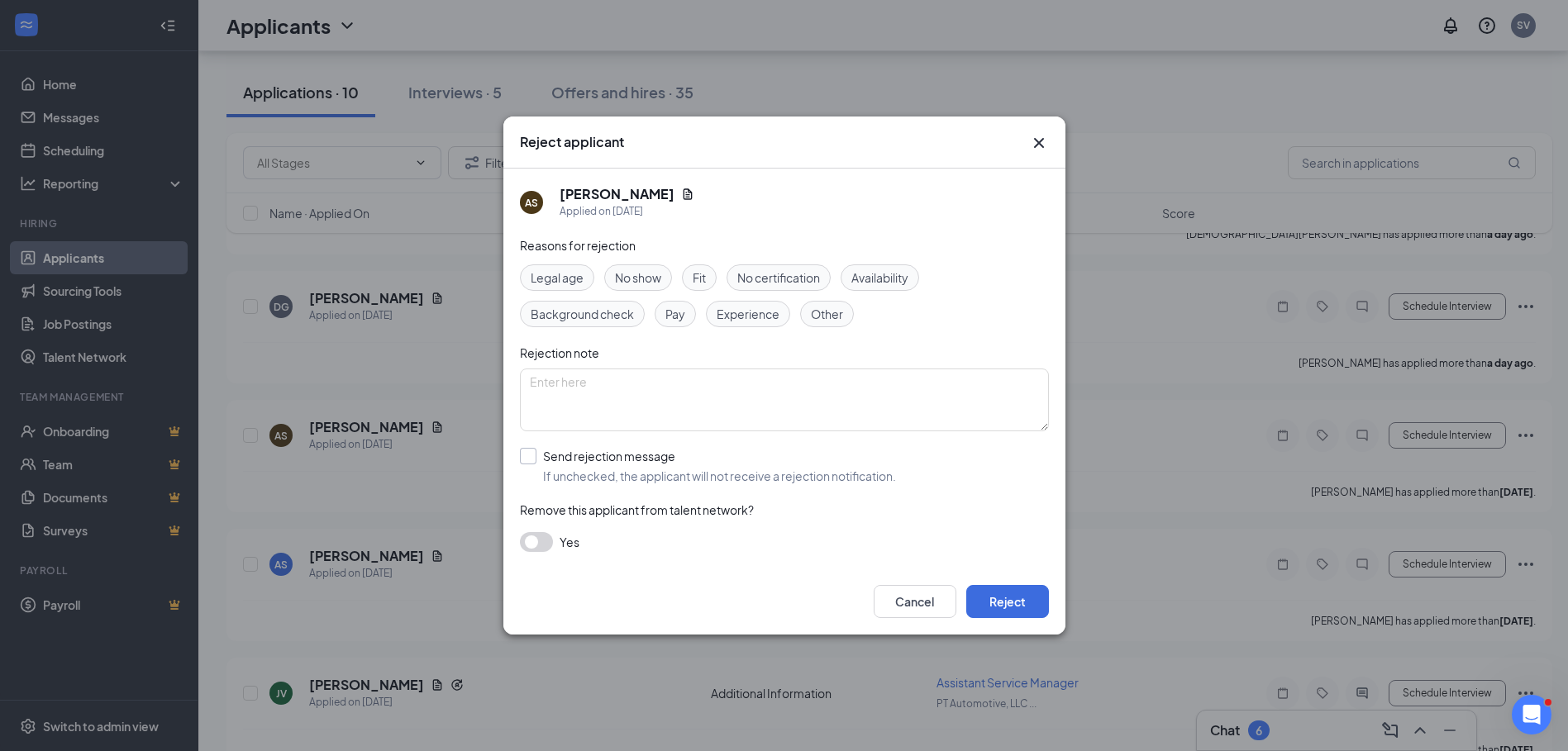
click at [529, 459] on input "Send rejection message If unchecked, the applicant will not receive a rejection…" at bounding box center [707, 466] width 376 height 36
checkbox input "true"
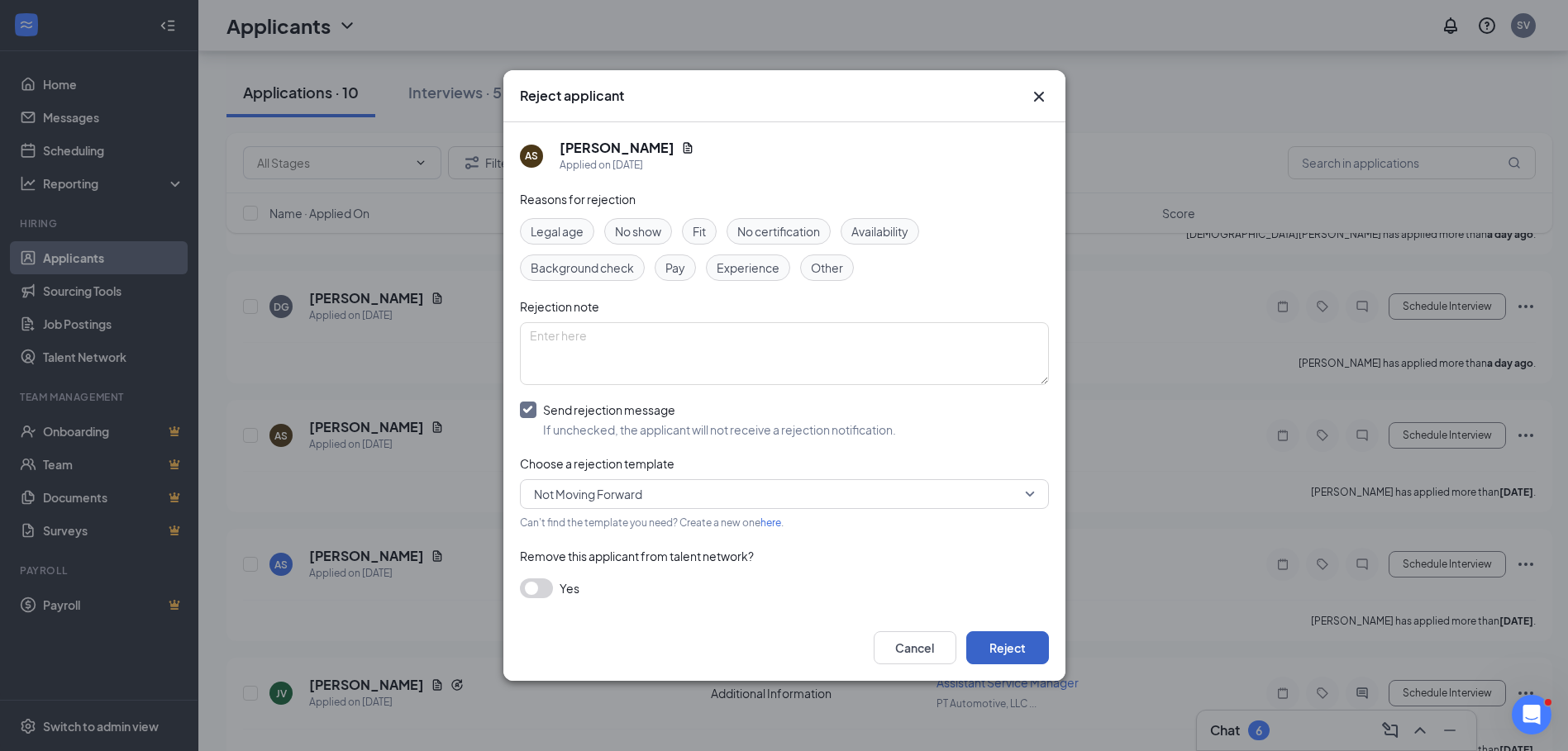
click at [1015, 645] on button "Reject" at bounding box center [1008, 648] width 83 height 33
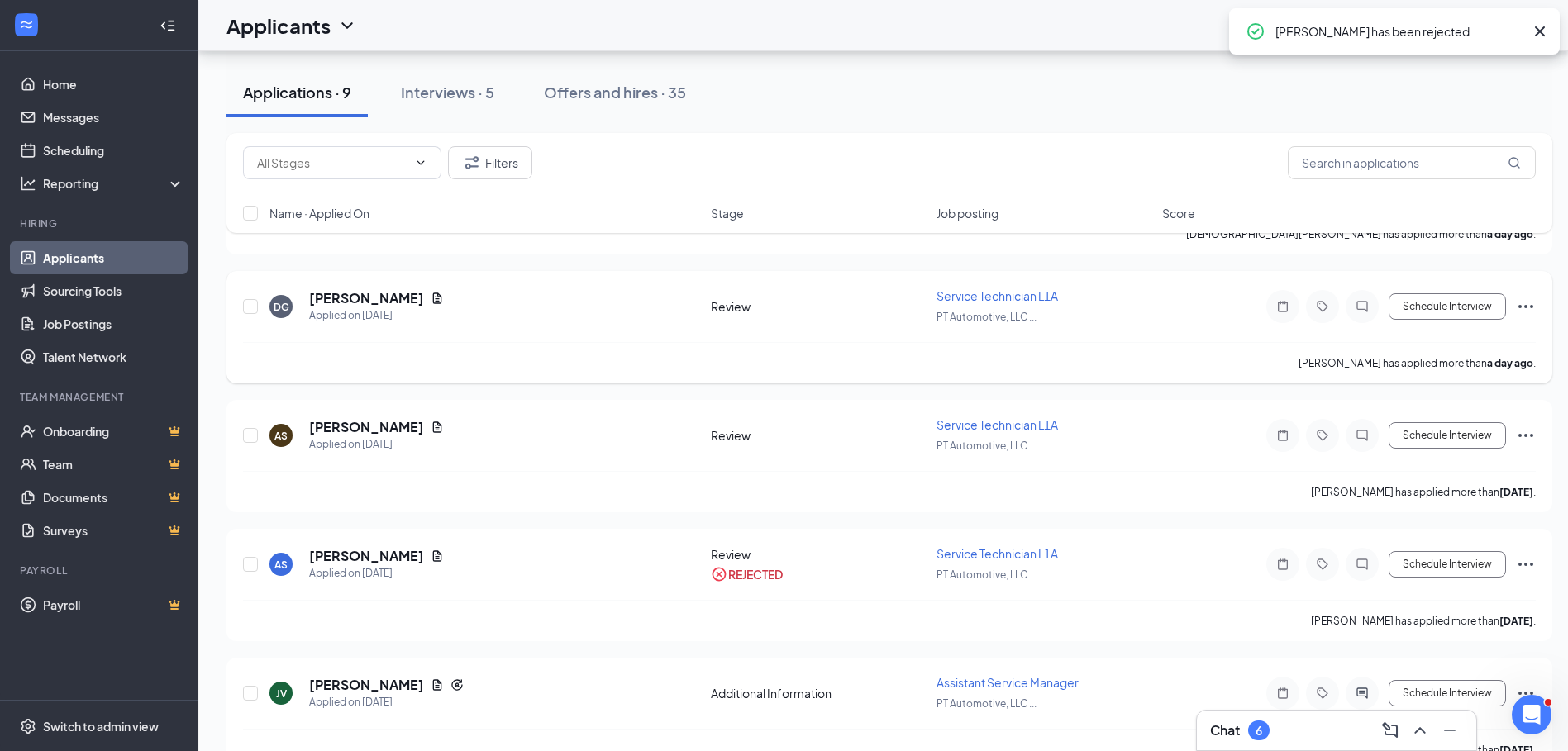
scroll to position [399, 0]
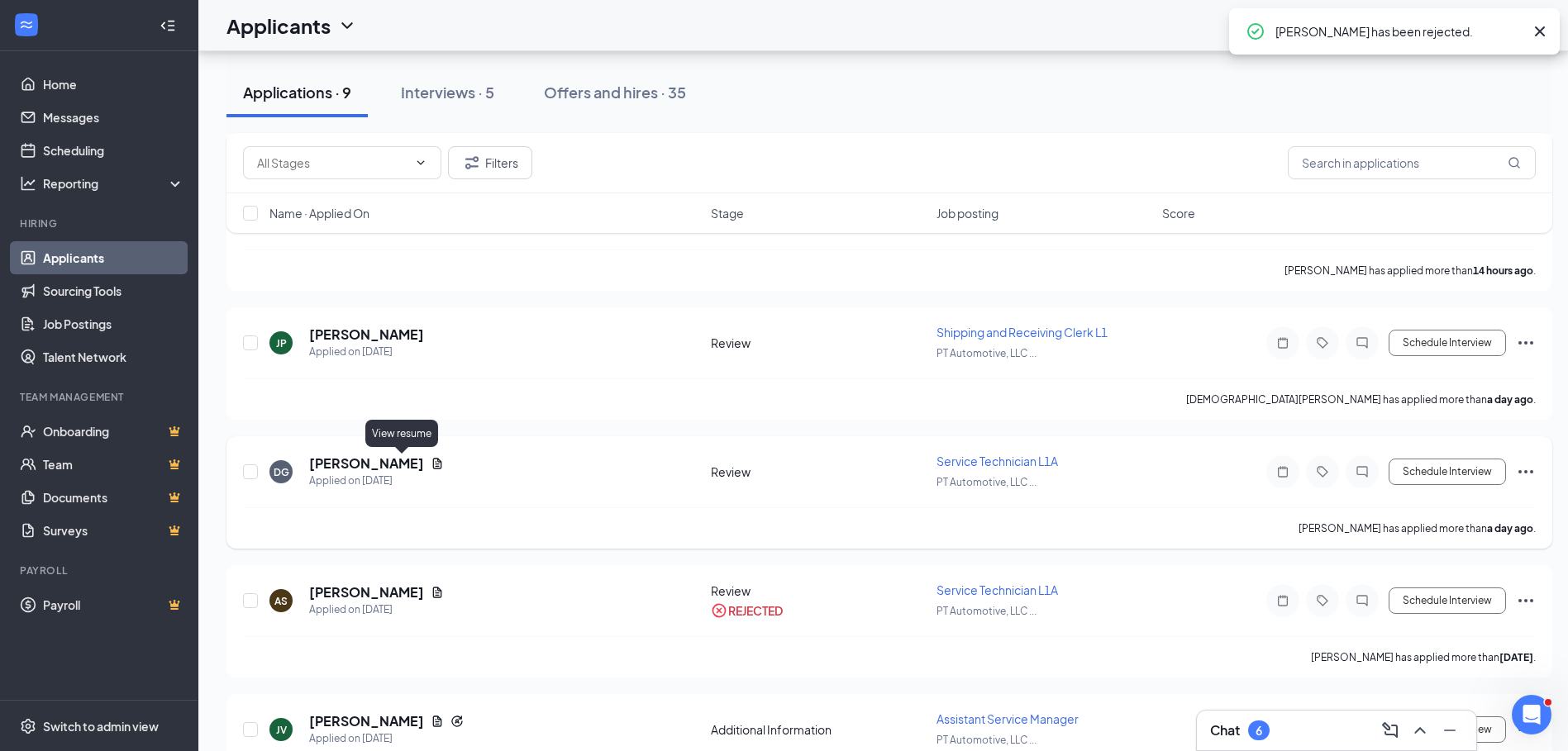
click at [433, 465] on icon "Document" at bounding box center [437, 463] width 9 height 10
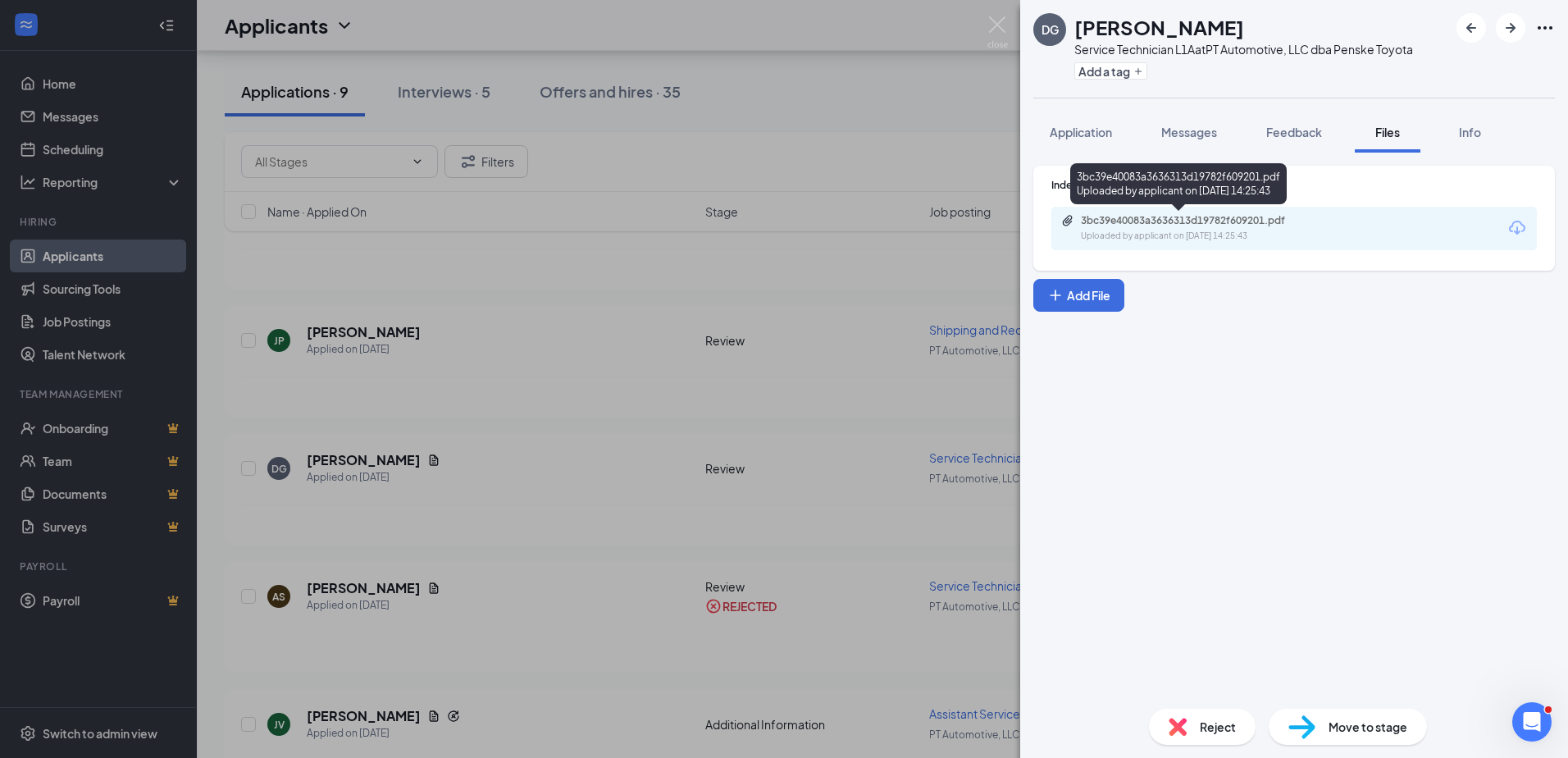
click at [1213, 219] on div "3bc39e40083a3636313d19782f609201.pdf" at bounding box center [1196, 220] width 230 height 13
click at [999, 16] on img at bounding box center [998, 32] width 20 height 32
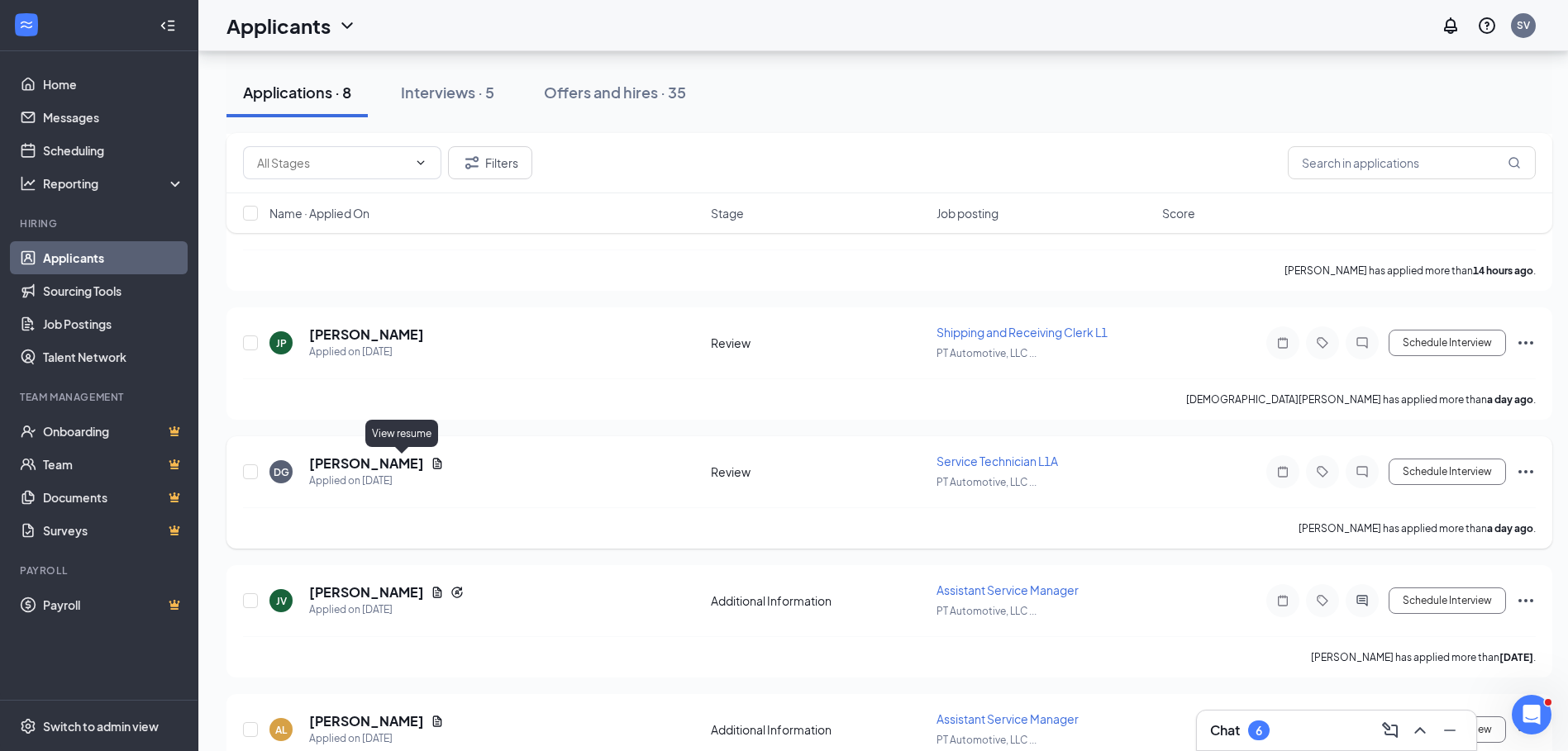
click at [430, 461] on icon "Document" at bounding box center [436, 463] width 13 height 13
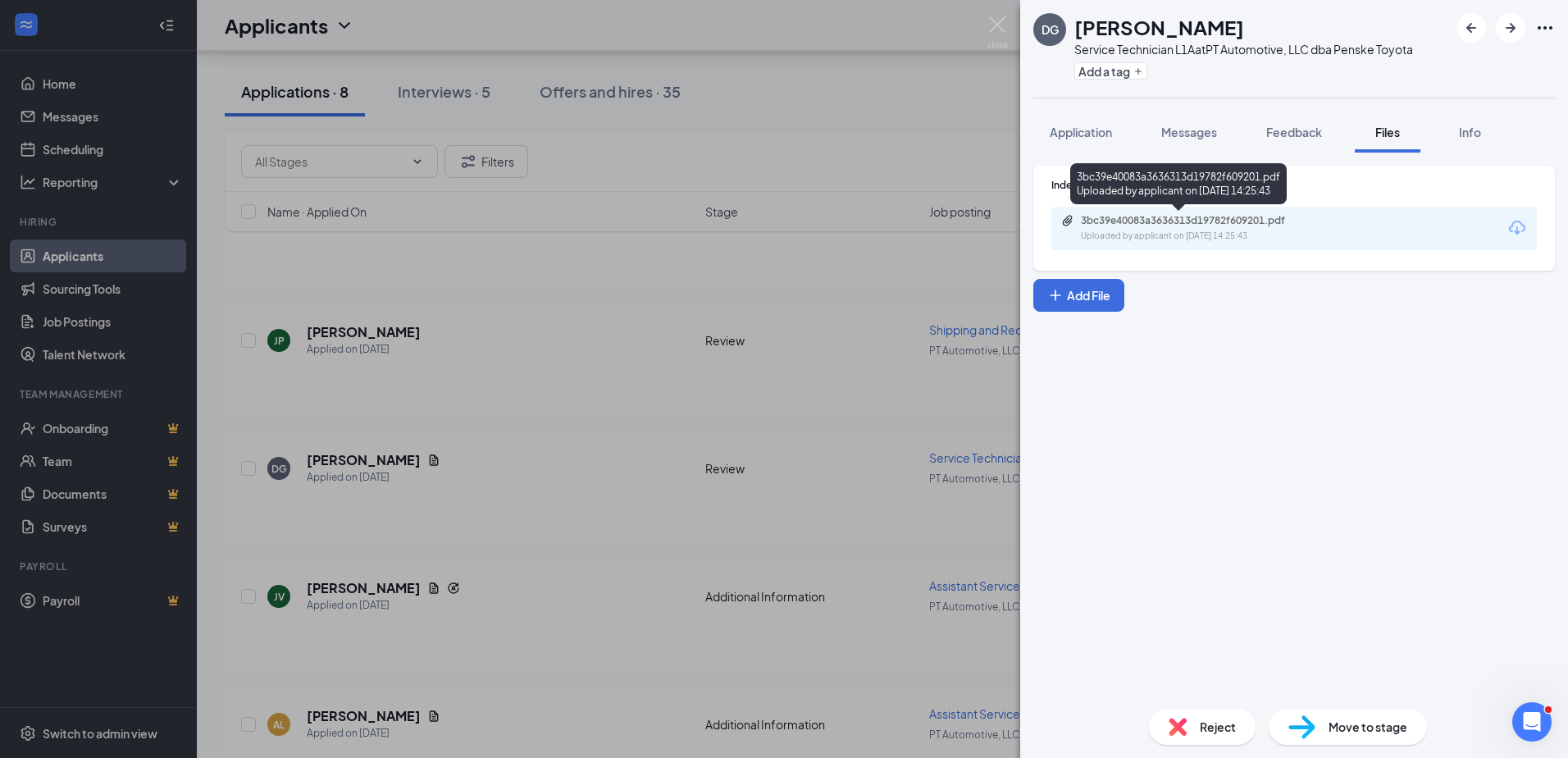
click at [1185, 225] on div "3bc39e40083a3636313d19782f609201.pdf" at bounding box center [1196, 220] width 230 height 13
click at [988, 22] on img at bounding box center [998, 32] width 20 height 32
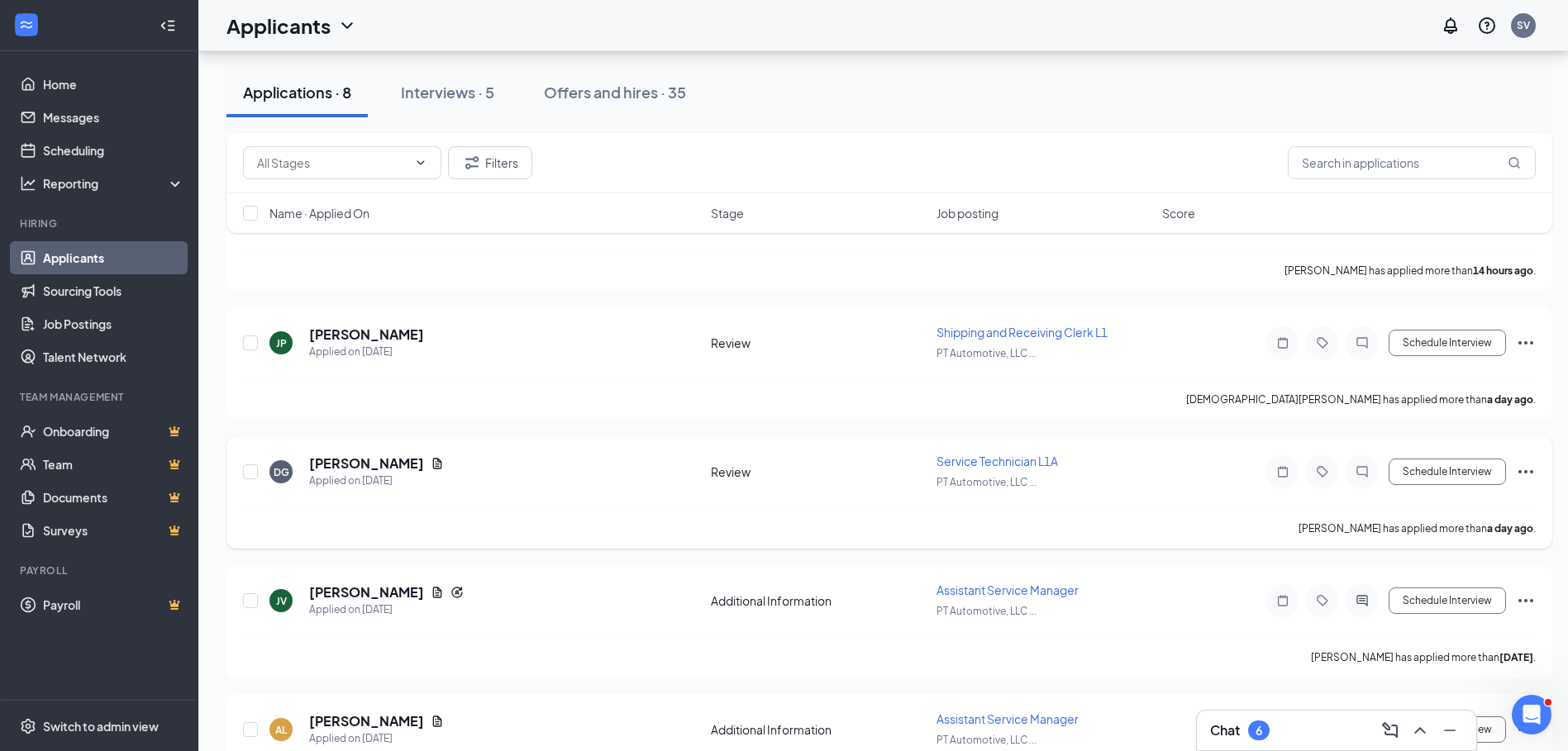
click at [1524, 468] on icon "Ellipses" at bounding box center [1526, 471] width 20 height 20
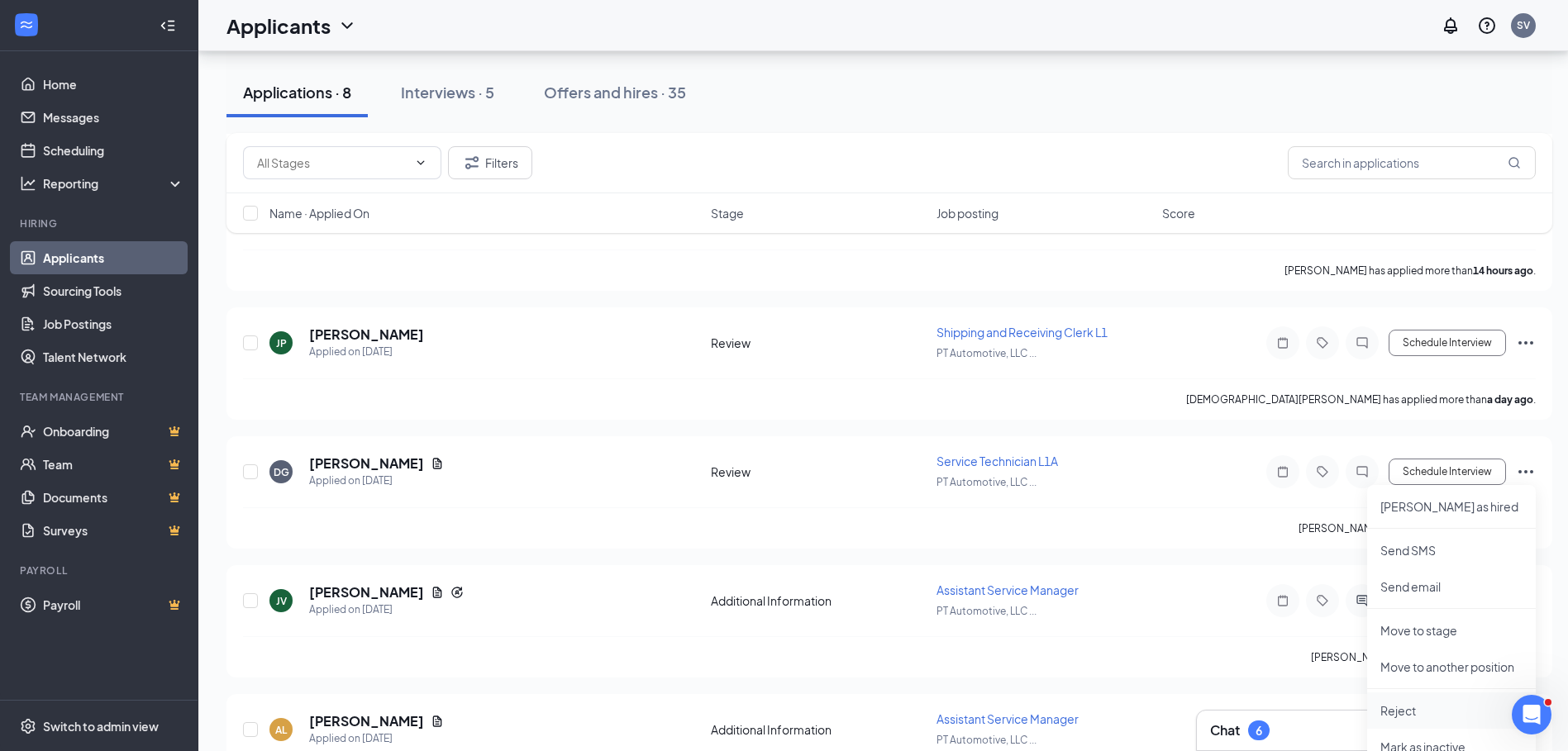
click at [1404, 708] on p "Reject" at bounding box center [1451, 710] width 142 height 16
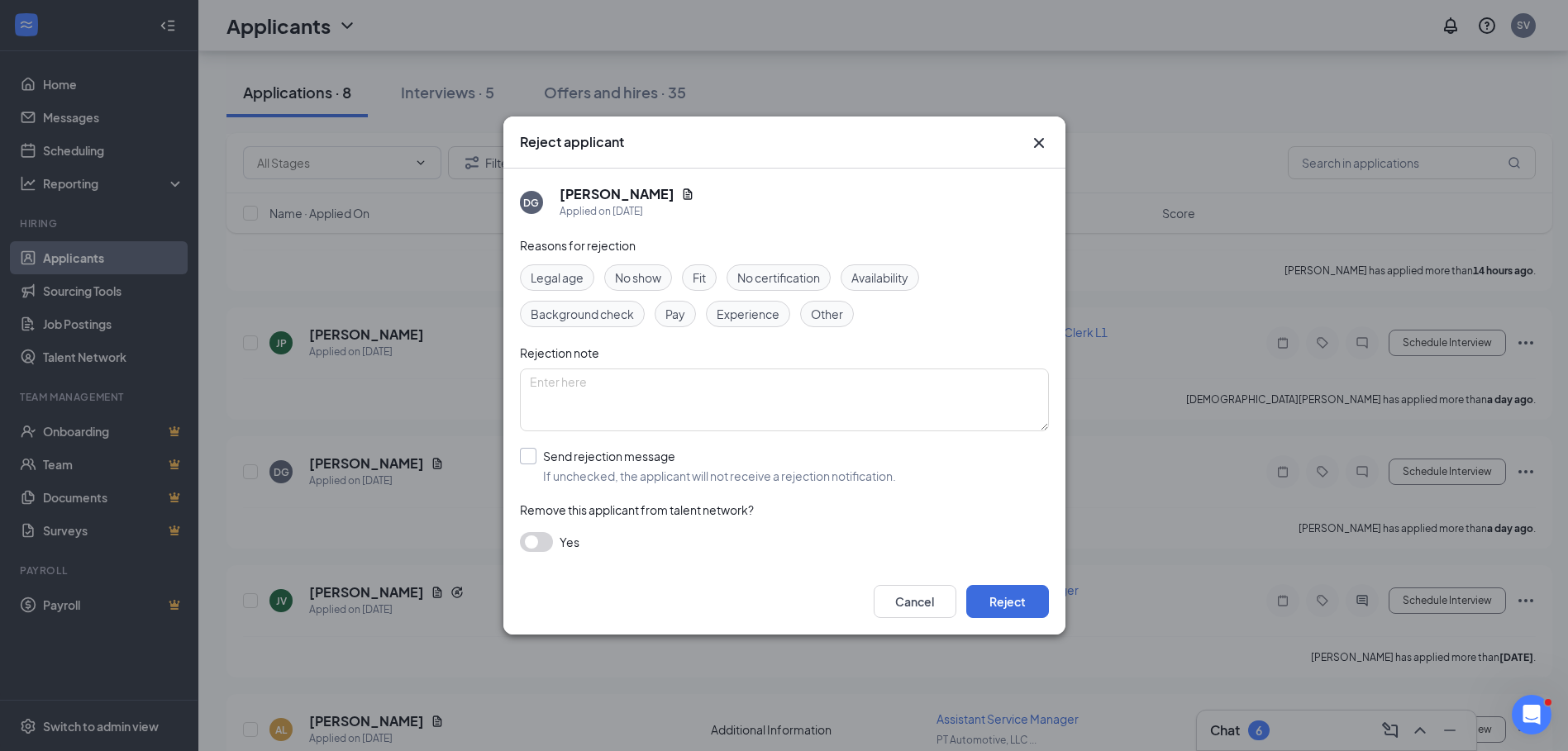
click at [527, 453] on input "Send rejection message If unchecked, the applicant will not receive a rejection…" at bounding box center [707, 466] width 376 height 36
checkbox input "true"
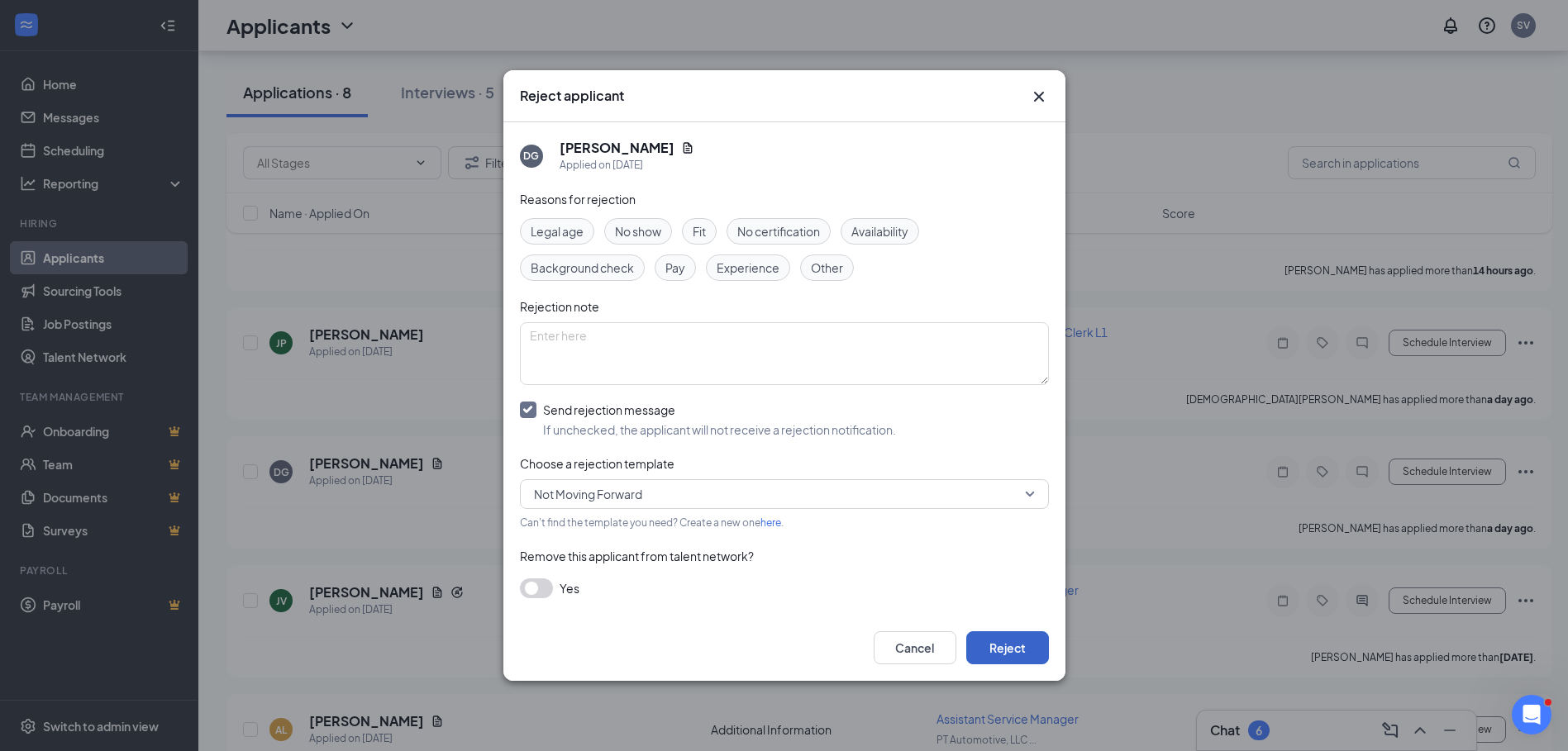
click at [1034, 645] on button "Reject" at bounding box center [1008, 648] width 83 height 33
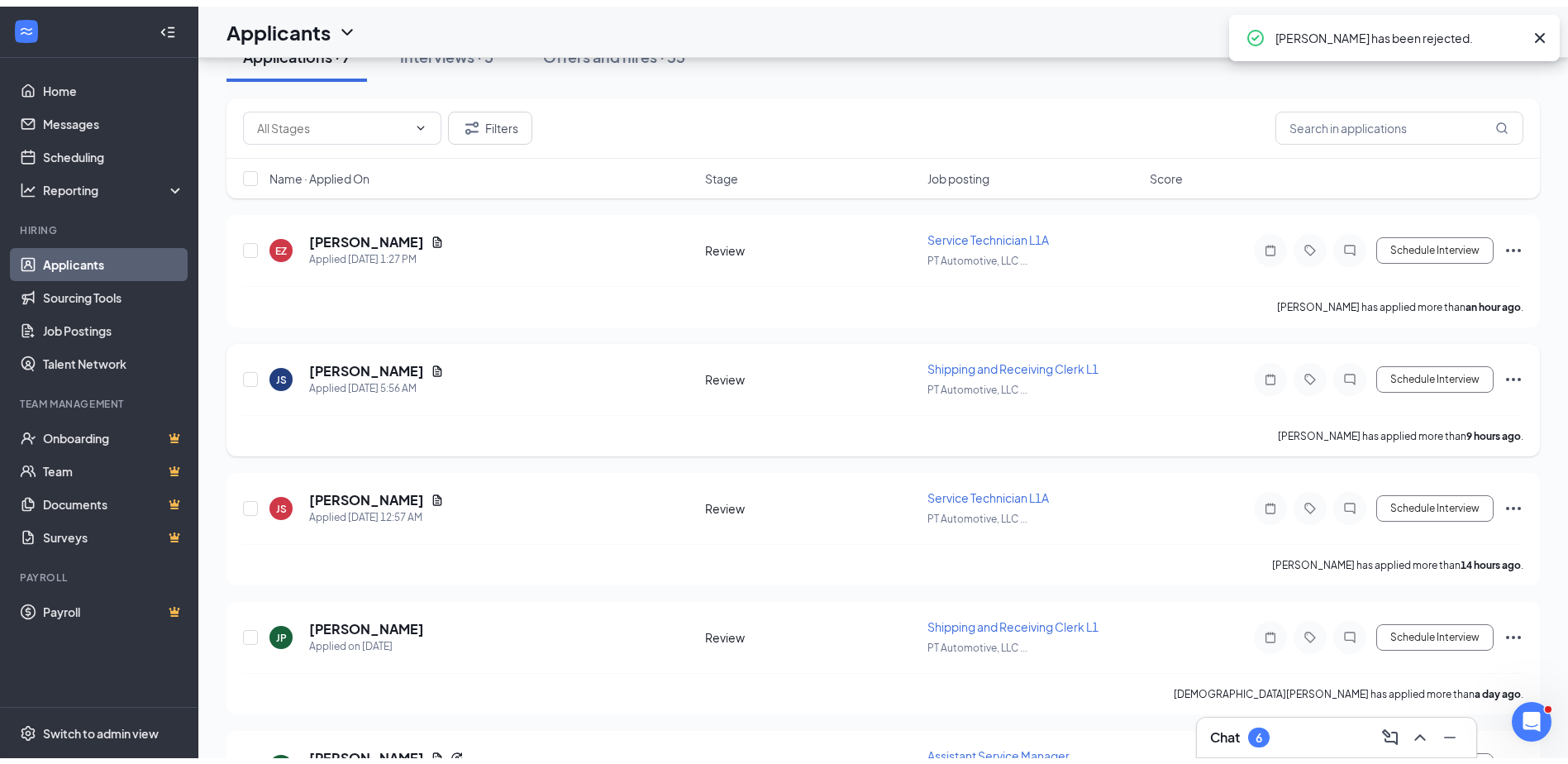
scroll to position [69, 0]
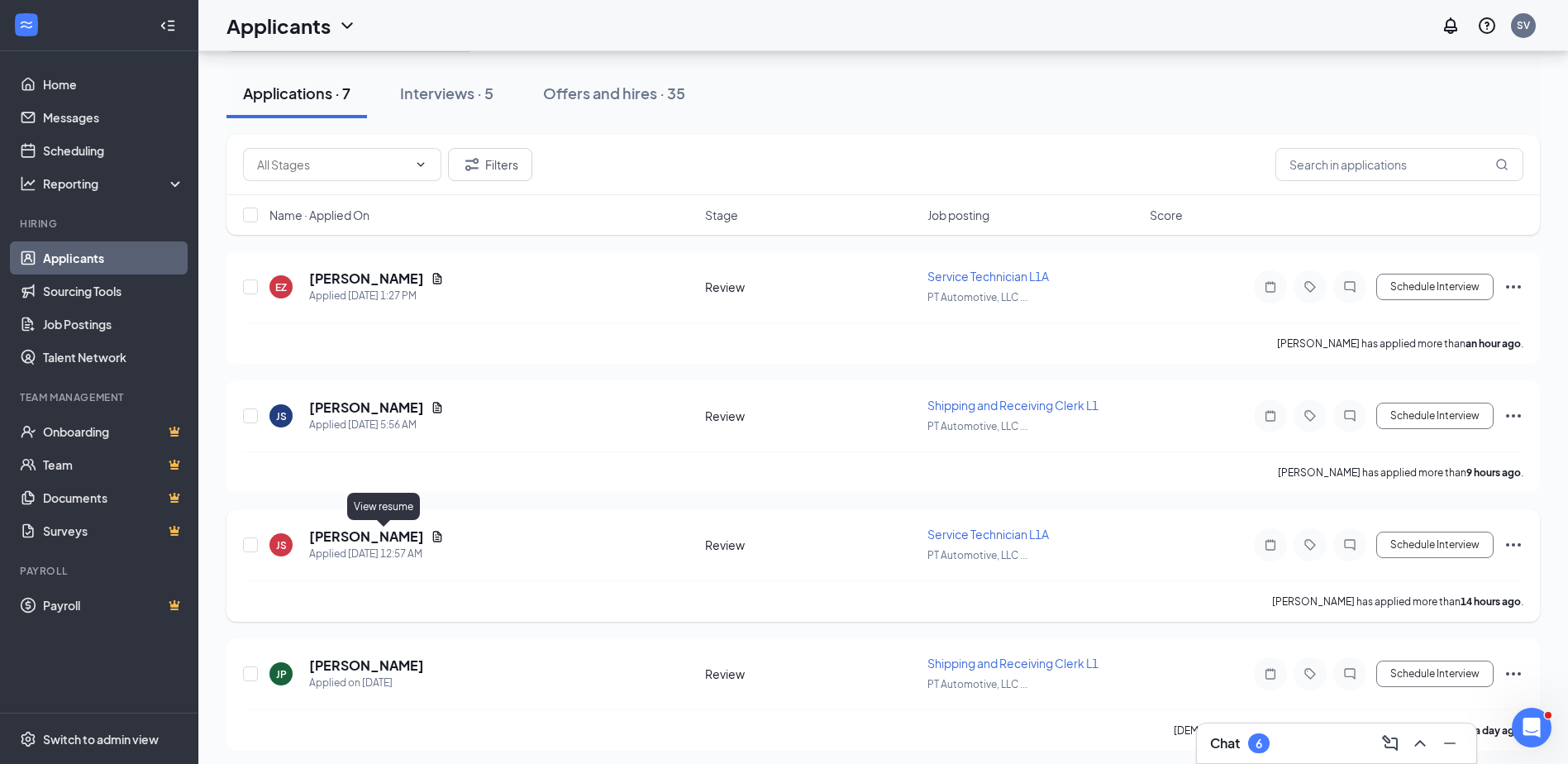
click at [430, 537] on icon "Document" at bounding box center [436, 536] width 13 height 13
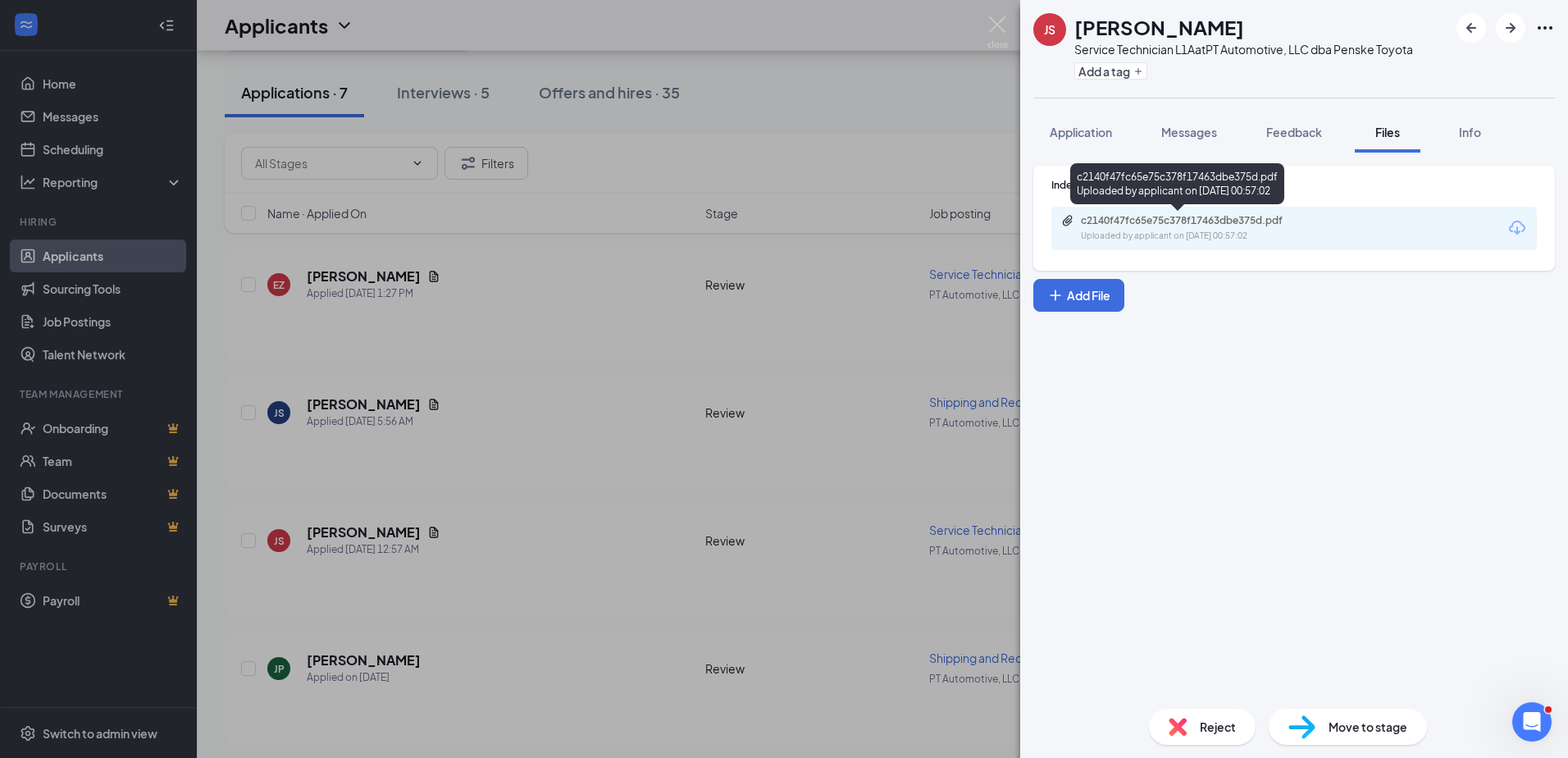
click at [1196, 238] on div "Uploaded by applicant on [DATE] 00:57:02" at bounding box center [1204, 236] width 246 height 13
click at [1000, 20] on img at bounding box center [998, 32] width 20 height 32
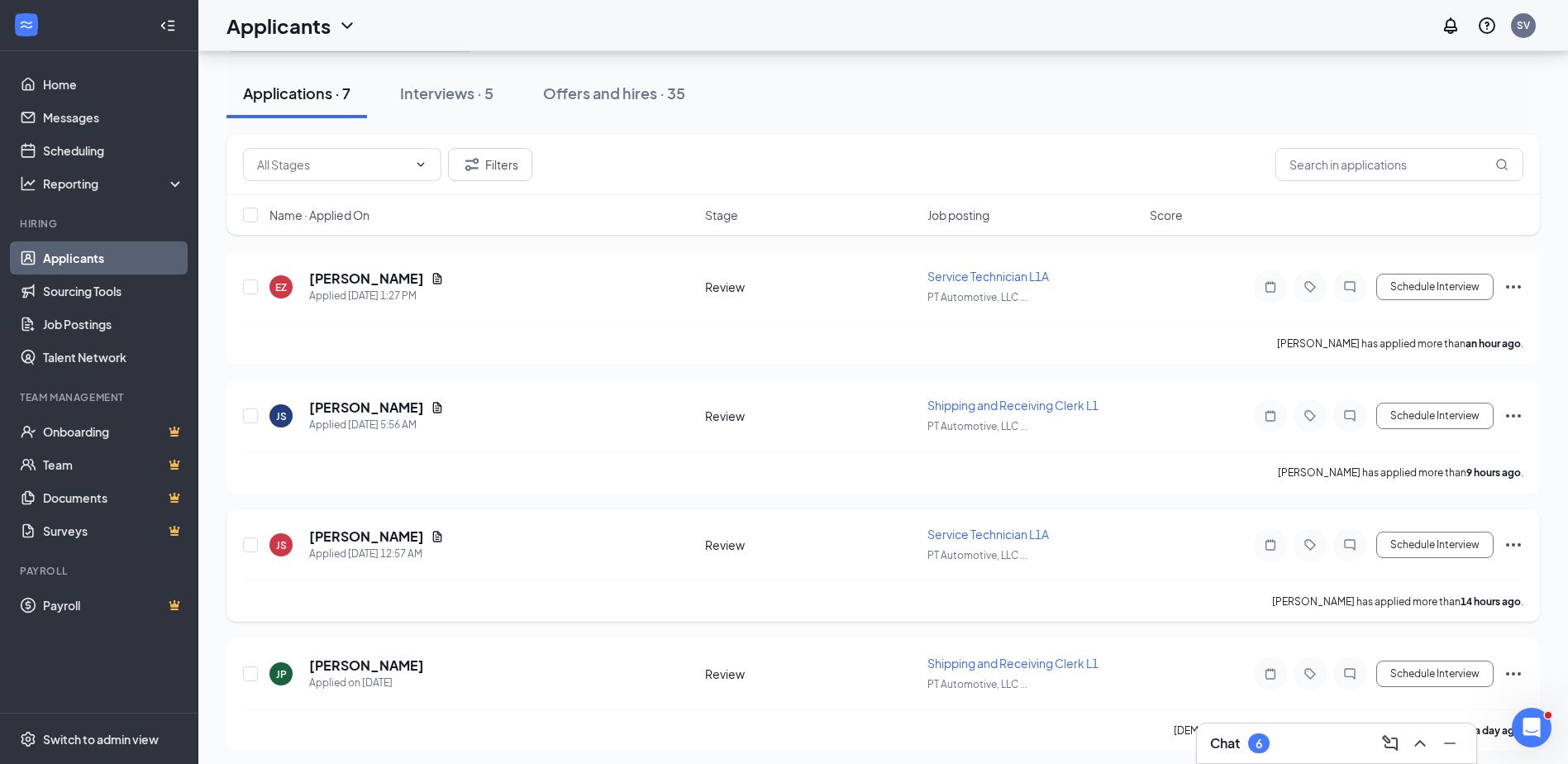
click at [1517, 540] on icon "Ellipses" at bounding box center [1513, 544] width 20 height 20
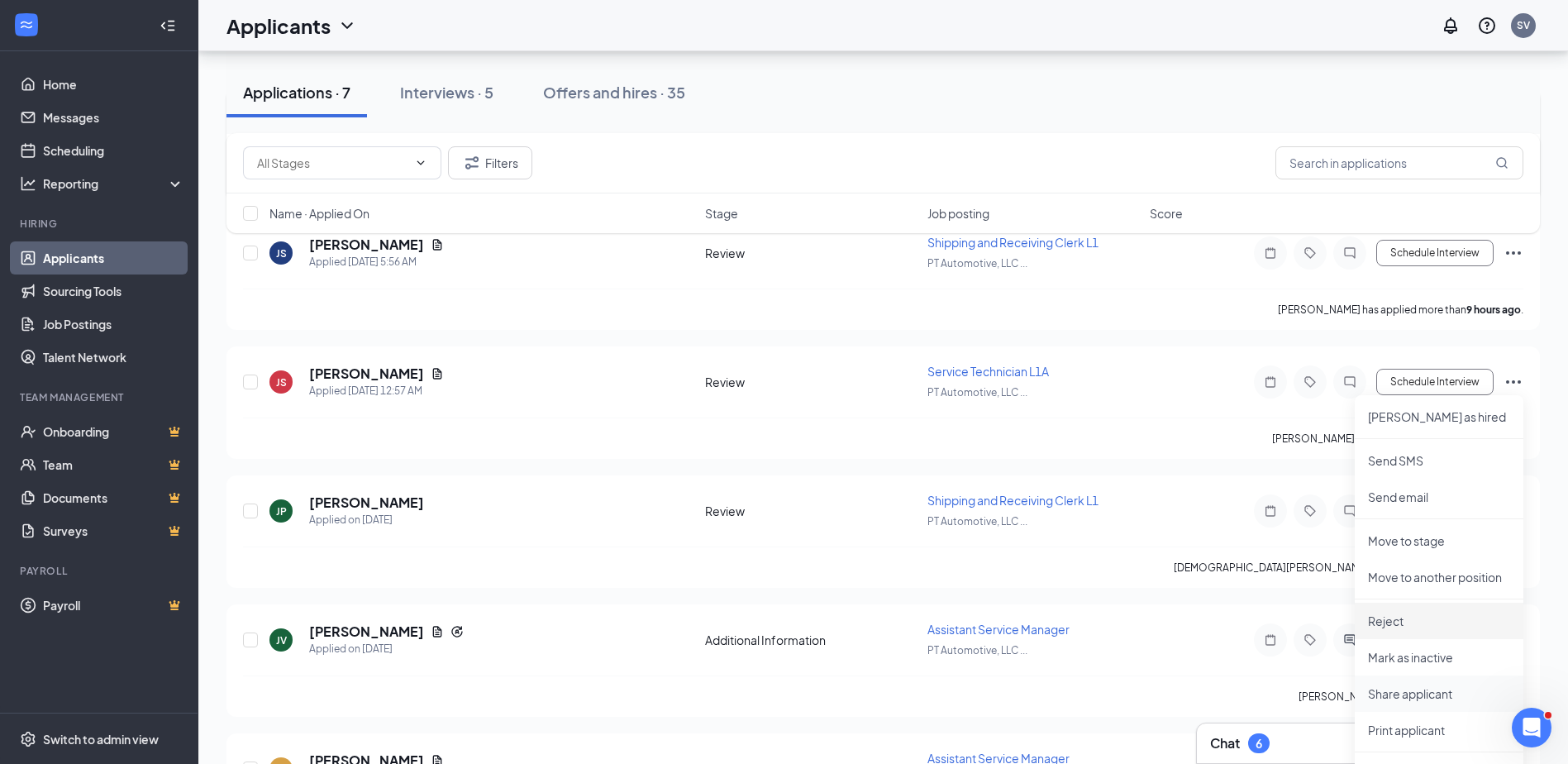
scroll to position [234, 0]
click at [1392, 623] on p "Reject" at bounding box center [1439, 618] width 142 height 16
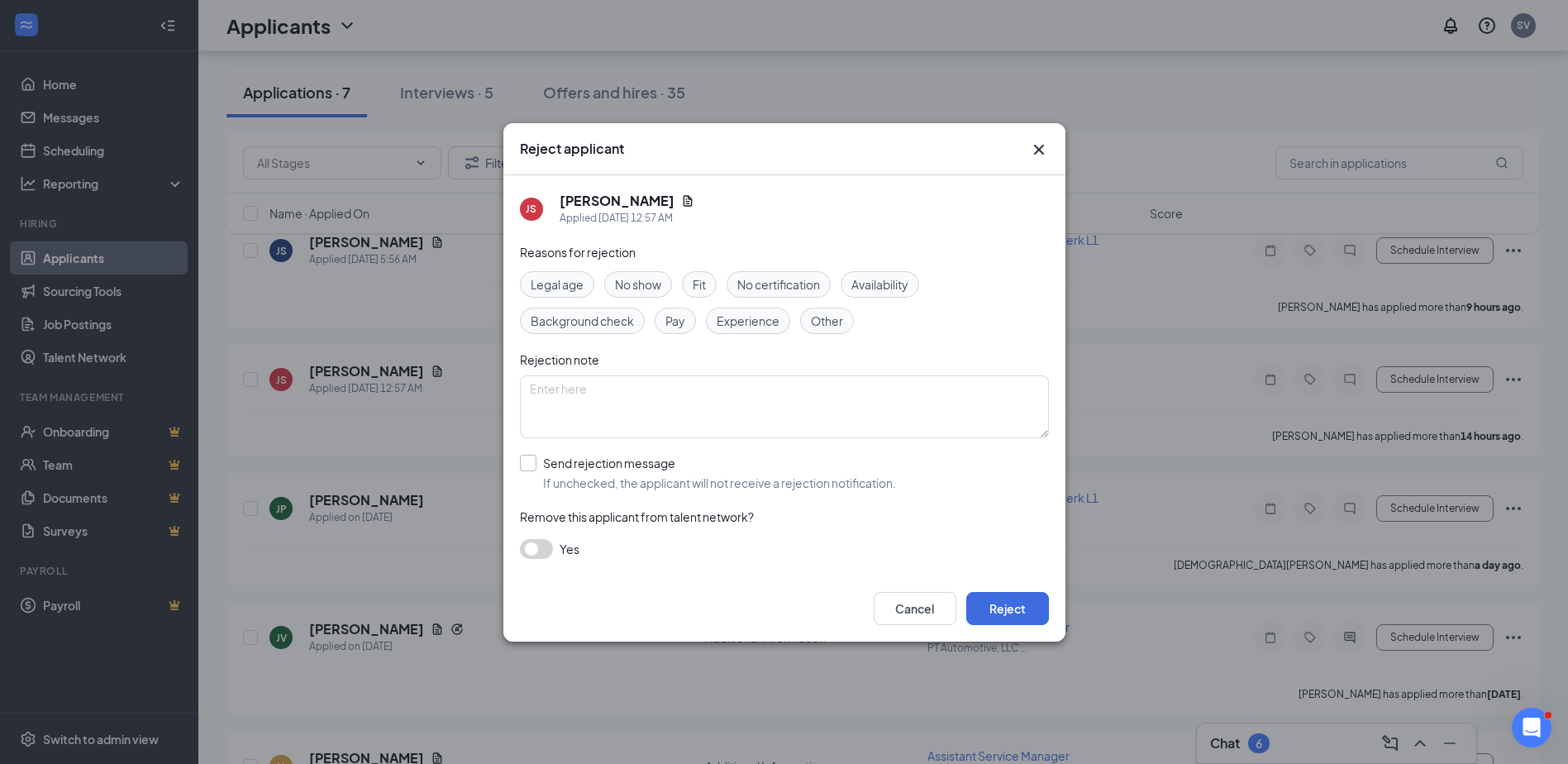
click at [527, 459] on input "Send rejection message If unchecked, the applicant will not receive a rejection…" at bounding box center [707, 472] width 376 height 36
checkbox input "true"
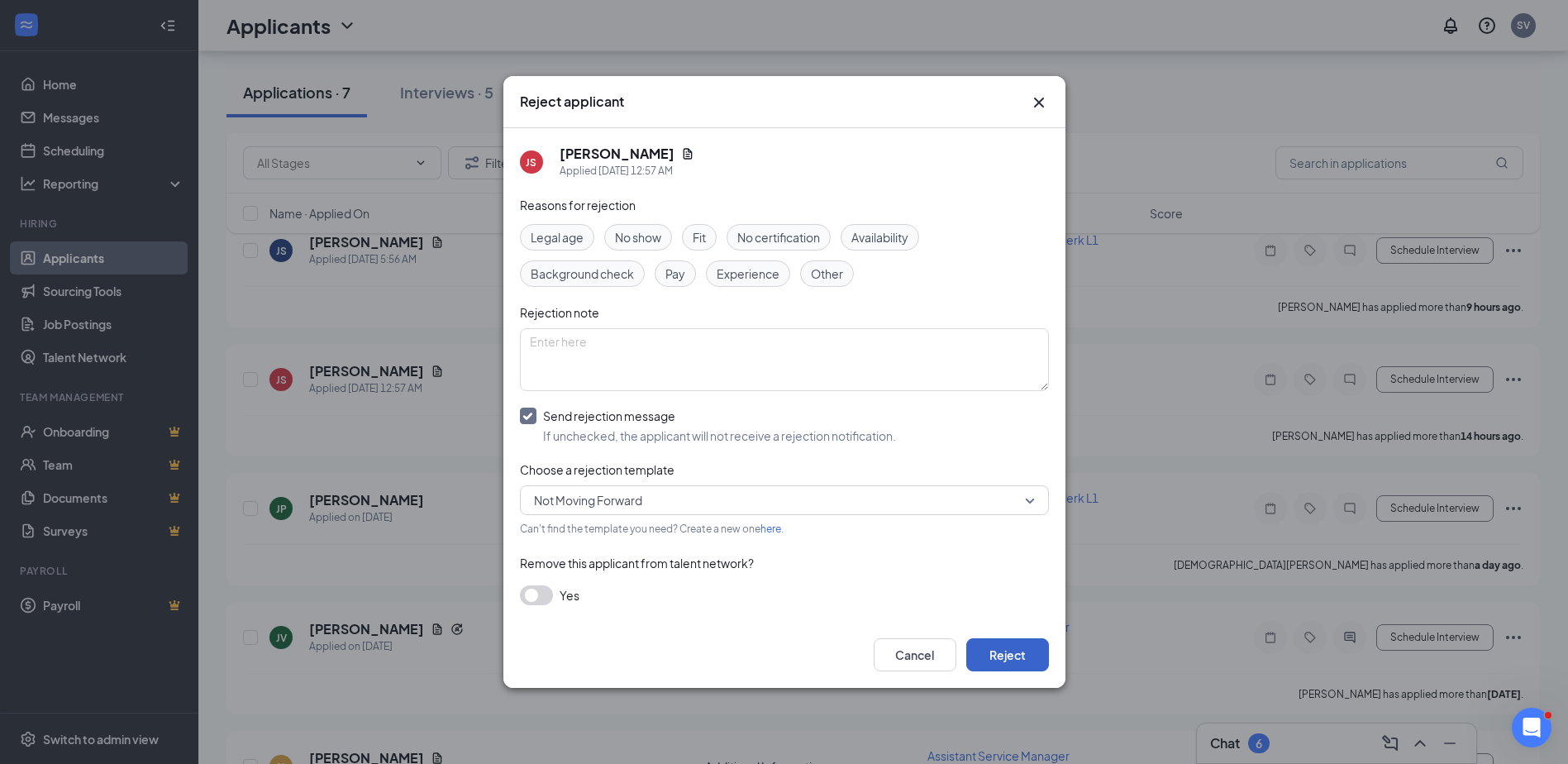
click at [1020, 649] on button "Reject" at bounding box center [1008, 655] width 83 height 33
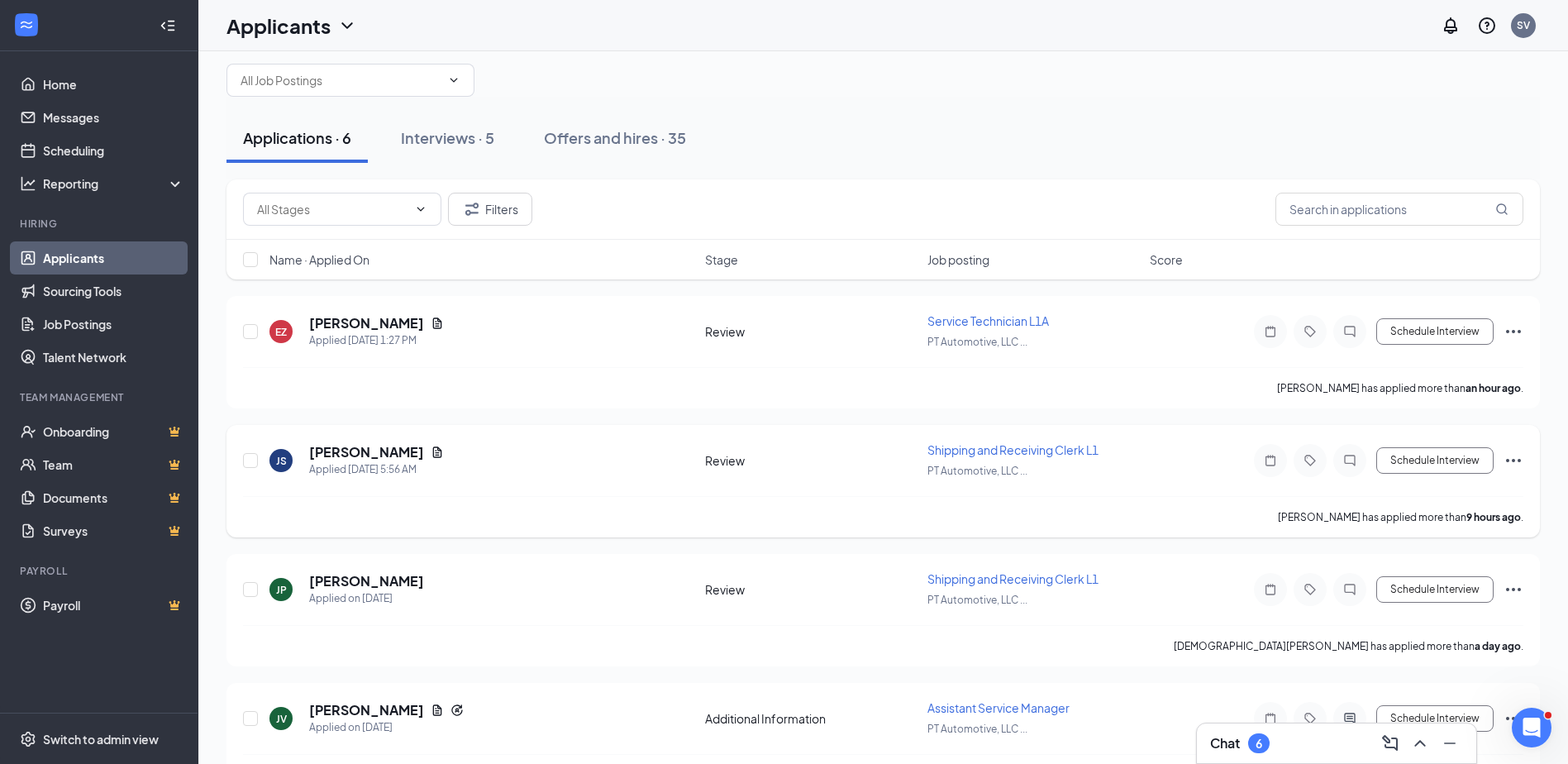
scroll to position [0, 0]
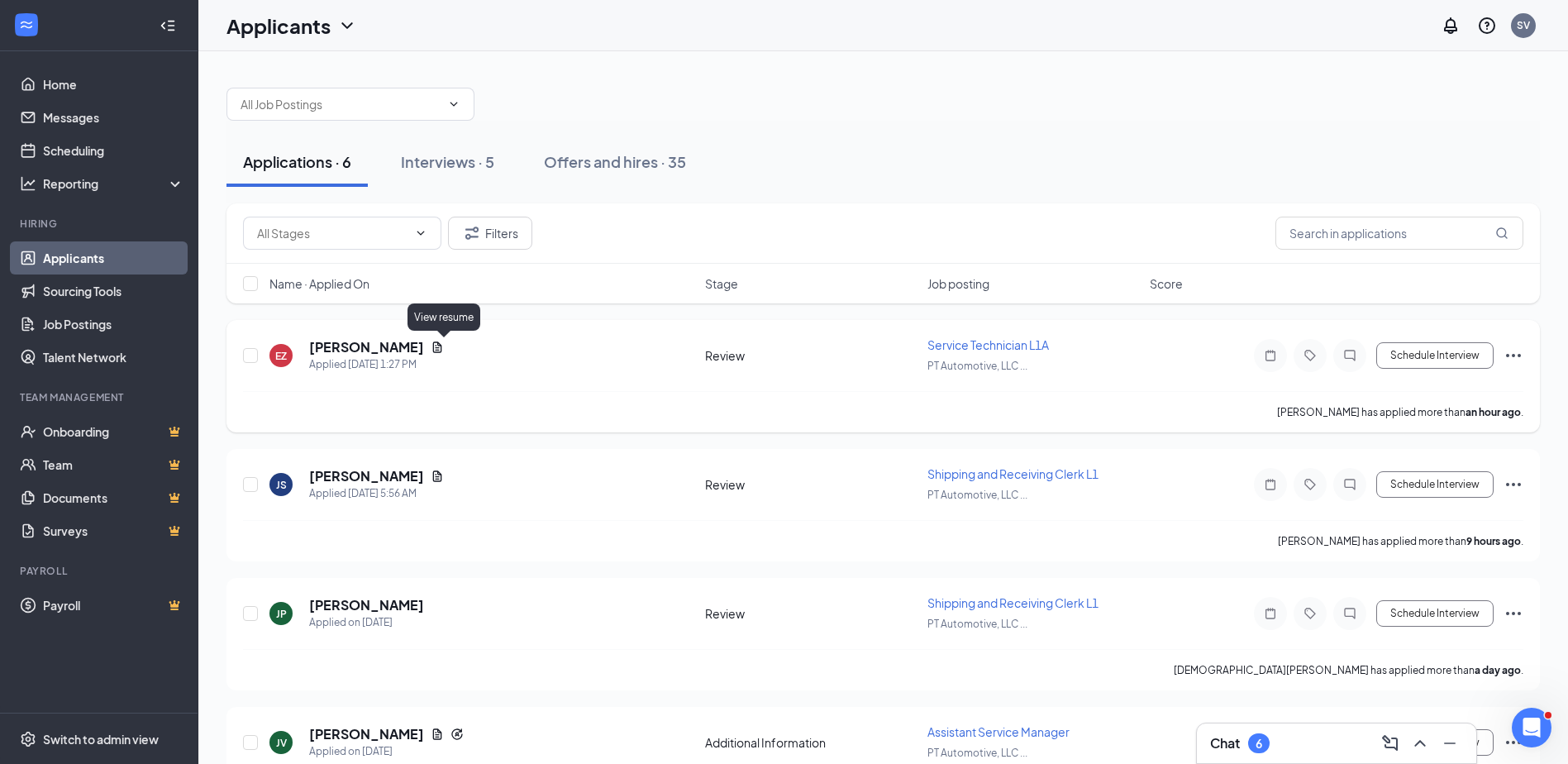
click at [444, 346] on icon "Document" at bounding box center [436, 347] width 13 height 13
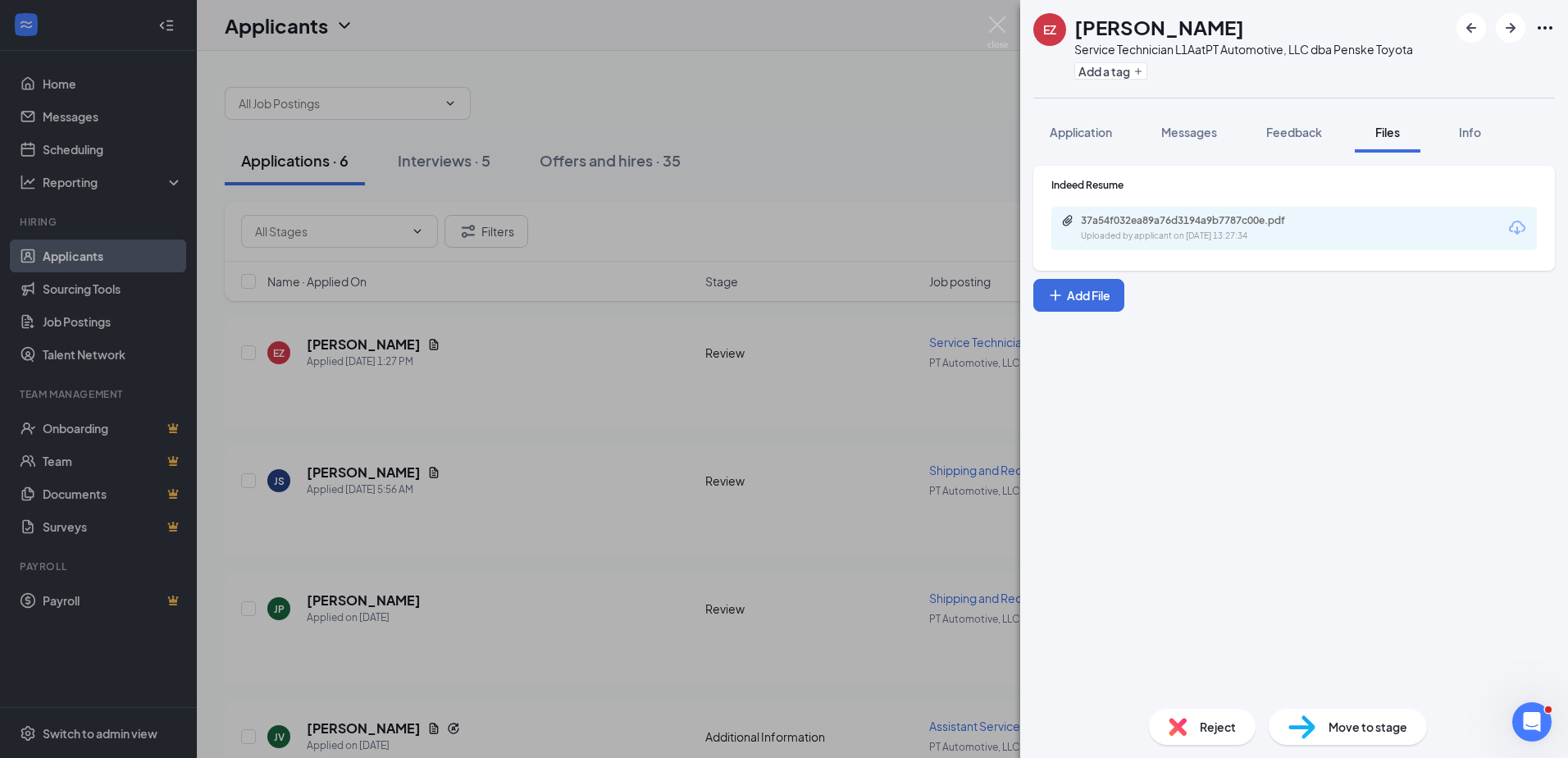
click at [1135, 231] on div "Uploaded by applicant on [DATE] 13:27:34" at bounding box center [1204, 236] width 246 height 13
click at [995, 24] on img at bounding box center [998, 32] width 20 height 32
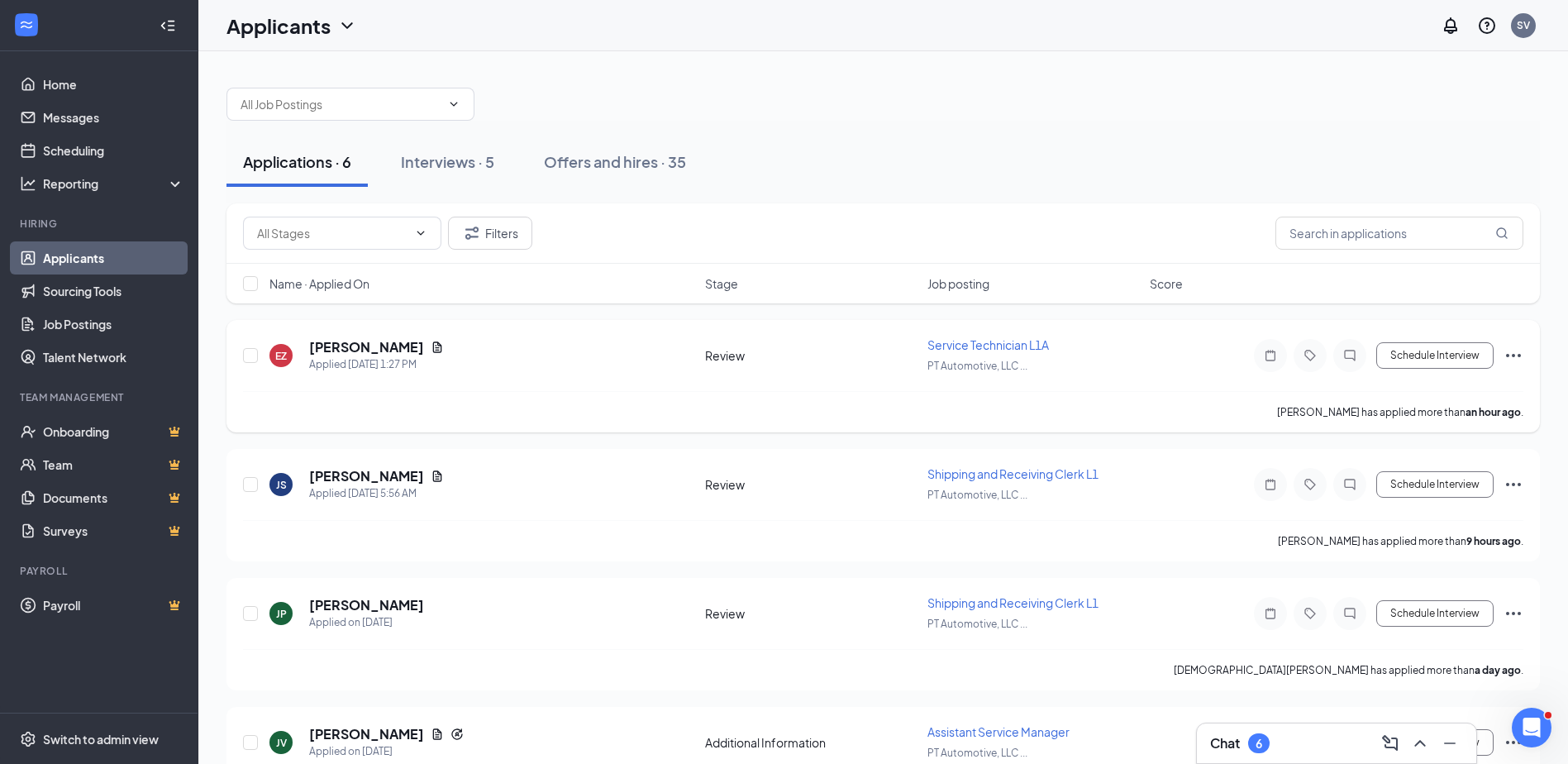
click at [1517, 348] on icon "Ellipses" at bounding box center [1513, 354] width 20 height 20
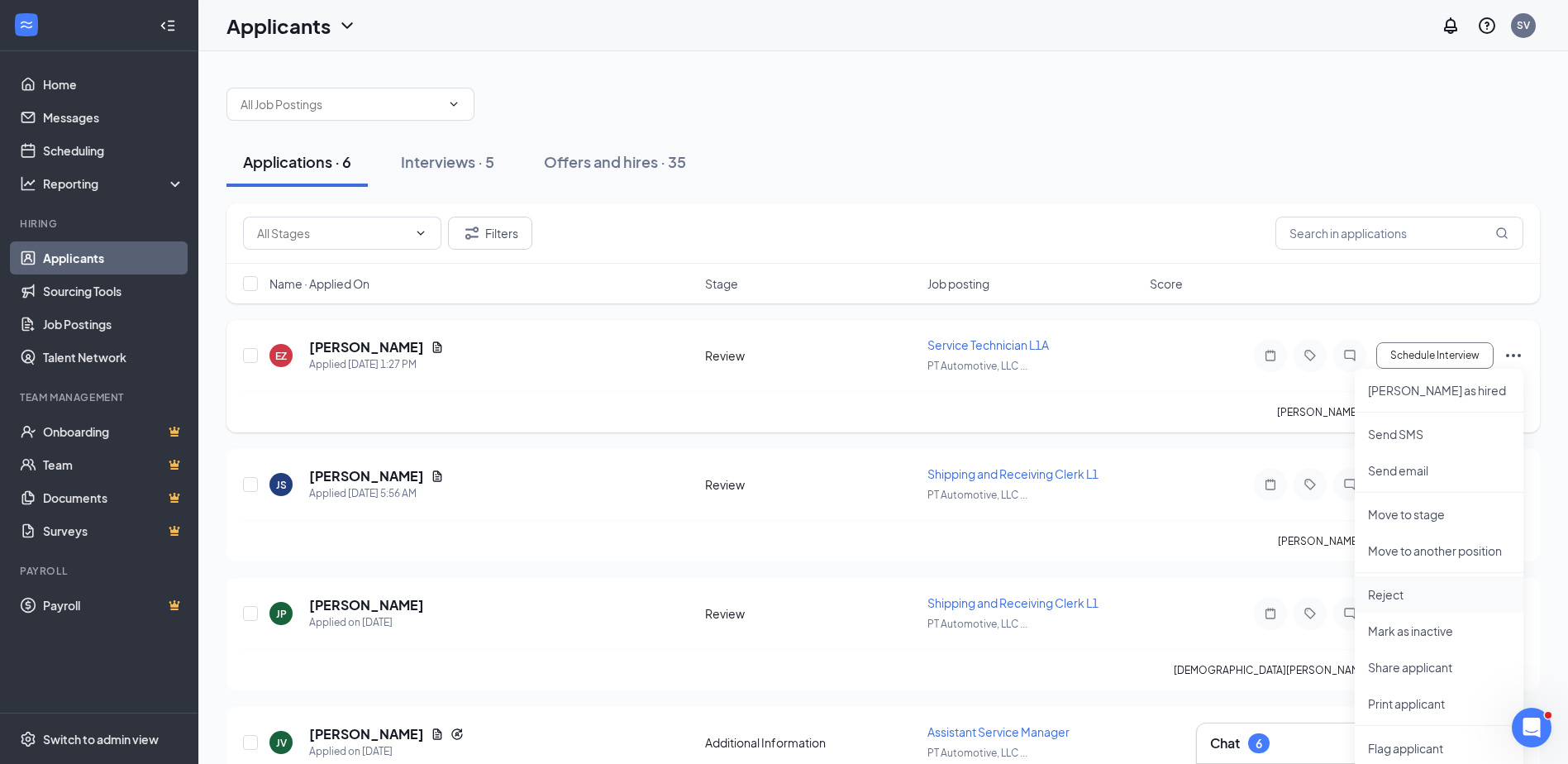
click at [1406, 595] on p "Reject" at bounding box center [1439, 594] width 142 height 16
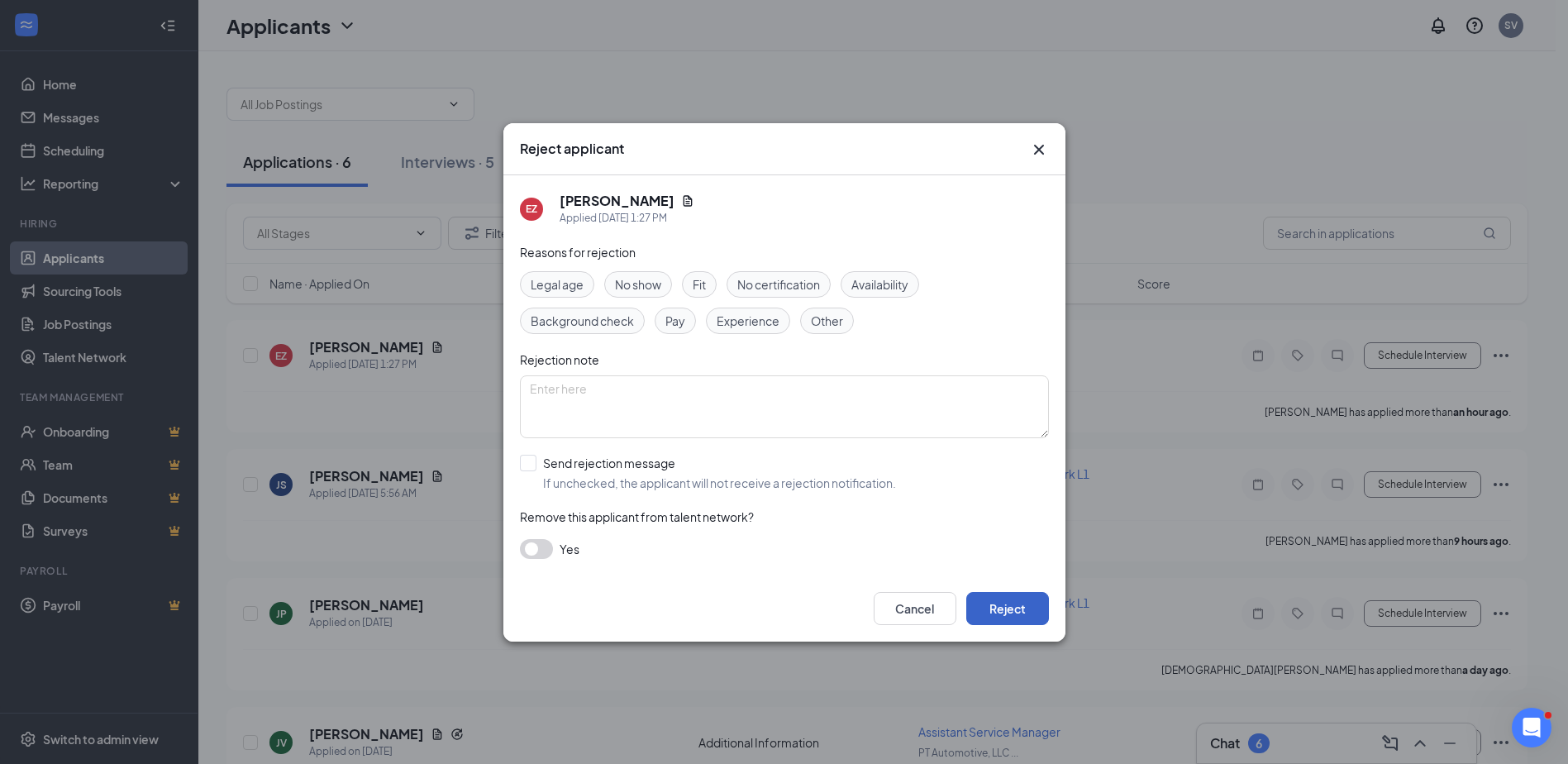
click at [994, 610] on button "Reject" at bounding box center [1008, 608] width 83 height 33
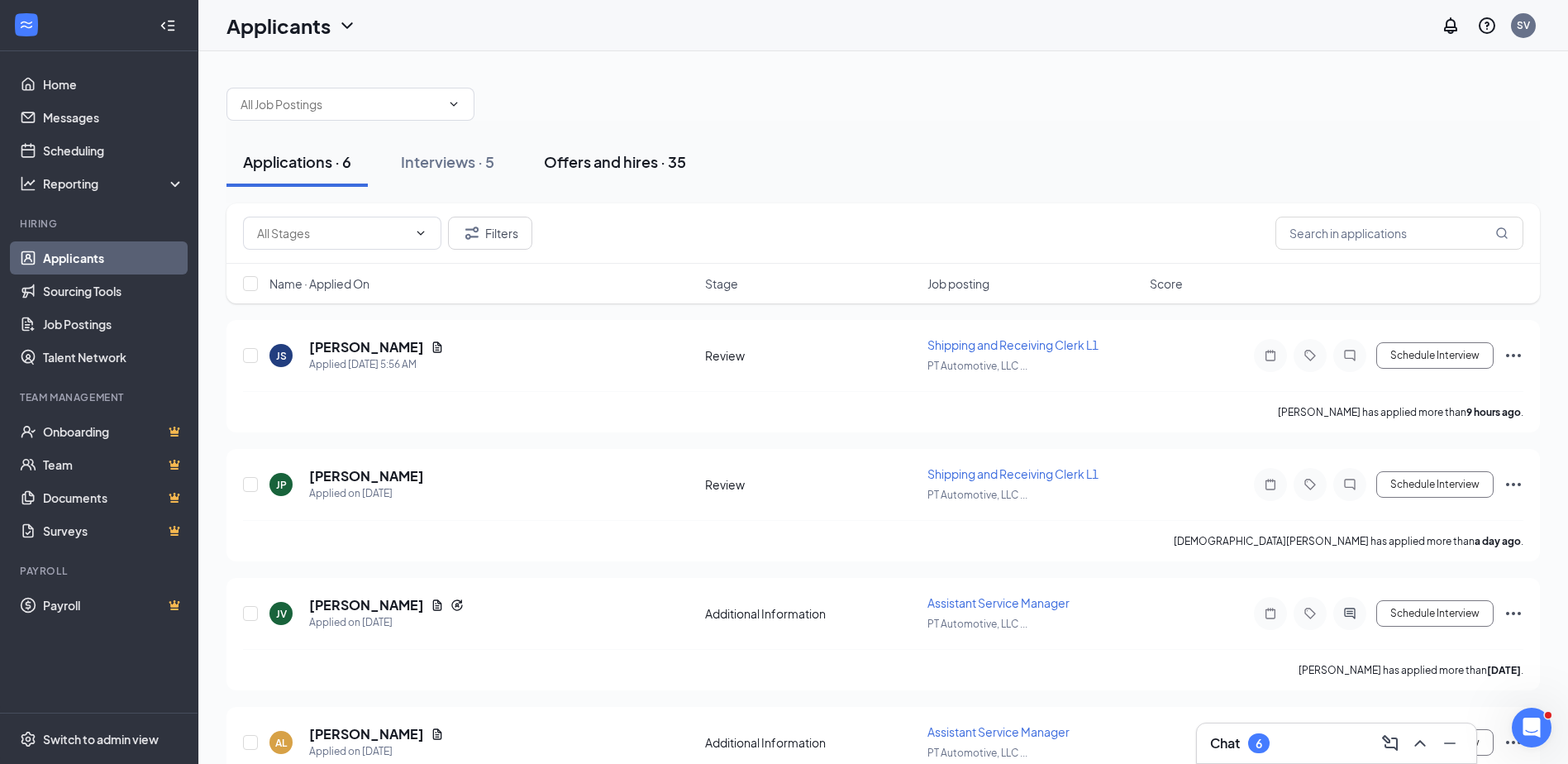
click at [606, 160] on div "Offers and hires · 35" at bounding box center [614, 162] width 142 height 21
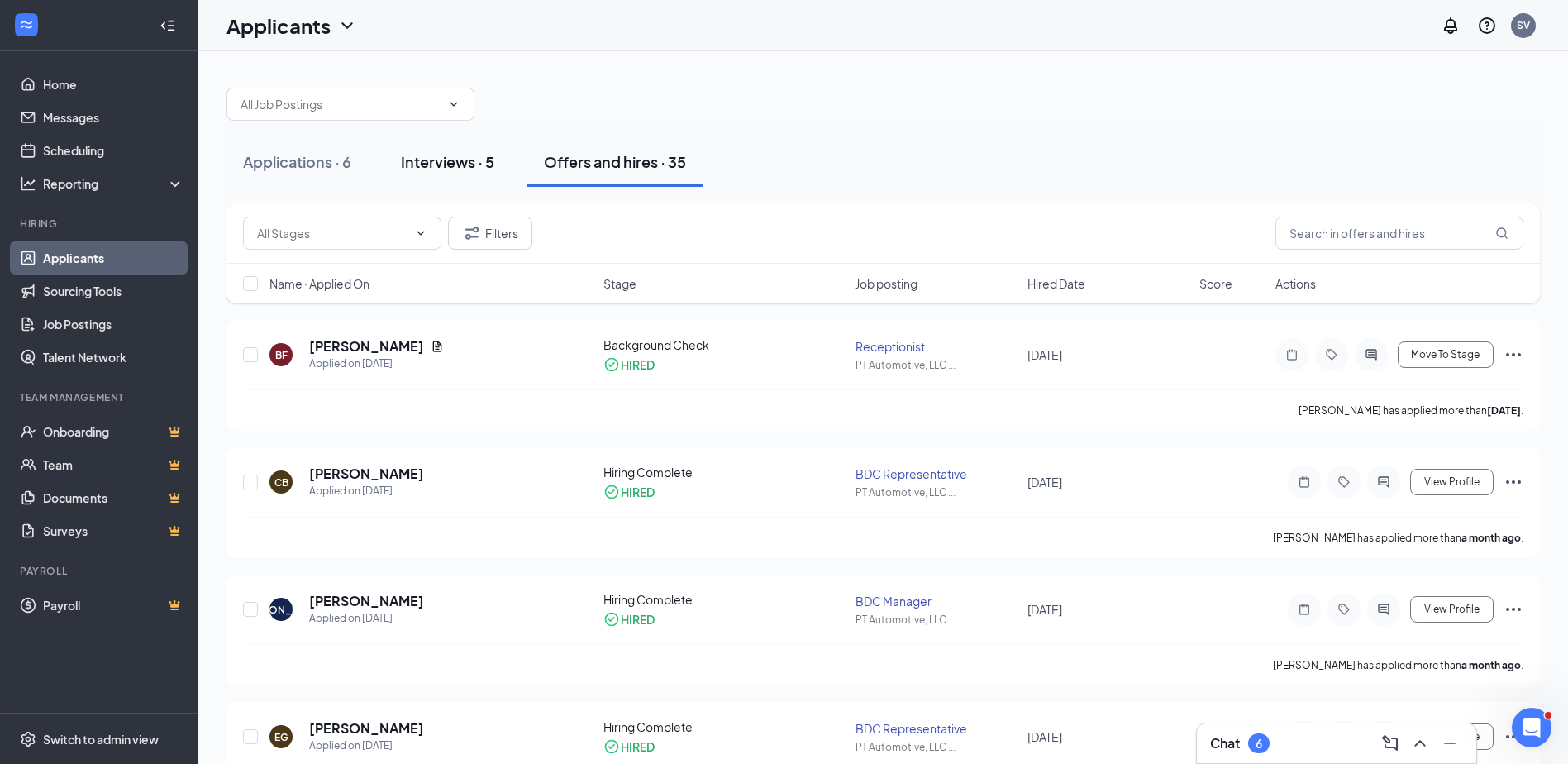
click at [452, 163] on div "Interviews · 5" at bounding box center [448, 162] width 94 height 21
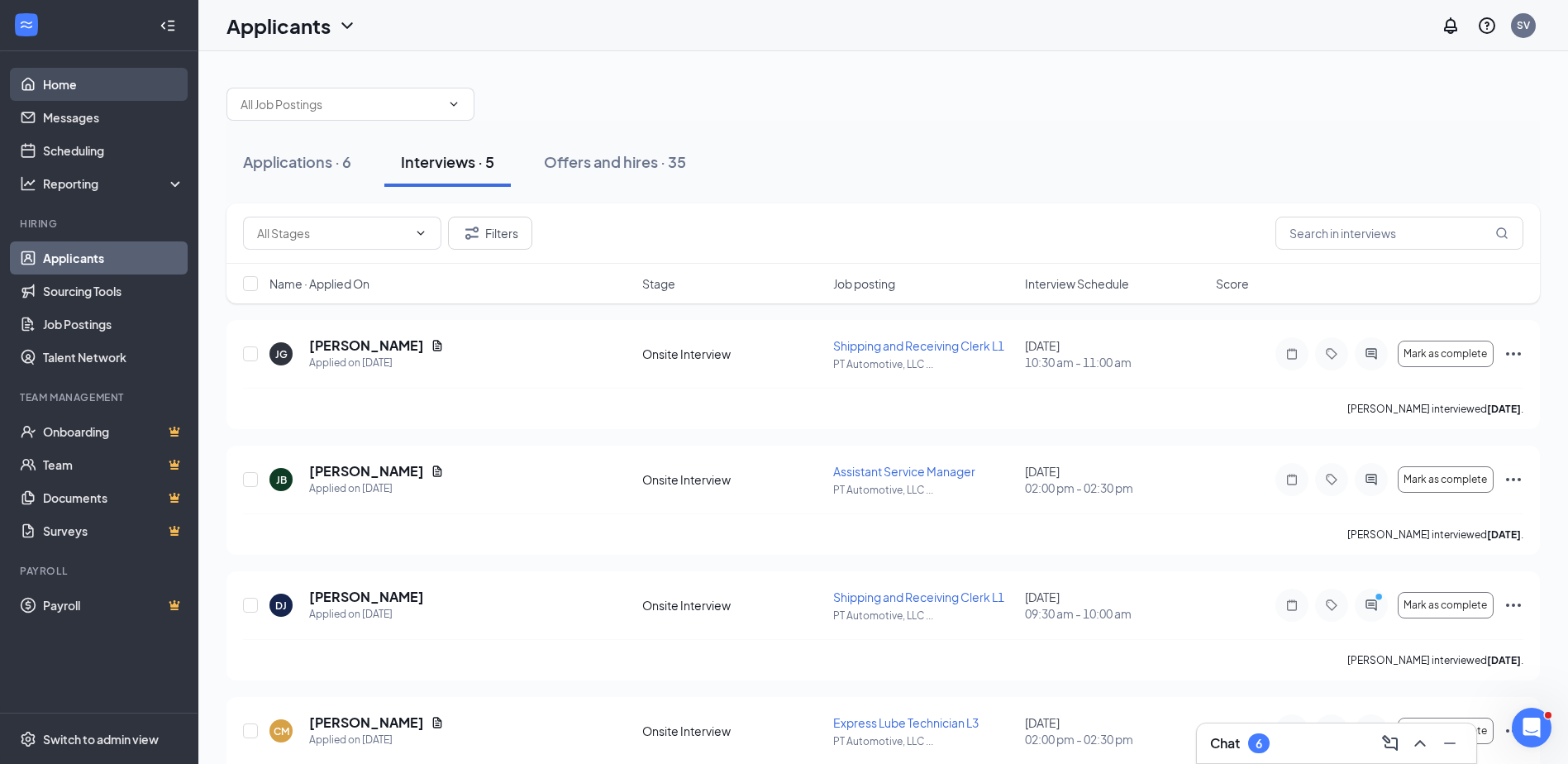
click at [68, 80] on link "Home" at bounding box center [114, 84] width 141 height 33
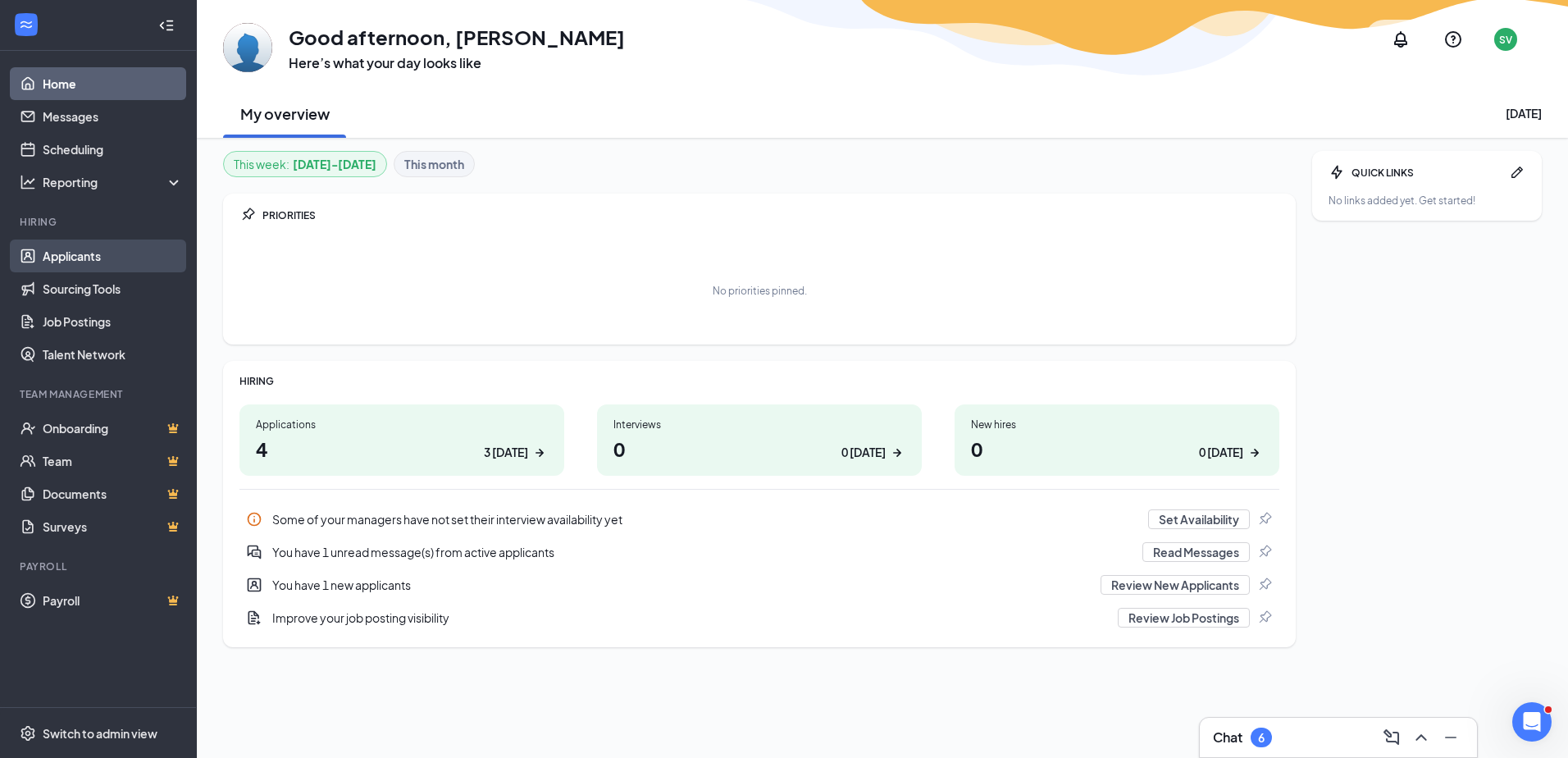
click at [85, 258] on link "Applicants" at bounding box center [113, 255] width 140 height 32
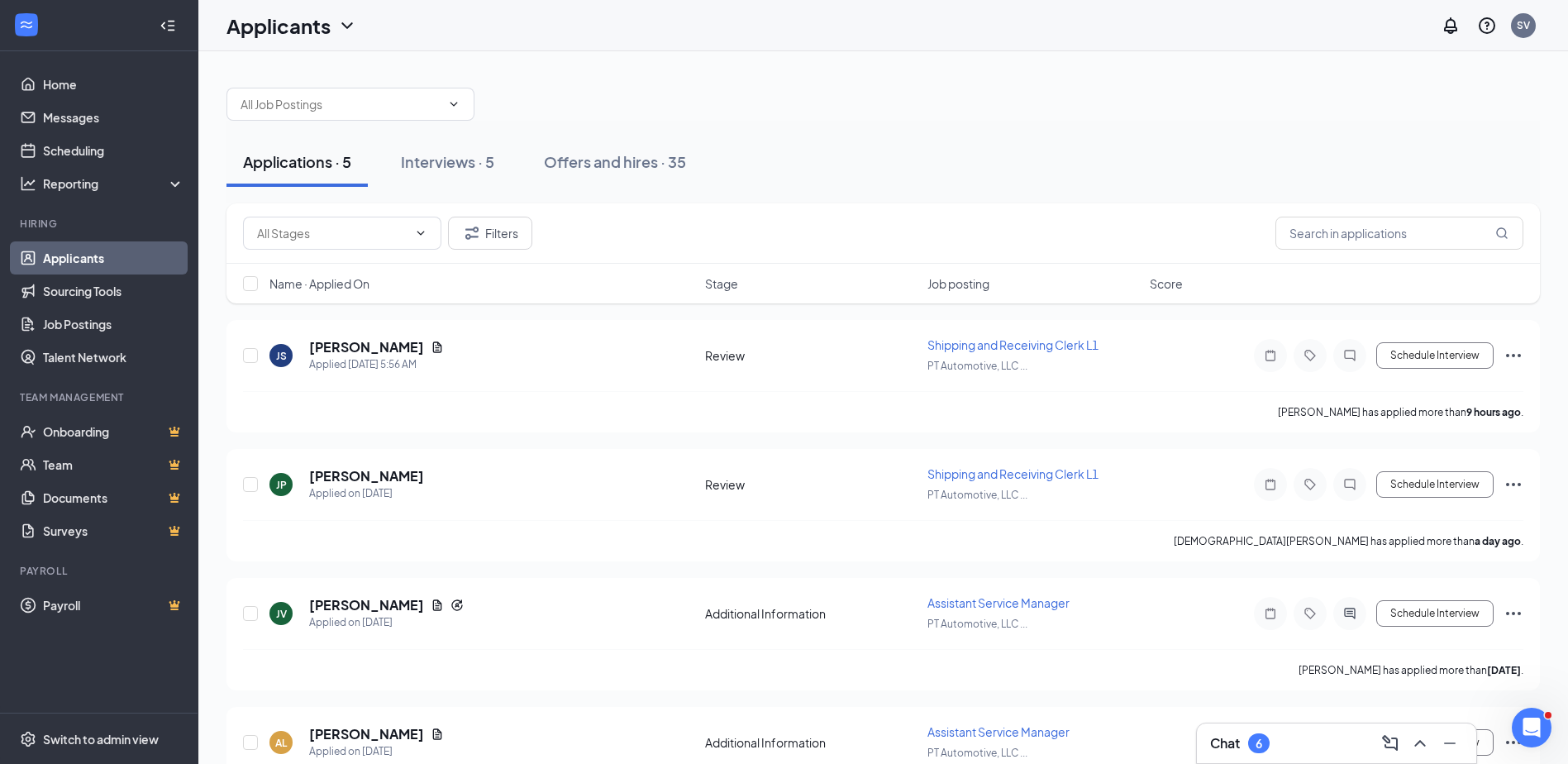
click at [311, 170] on div "Applications · 5" at bounding box center [297, 162] width 108 height 21
